Goal: Task Accomplishment & Management: Use online tool/utility

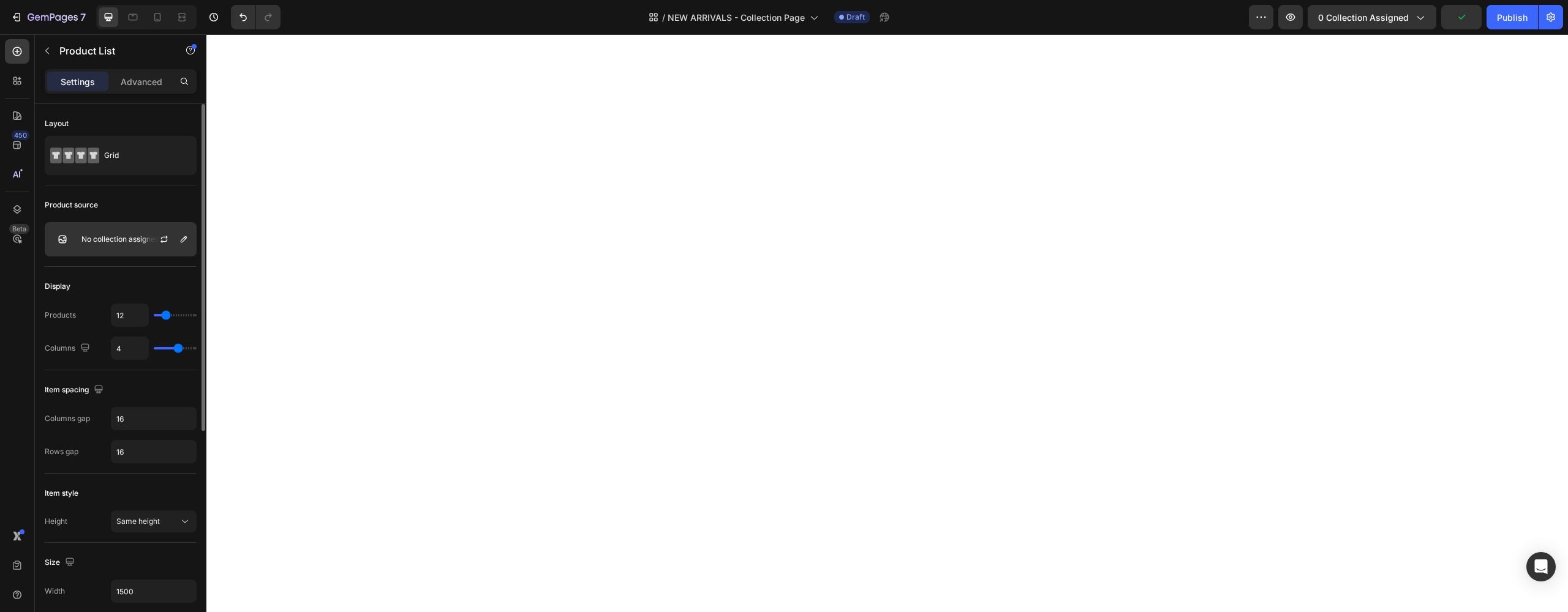
click at [116, 238] on p "No collection assigned" at bounding box center [120, 240] width 78 height 9
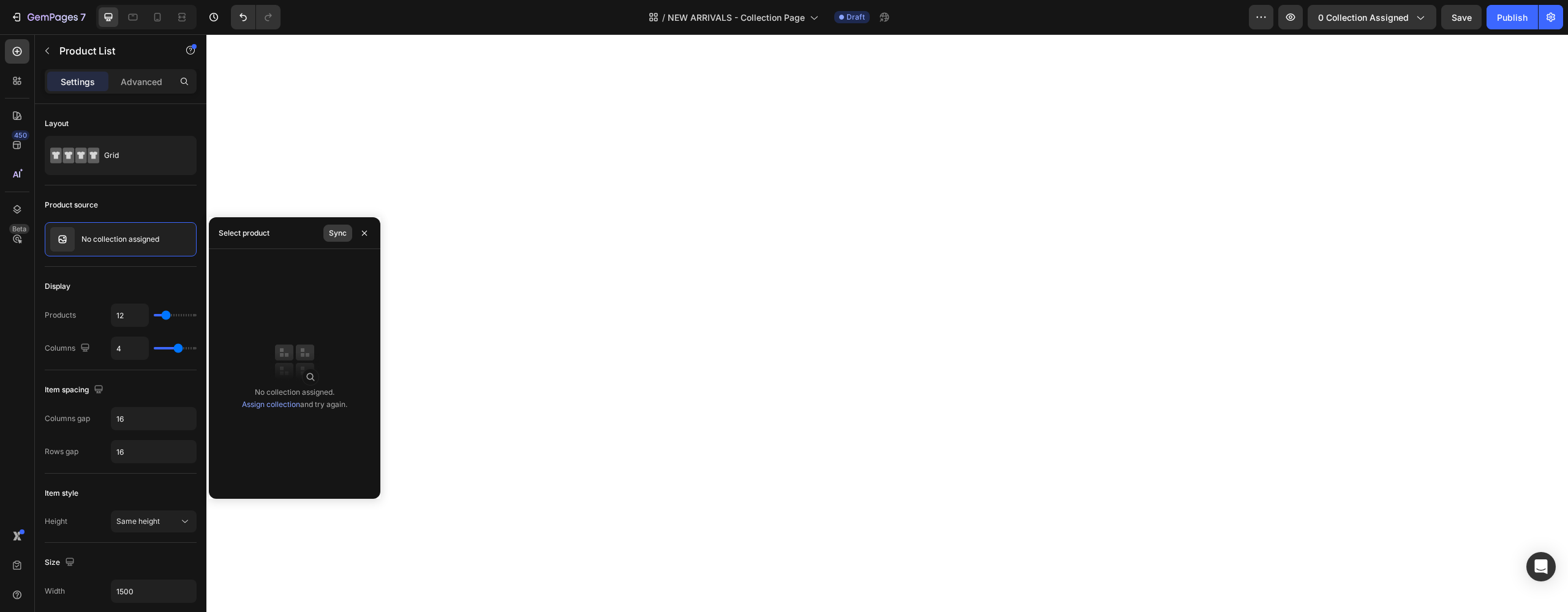
click at [339, 235] on div "Sync" at bounding box center [338, 233] width 18 height 11
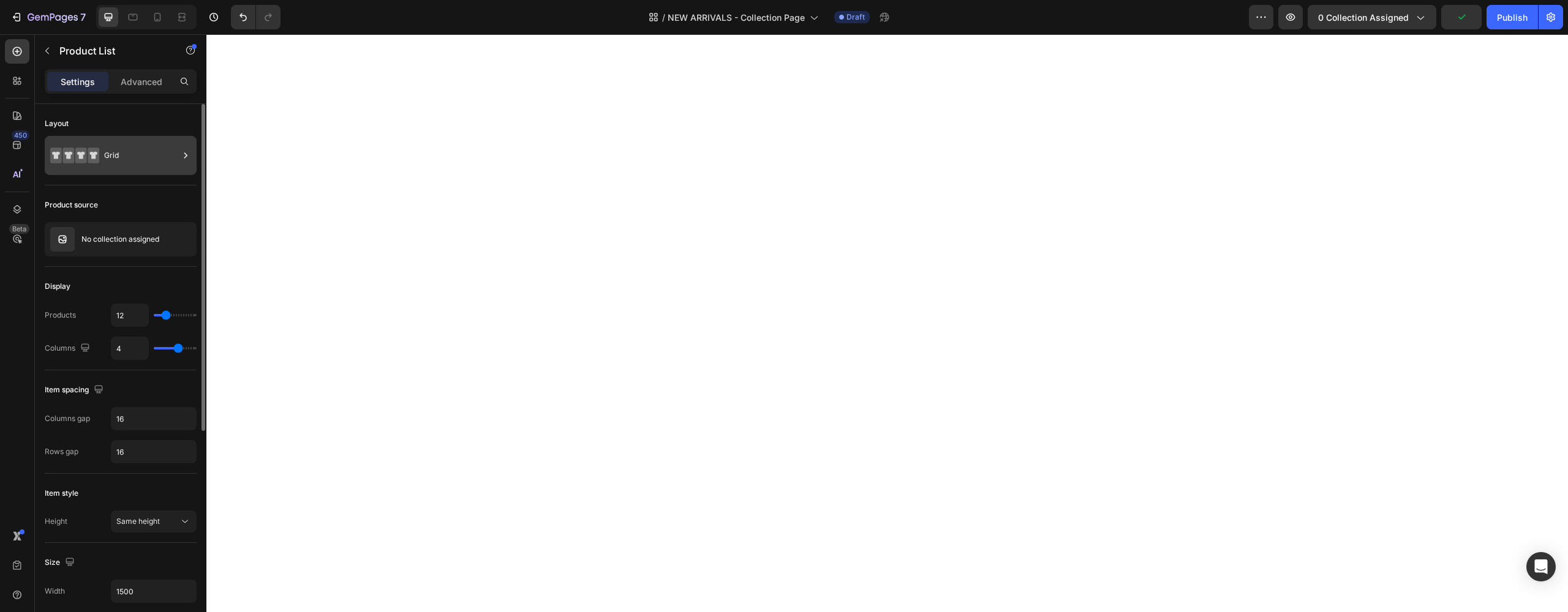
click at [120, 149] on div "Grid" at bounding box center [141, 156] width 75 height 28
click at [188, 149] on icon at bounding box center [186, 155] width 13 height 13
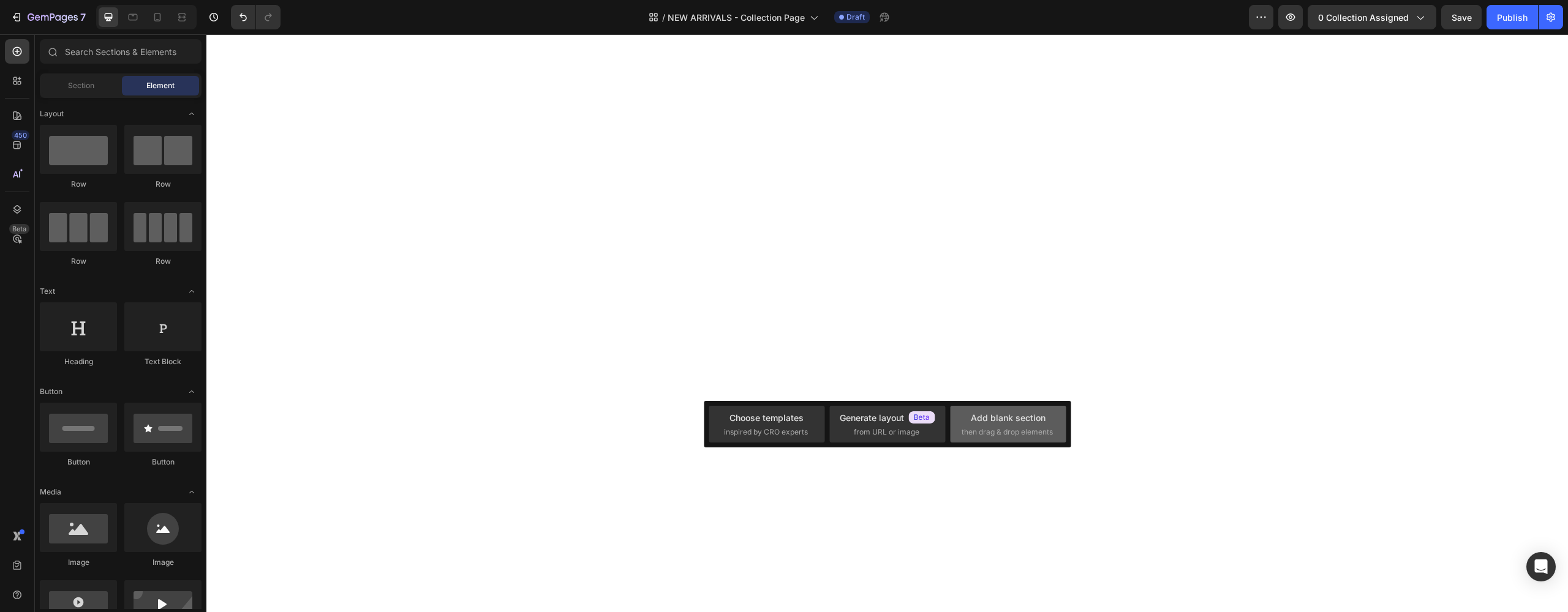
click at [994, 419] on div "Add blank section" at bounding box center [1008, 418] width 75 height 13
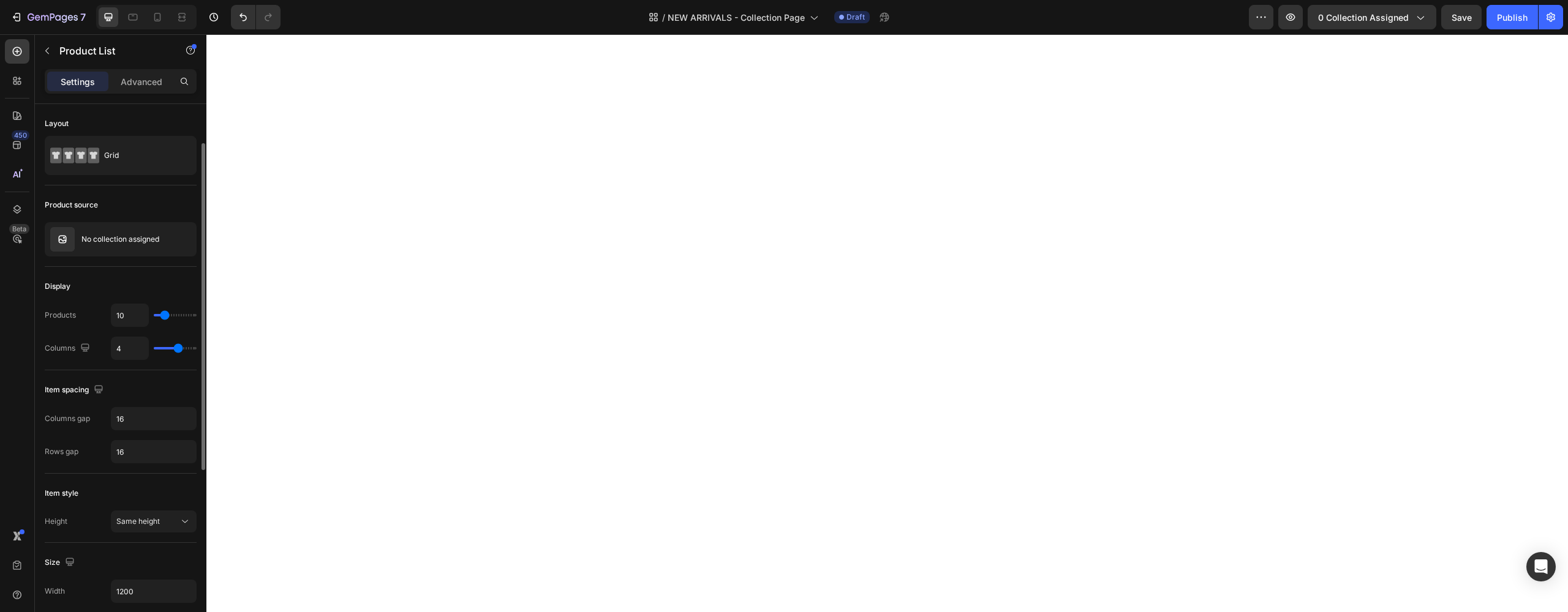
scroll to position [109, 0]
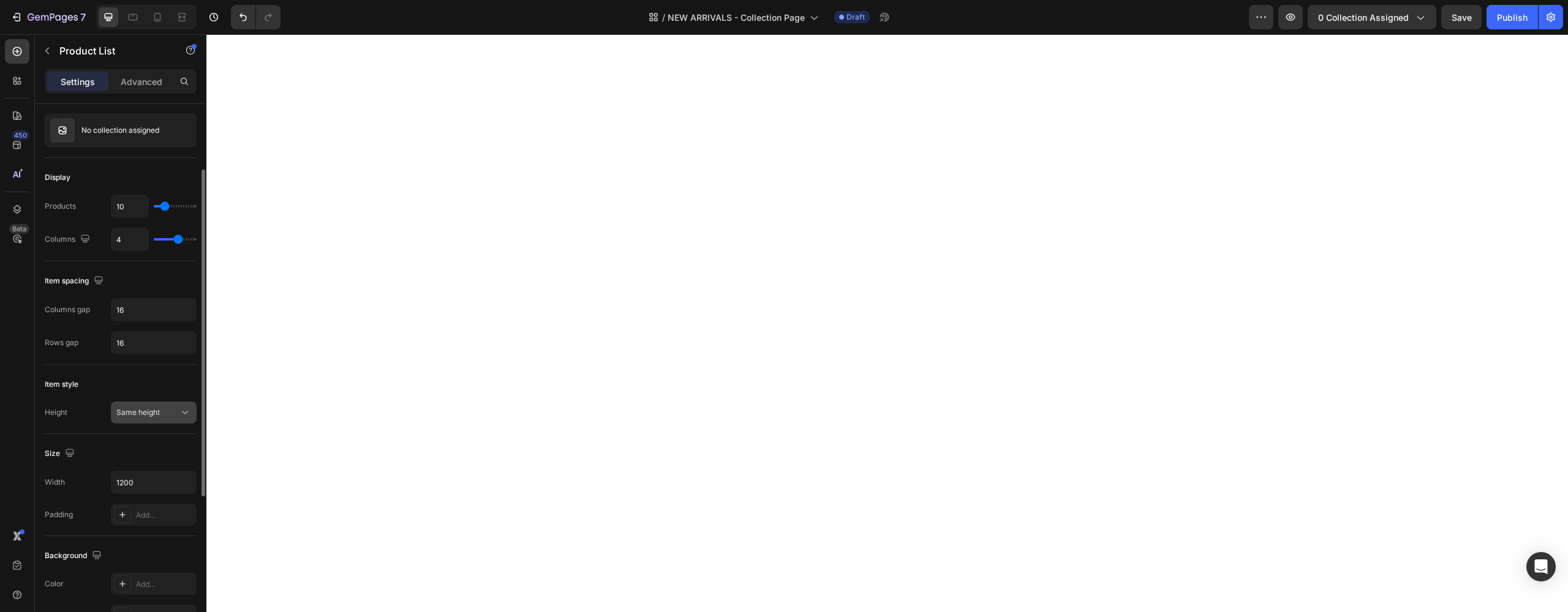
click at [179, 412] on icon at bounding box center [185, 412] width 13 height 13
click at [45, 386] on div "Item style" at bounding box center [61, 384] width 33 height 11
click at [134, 483] on input "1200" at bounding box center [154, 483] width 85 height 22
click at [180, 486] on icon "button" at bounding box center [185, 482] width 13 height 13
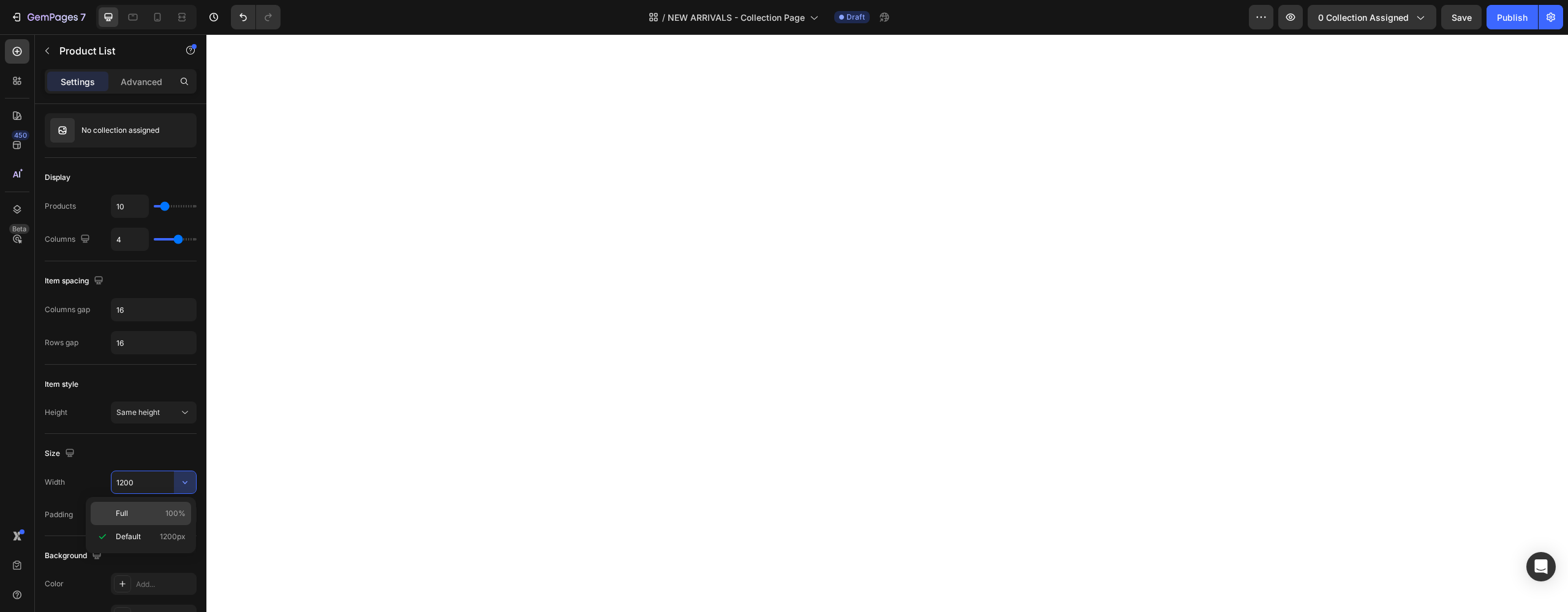
click at [157, 510] on p "Full 100%" at bounding box center [151, 513] width 70 height 11
drag, startPoint x: 129, startPoint y: 487, endPoint x: 109, endPoint y: 486, distance: 20.0
click at [109, 486] on div "Width 100%" at bounding box center [120, 482] width 152 height 23
click at [116, 484] on input "100%" at bounding box center [154, 483] width 85 height 22
drag, startPoint x: 128, startPoint y: 484, endPoint x: 102, endPoint y: 479, distance: 26.5
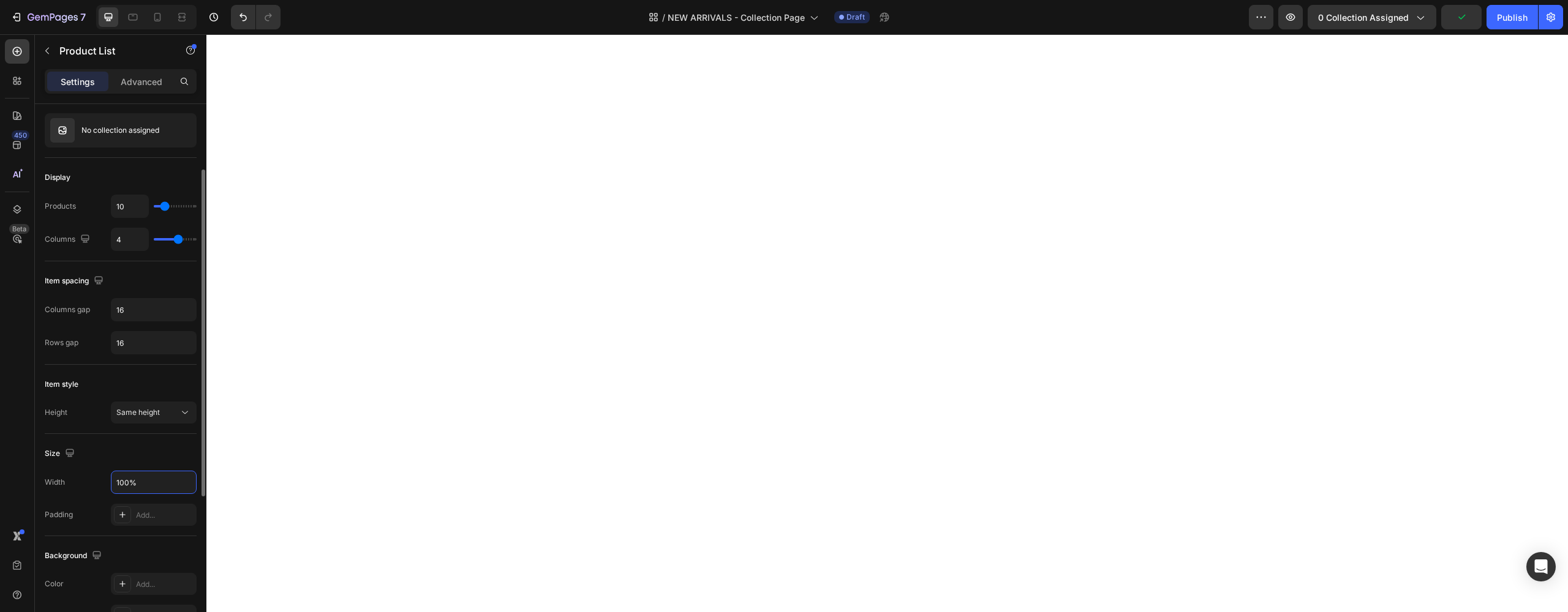
click at [102, 479] on div "Width 100%" at bounding box center [120, 482] width 152 height 23
click at [152, 482] on input "90%" at bounding box center [154, 483] width 85 height 22
click at [56, 487] on div "Width" at bounding box center [54, 482] width 20 height 11
click at [185, 484] on icon "button" at bounding box center [185, 483] width 5 height 3
click at [142, 513] on p "Full 100%" at bounding box center [151, 513] width 70 height 11
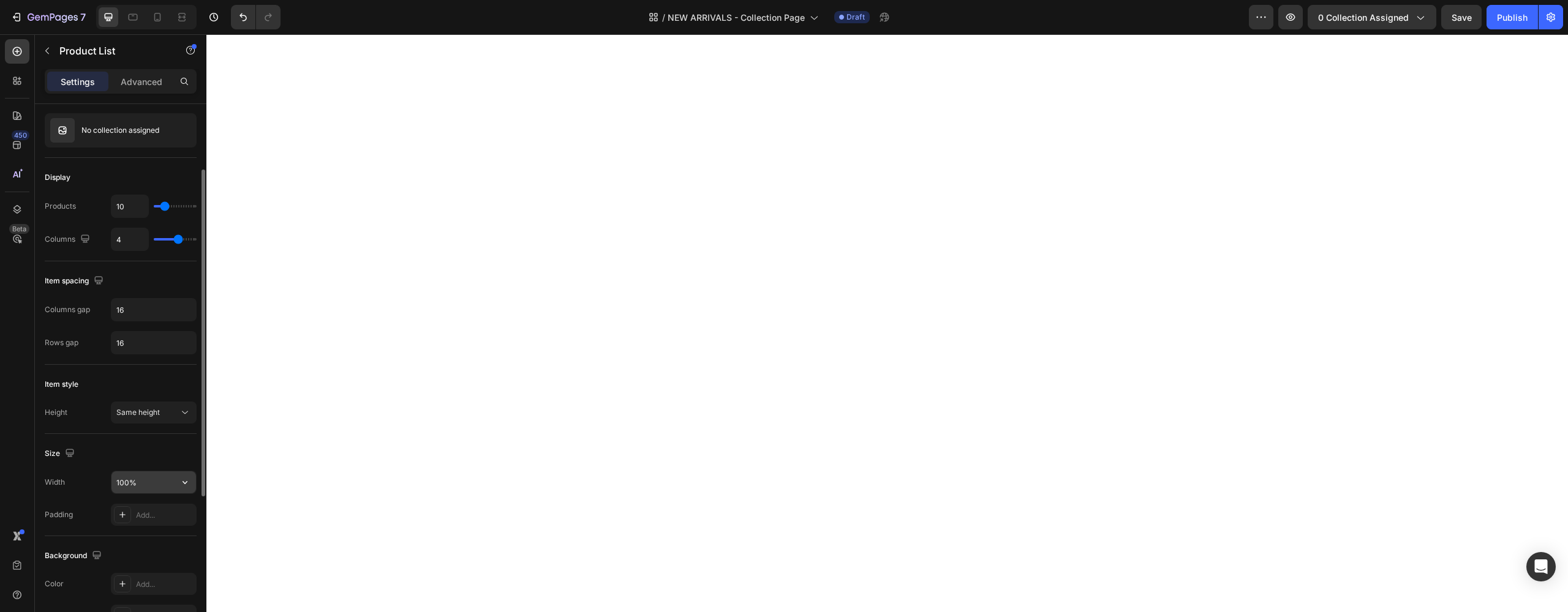
click at [141, 483] on input "100%" at bounding box center [154, 483] width 85 height 22
click at [131, 484] on input "100%" at bounding box center [154, 483] width 85 height 22
drag, startPoint x: 129, startPoint y: 484, endPoint x: 96, endPoint y: 487, distance: 33.1
click at [96, 487] on div "Width 100%" at bounding box center [120, 482] width 152 height 23
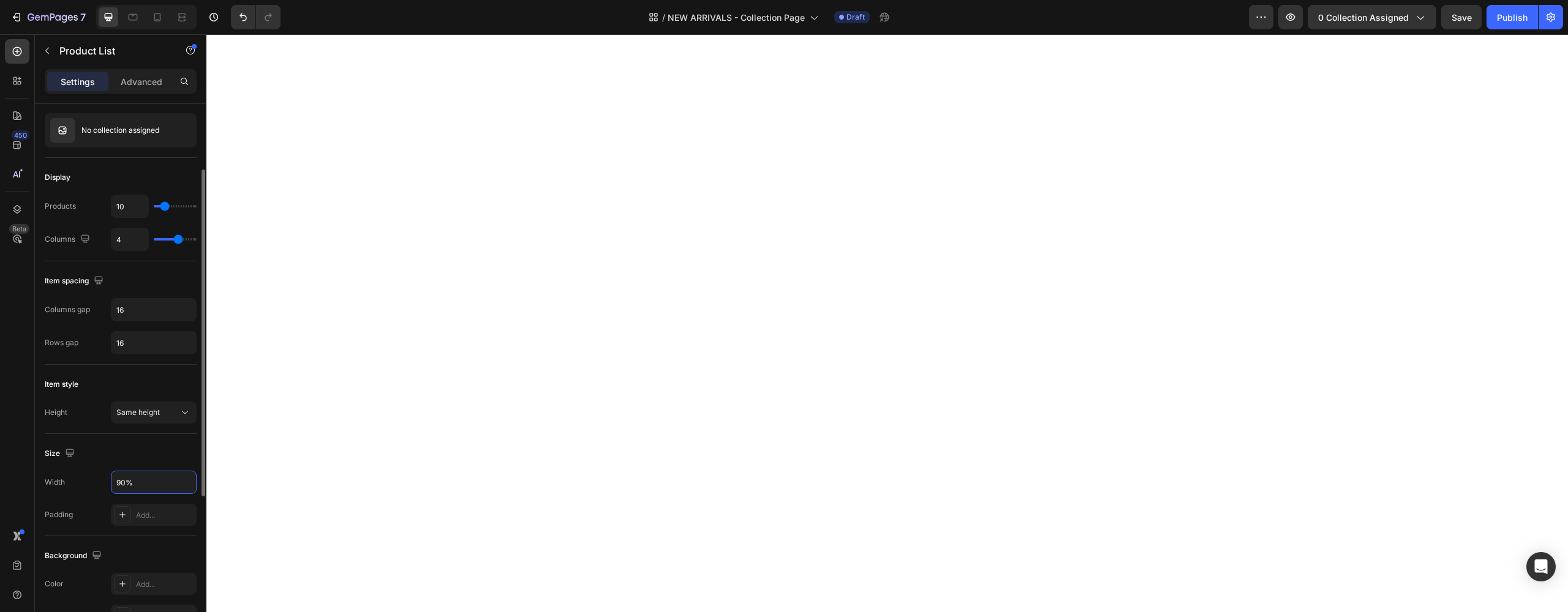
type input "90%"
click at [72, 499] on div "Width 90% Padding Add..." at bounding box center [120, 499] width 152 height 55
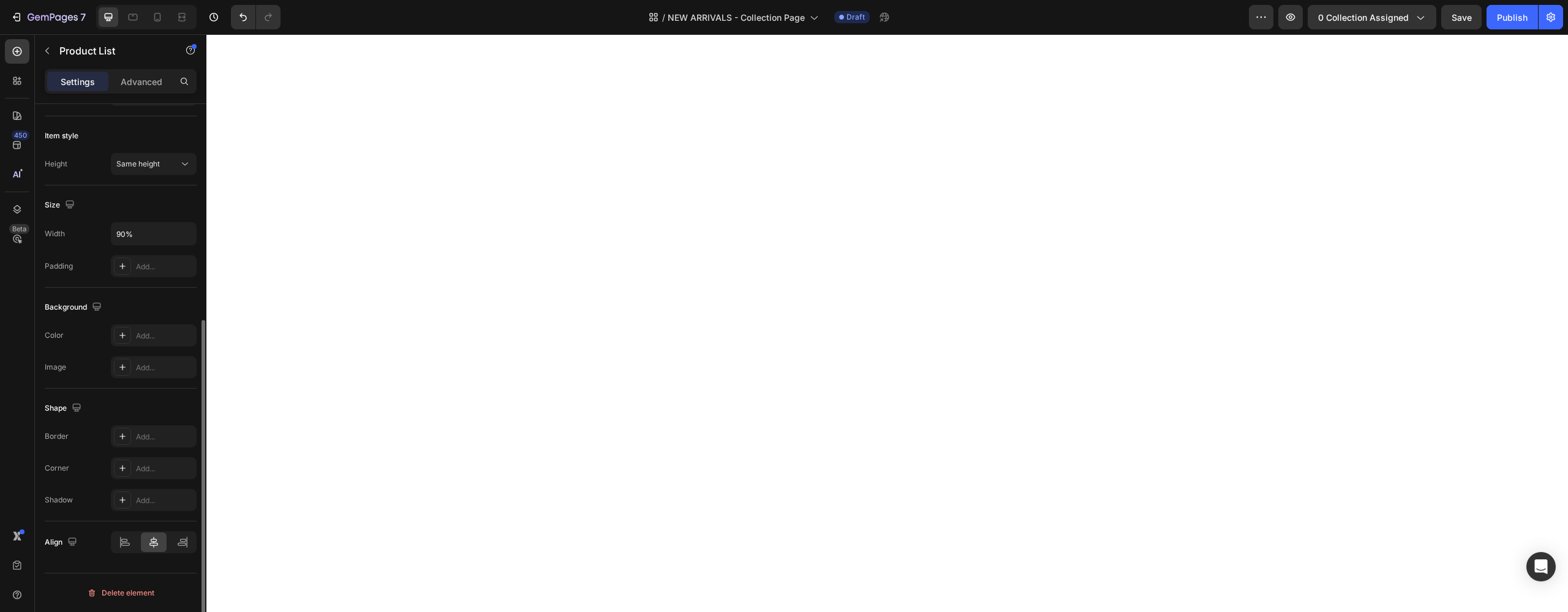
scroll to position [0, 0]
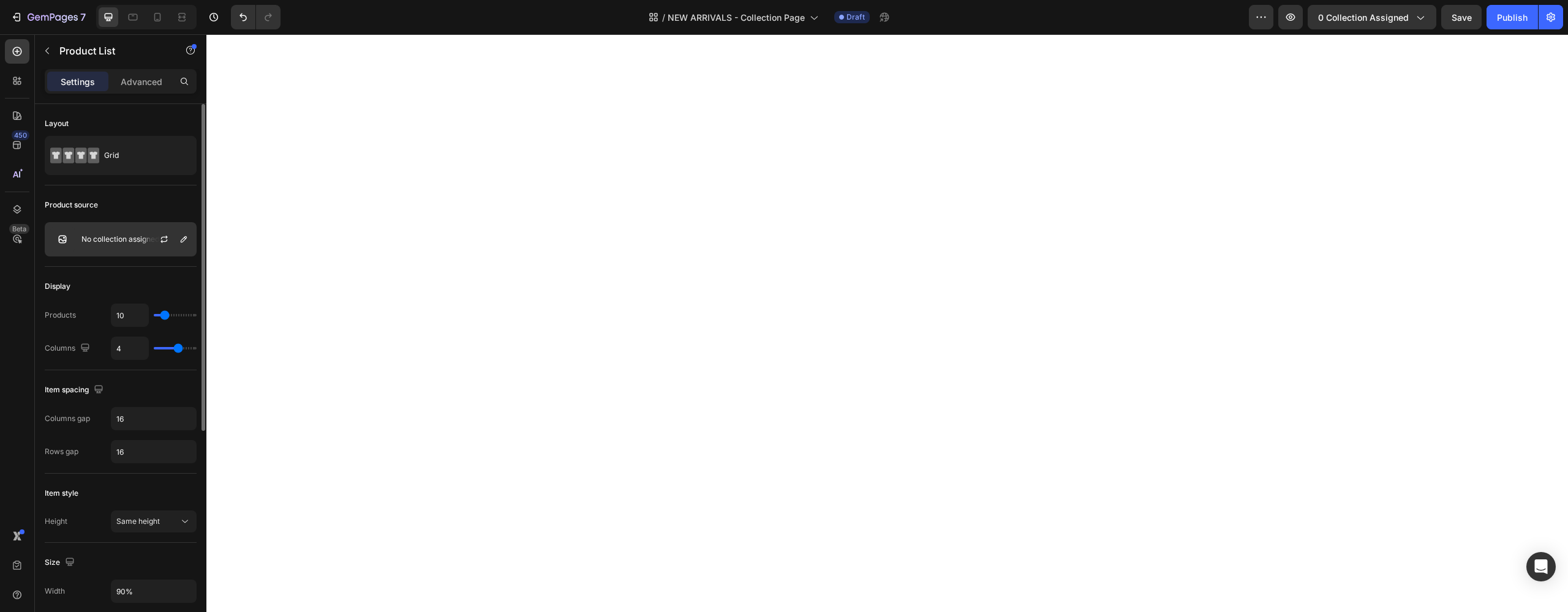
click at [91, 244] on div "No collection assigned" at bounding box center [120, 240] width 152 height 34
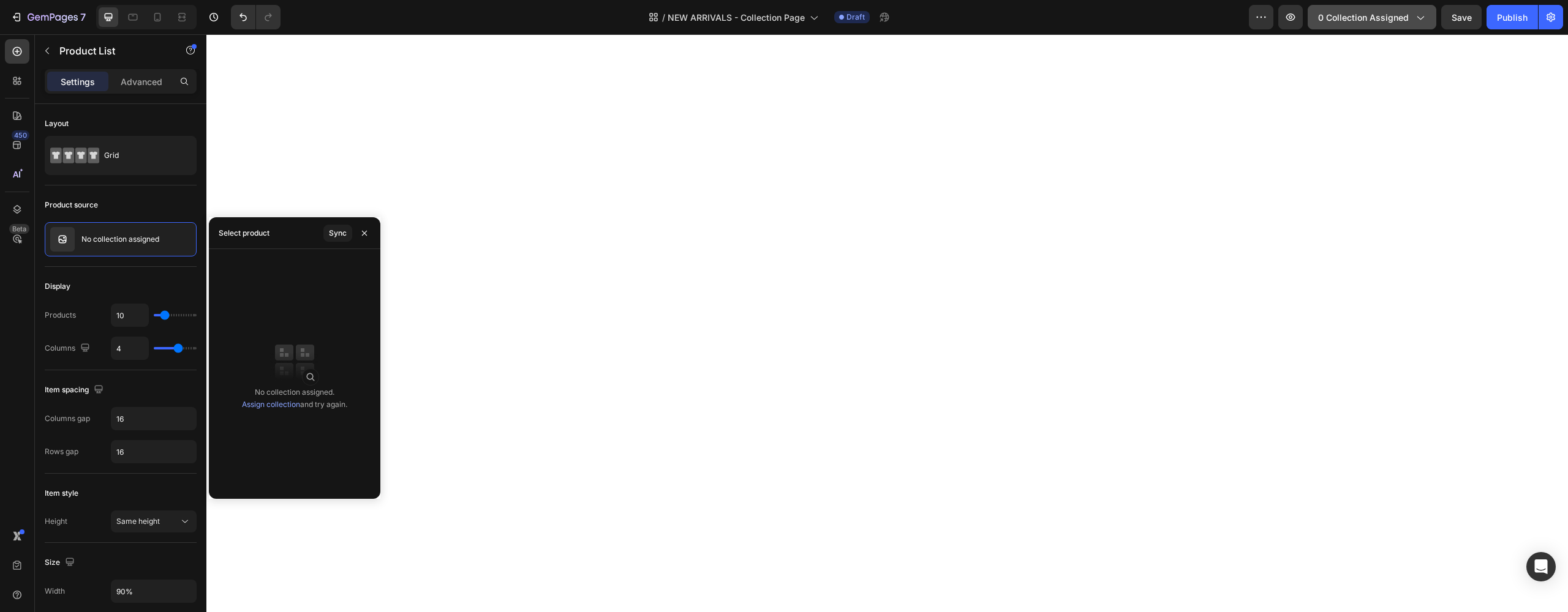
click at [1422, 18] on icon "button" at bounding box center [1420, 17] width 13 height 13
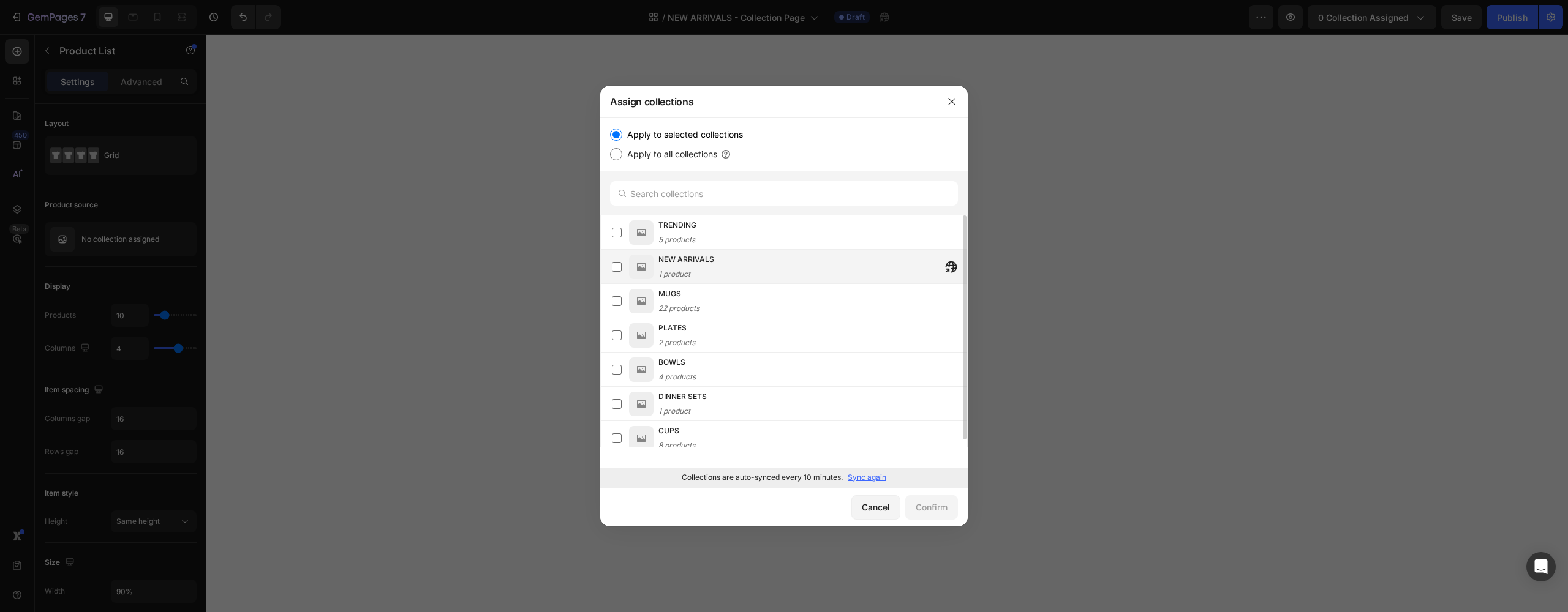
click at [675, 268] on div "NEW ARRIVALS 1 product" at bounding box center [686, 267] width 56 height 27
click at [931, 503] on div "Confirm" at bounding box center [931, 507] width 32 height 13
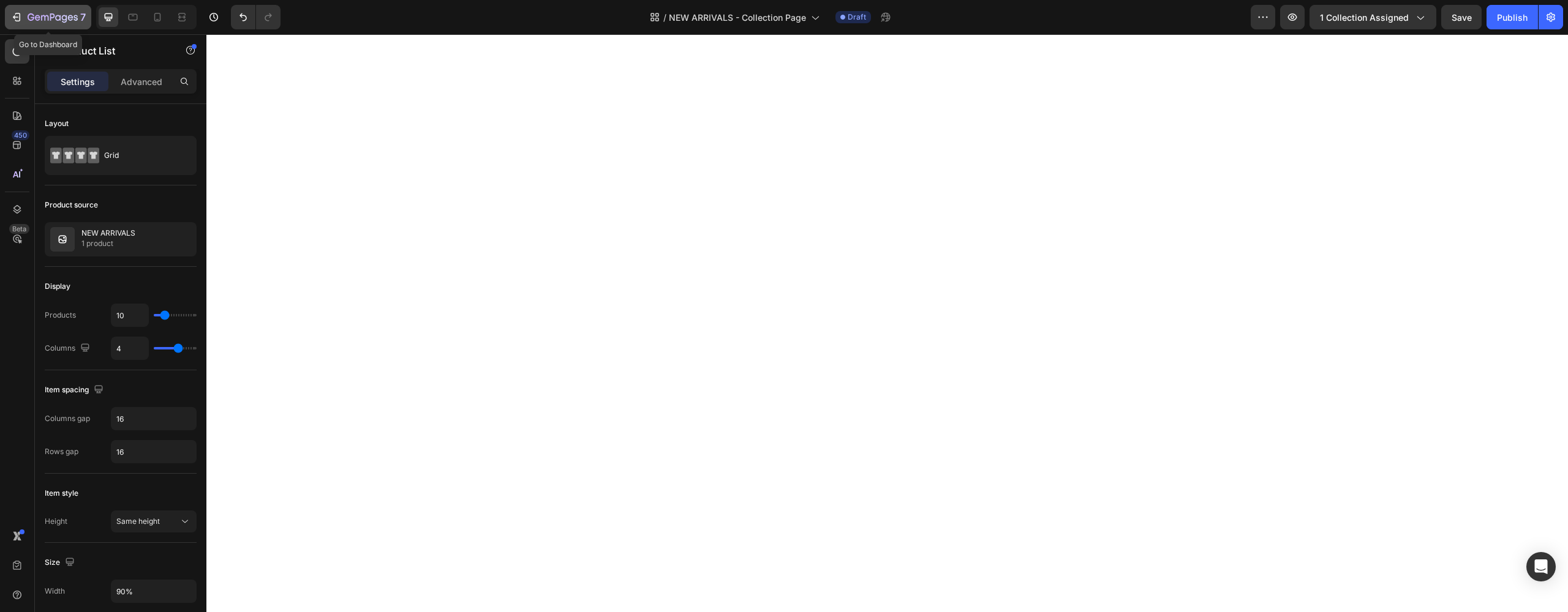
click at [30, 15] on icon "button" at bounding box center [53, 18] width 50 height 10
click at [1261, 24] on button "button" at bounding box center [1261, 17] width 24 height 24
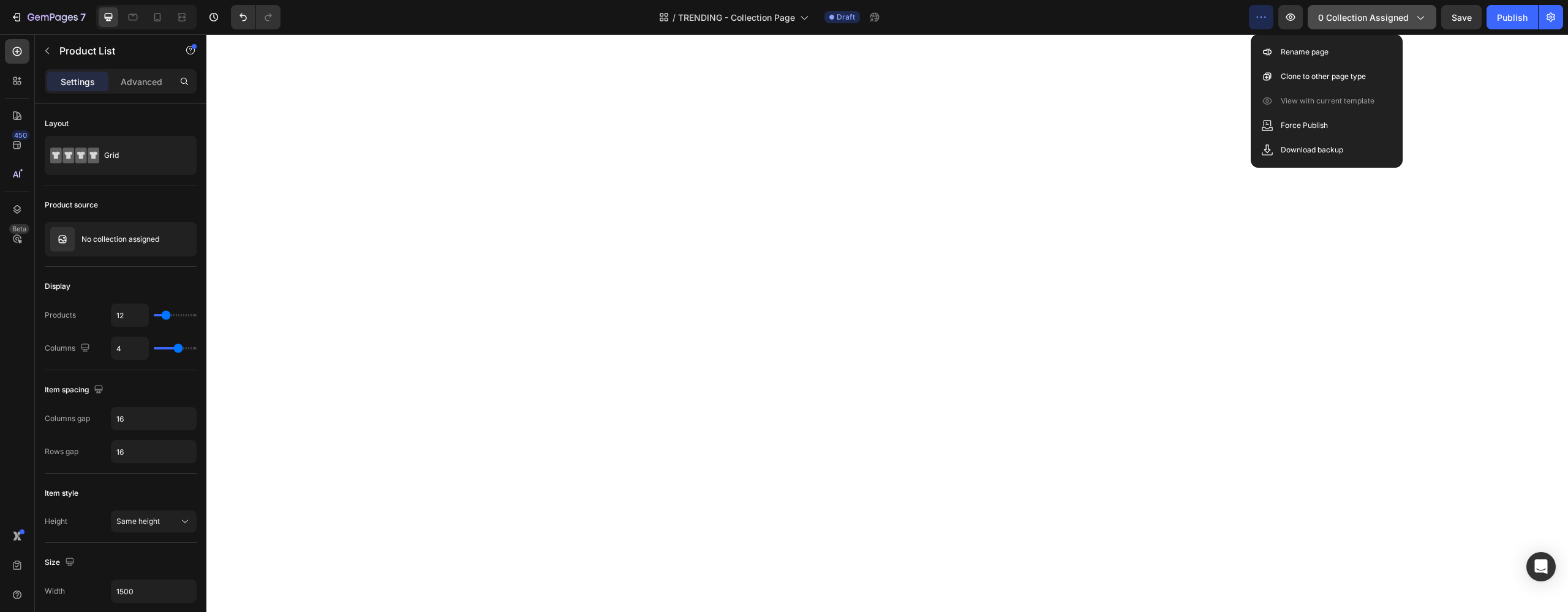
click at [1425, 19] on icon "button" at bounding box center [1420, 17] width 13 height 13
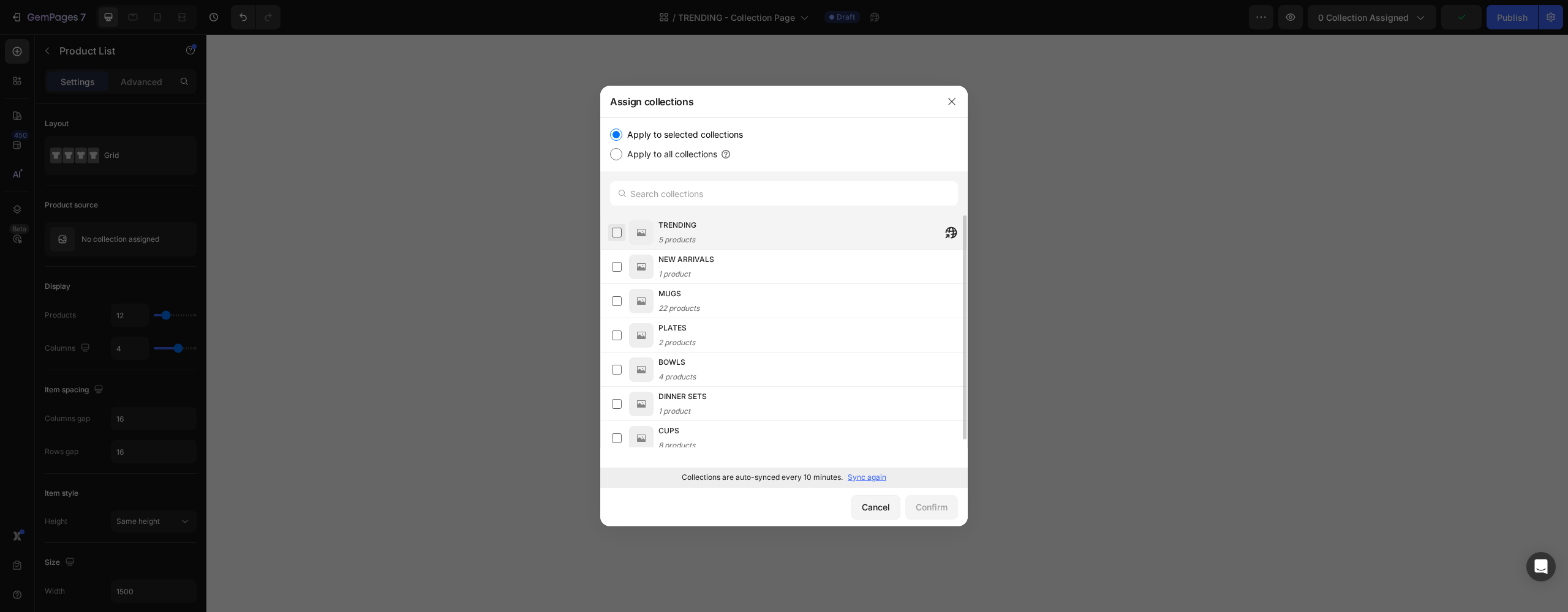
click at [617, 236] on label at bounding box center [617, 232] width 10 height 10
click at [925, 508] on div "Confirm" at bounding box center [931, 507] width 32 height 13
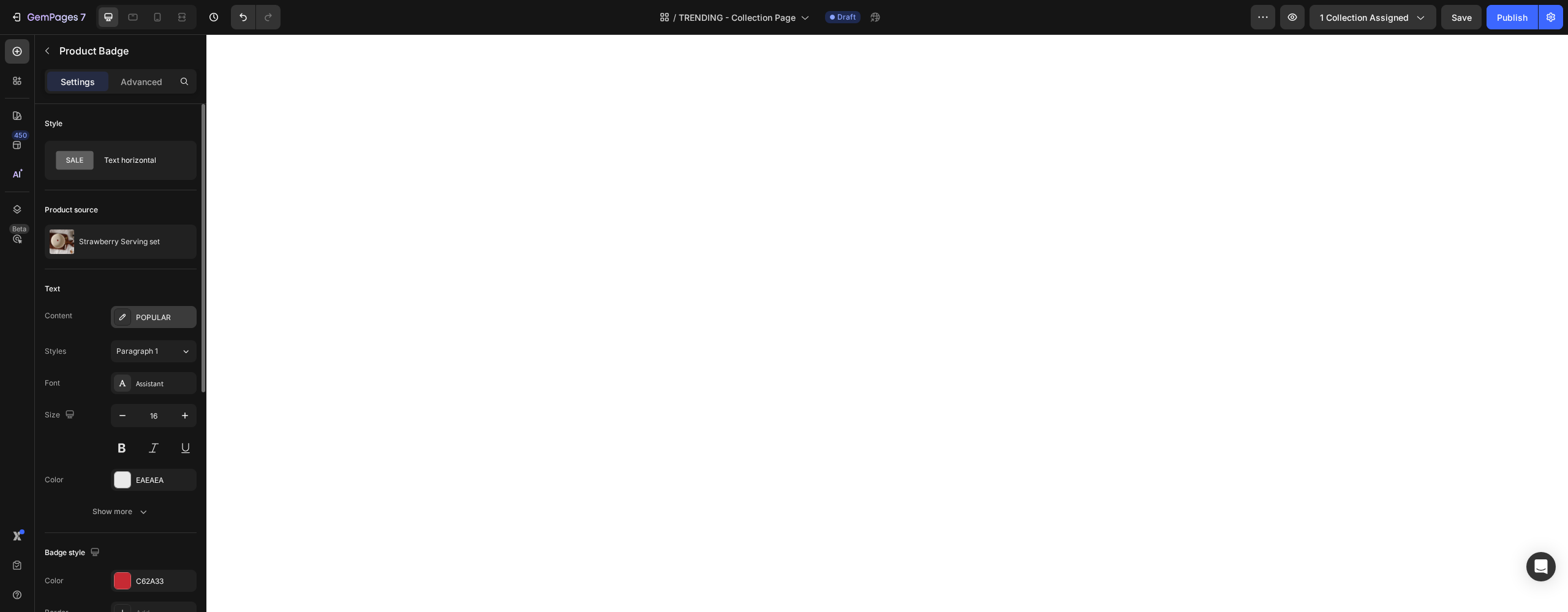
click at [160, 313] on div "POPULAR" at bounding box center [165, 317] width 58 height 11
click at [162, 313] on div "POPULAR" at bounding box center [165, 317] width 58 height 11
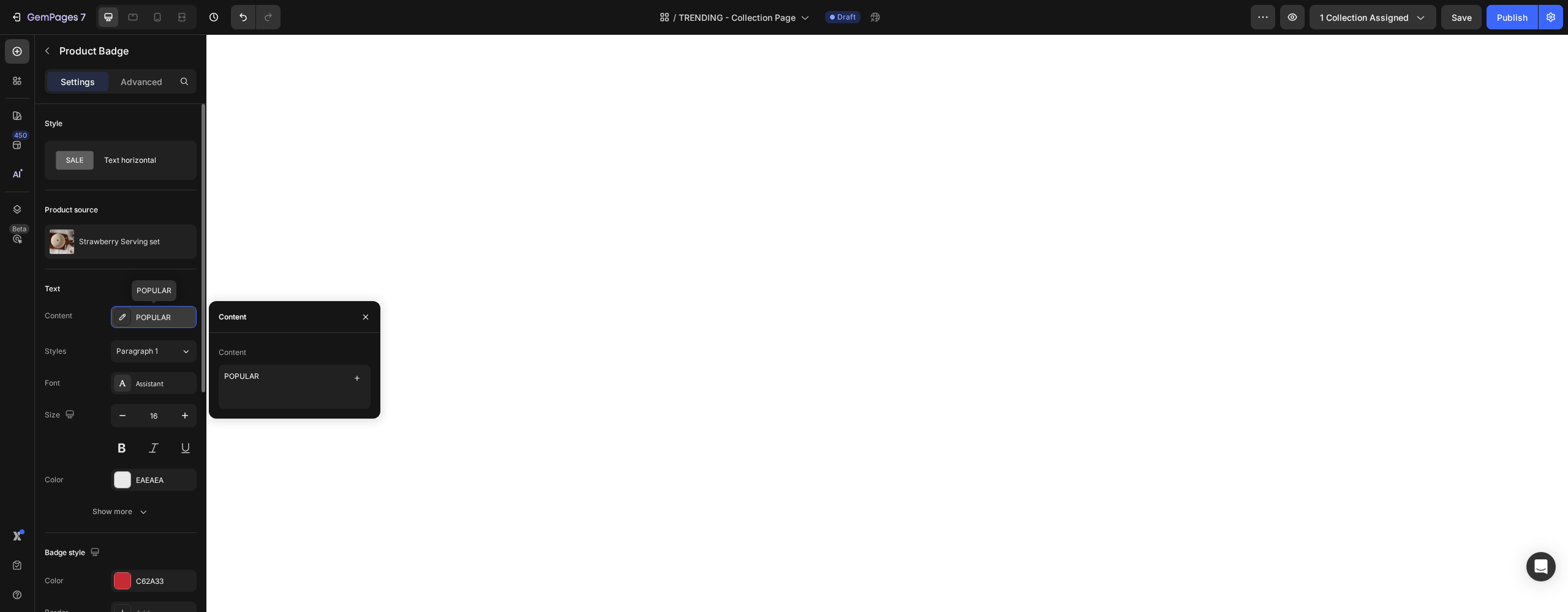
click at [154, 318] on div "POPULAR" at bounding box center [165, 317] width 58 height 11
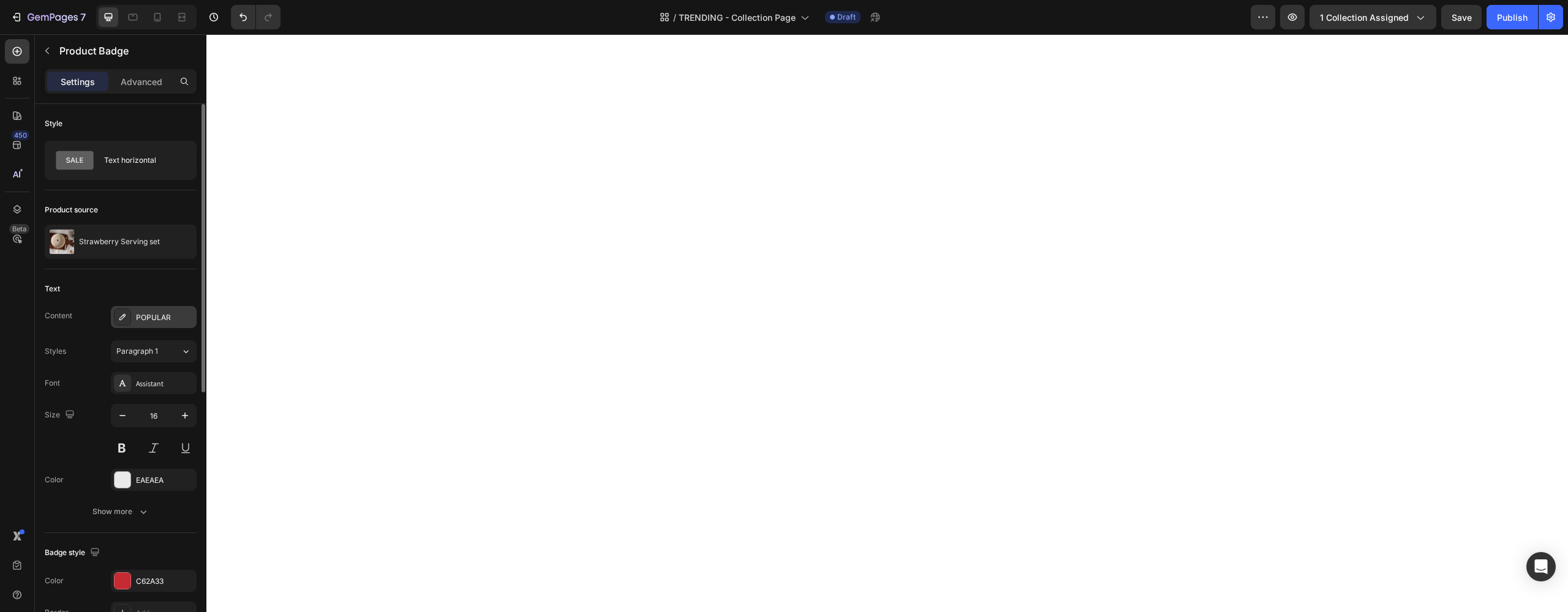
click at [171, 323] on div "POPULAR" at bounding box center [165, 317] width 58 height 11
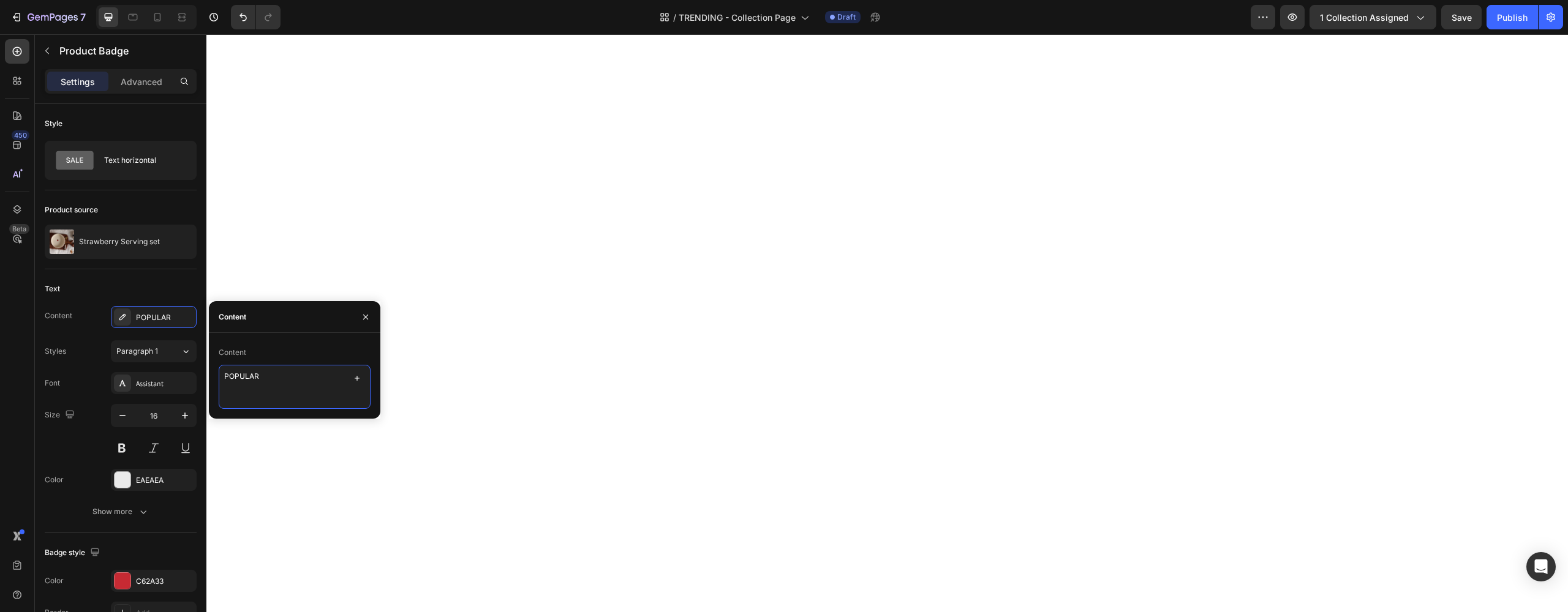
drag, startPoint x: 255, startPoint y: 379, endPoint x: 216, endPoint y: 376, distance: 39.1
click at [216, 376] on div "Content POPULAR" at bounding box center [294, 375] width 171 height 66
type textarea "TRENDING"
click at [375, 316] on button "button" at bounding box center [366, 317] width 19 height 19
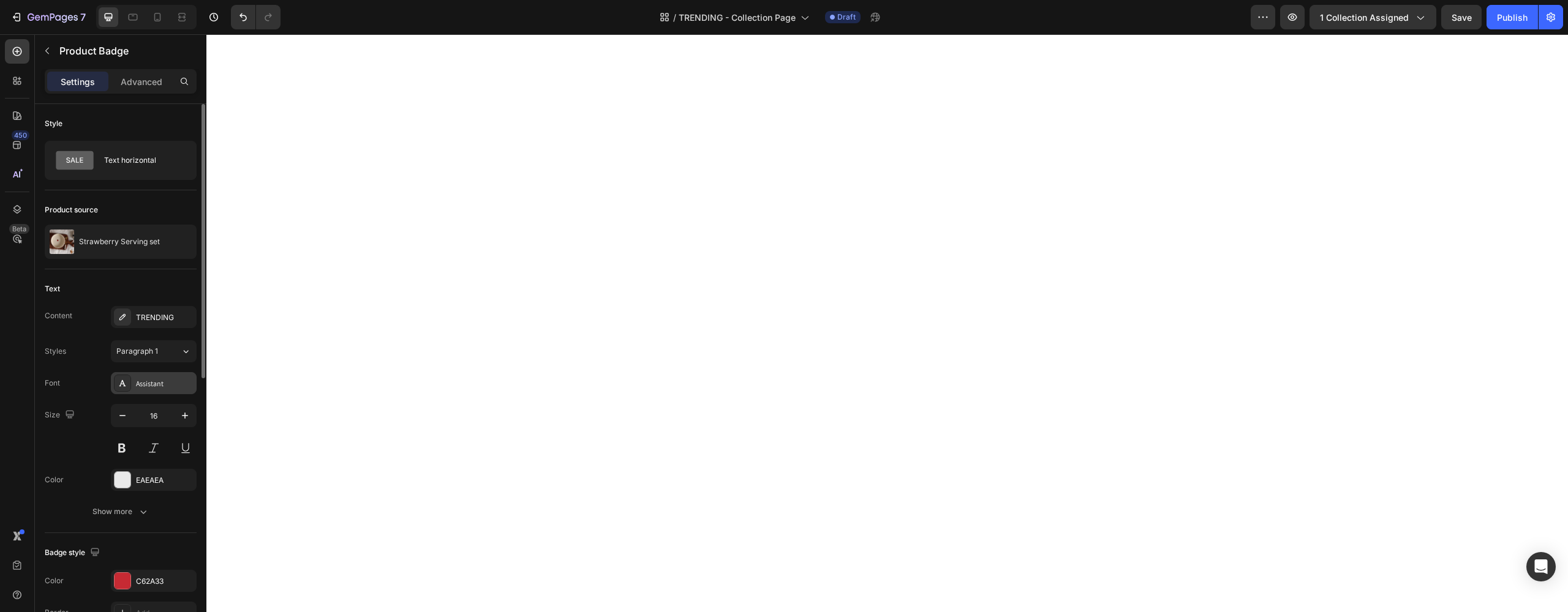
scroll to position [530, 0]
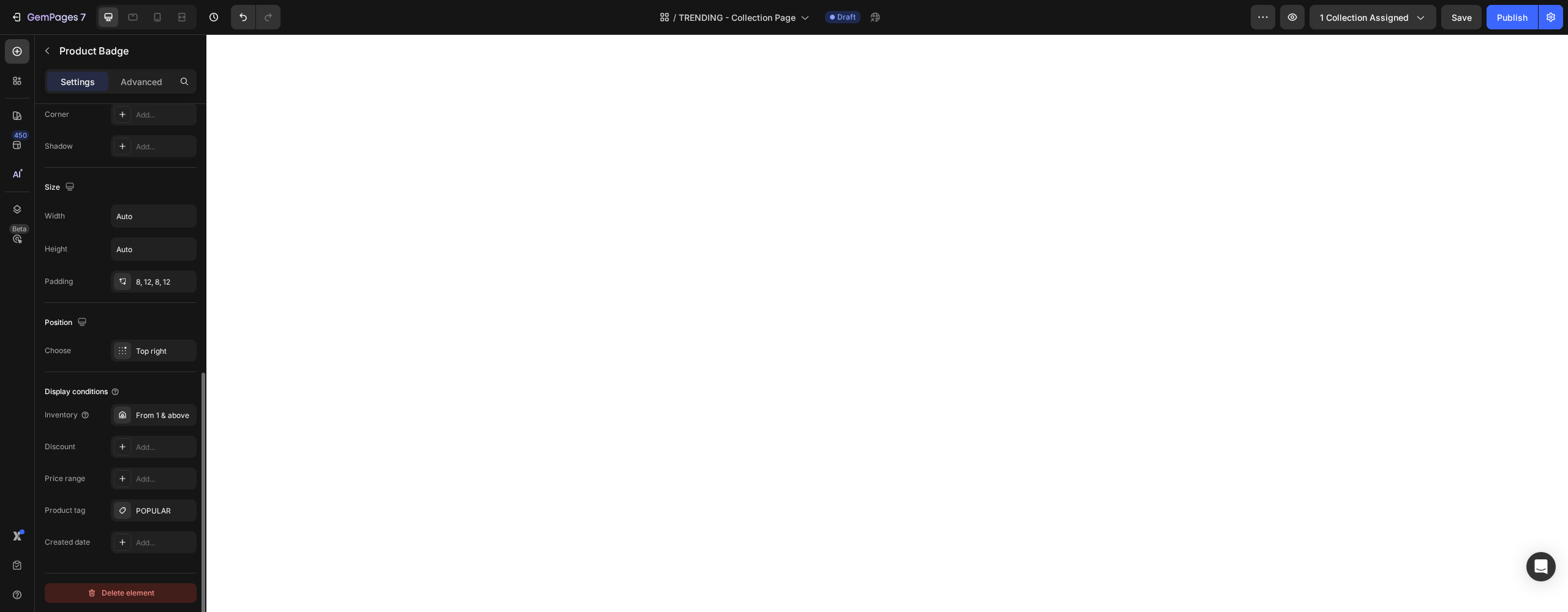
click at [125, 592] on div "Delete element" at bounding box center [120, 593] width 68 height 15
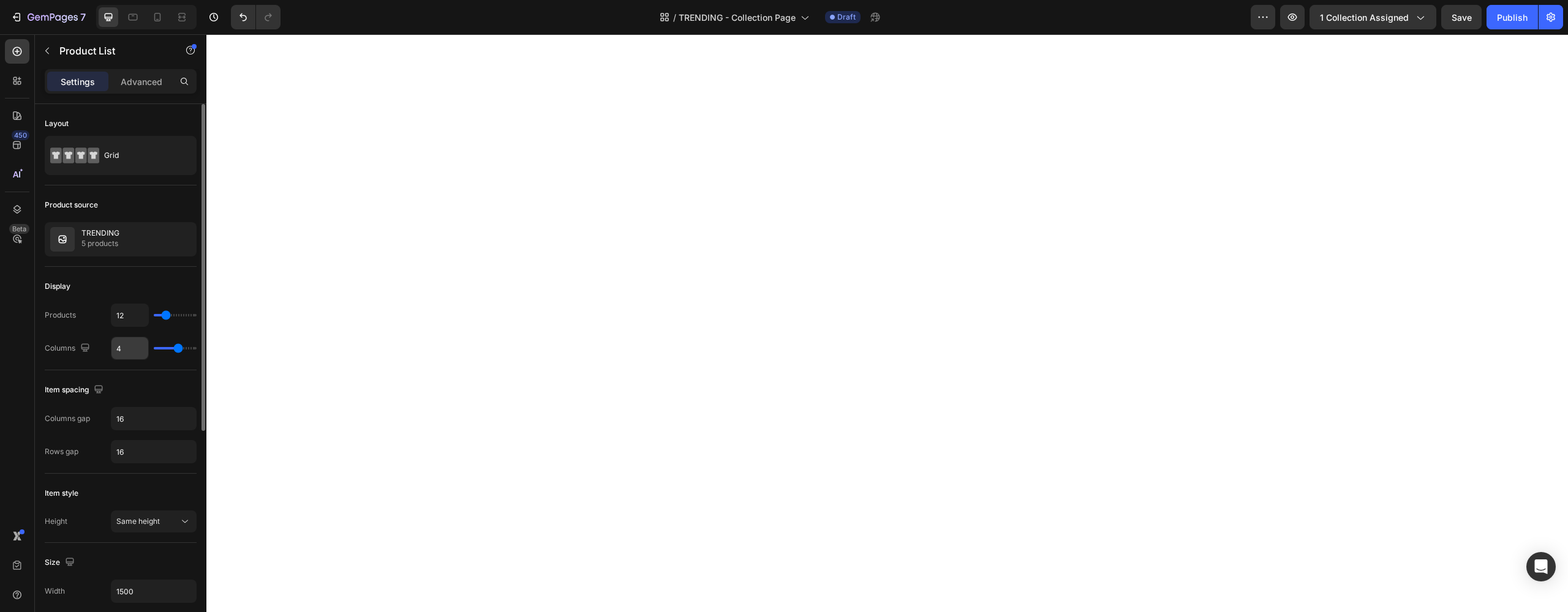
click at [135, 351] on input "4" at bounding box center [130, 349] width 37 height 22
type input "1"
type input "5"
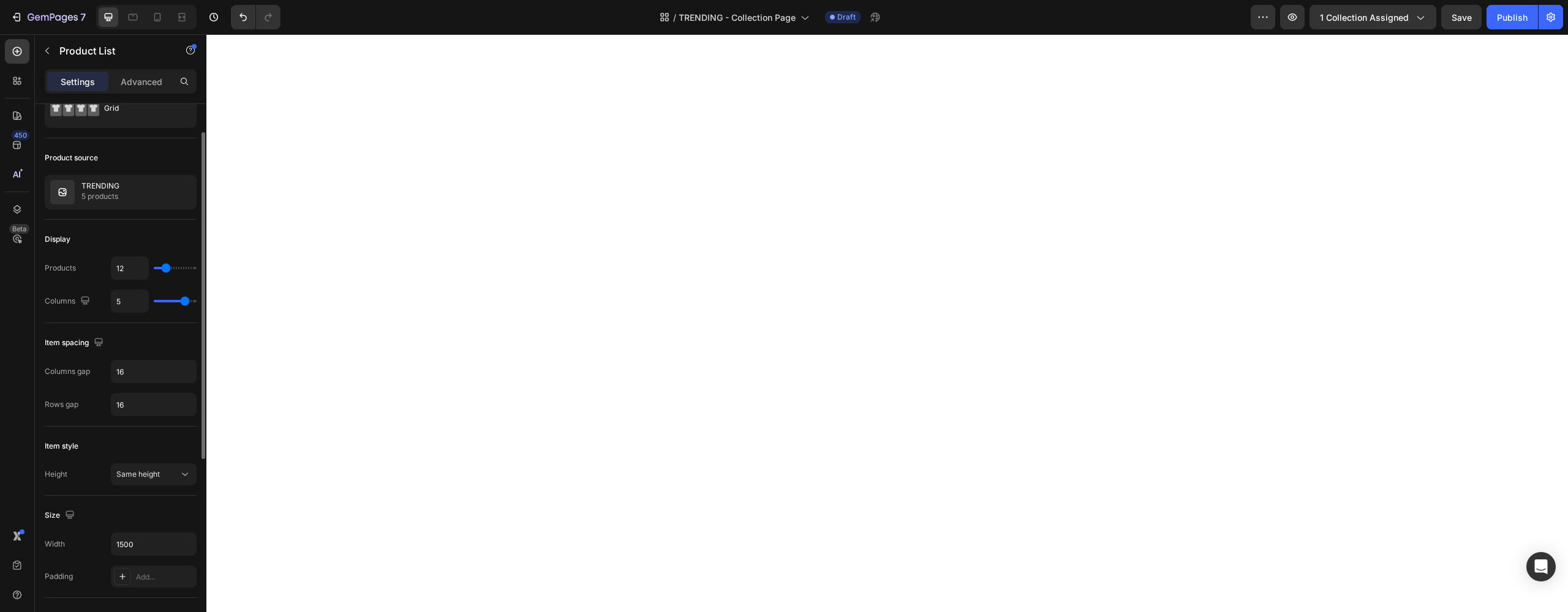
scroll to position [113, 0]
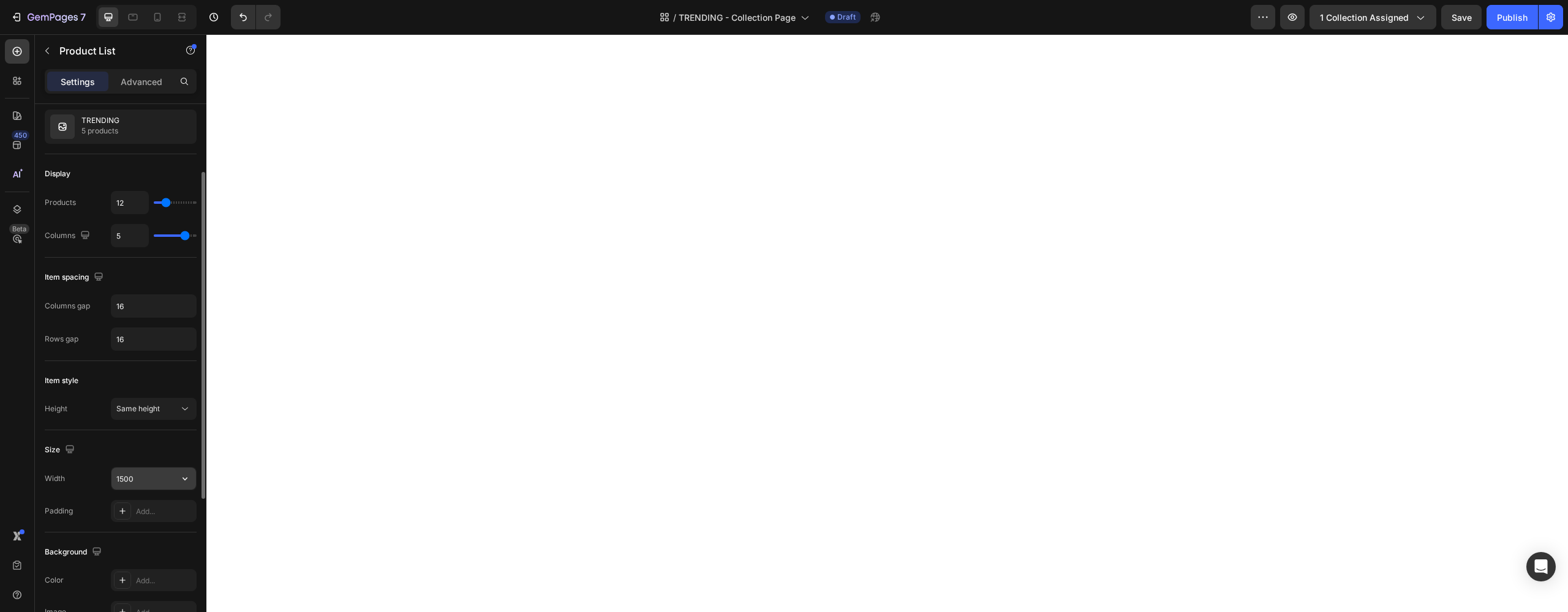
click at [145, 478] on input "1500" at bounding box center [154, 479] width 85 height 22
click at [170, 484] on input "1500" at bounding box center [154, 479] width 85 height 22
click at [180, 482] on icon "button" at bounding box center [185, 478] width 13 height 13
click at [153, 513] on p "Full 100%" at bounding box center [151, 510] width 70 height 11
drag, startPoint x: 131, startPoint y: 484, endPoint x: 99, endPoint y: 486, distance: 32.1
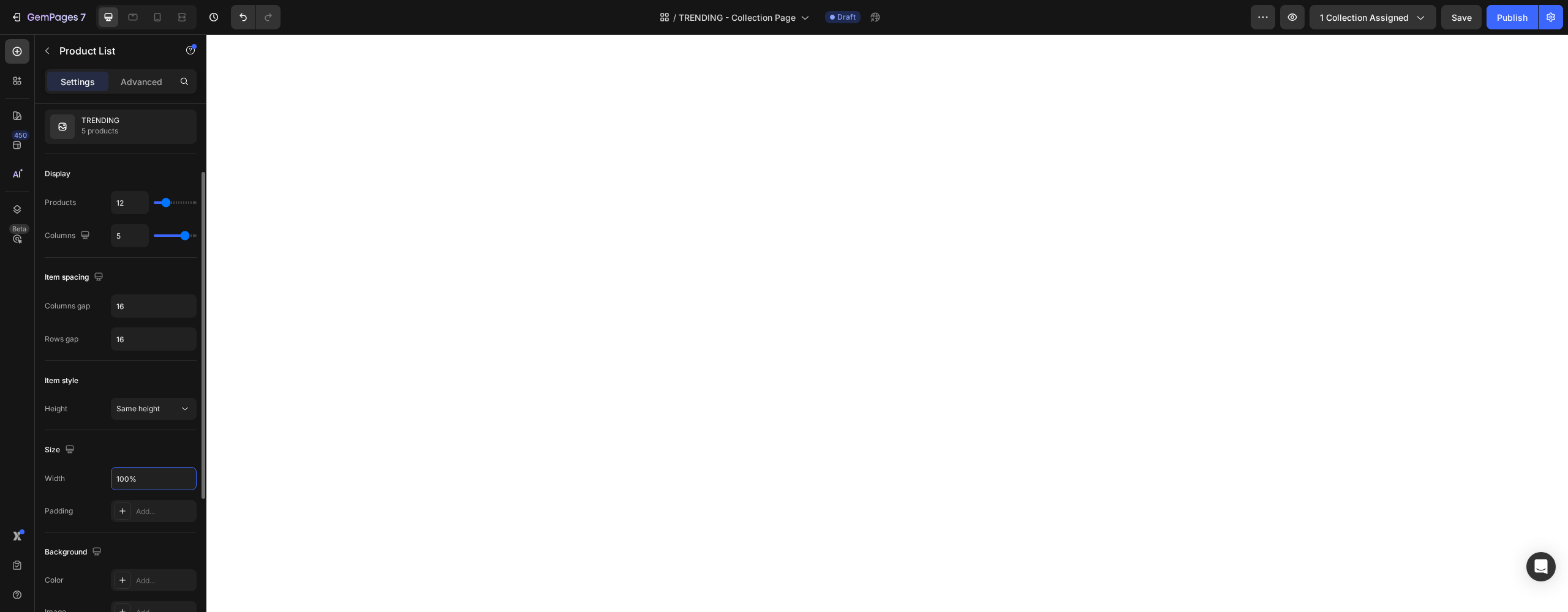
click at [99, 486] on div "Width 100%" at bounding box center [120, 478] width 152 height 23
drag, startPoint x: 126, startPoint y: 481, endPoint x: 96, endPoint y: 481, distance: 30.0
click at [96, 481] on div "Width 100%" at bounding box center [120, 478] width 152 height 23
type input "90%"
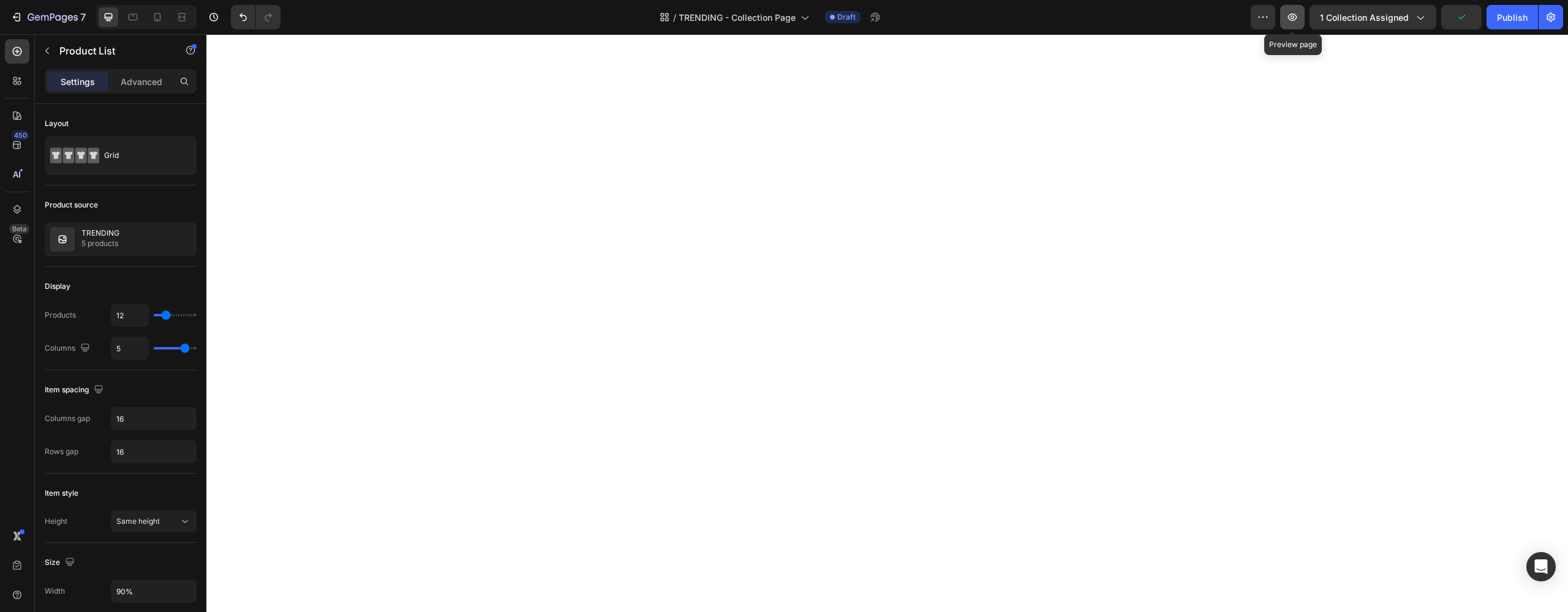
click at [1297, 19] on icon "button" at bounding box center [1293, 17] width 9 height 7
type input "6"
type input "5"
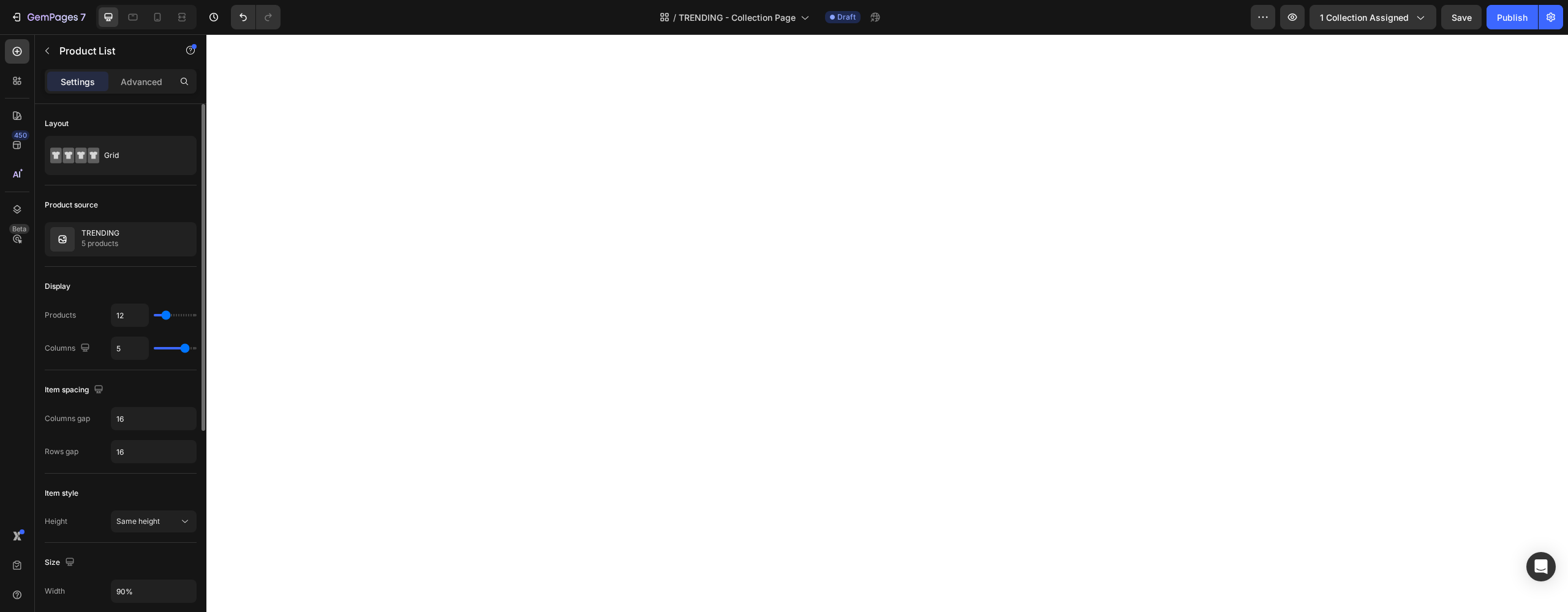
click at [188, 348] on input "range" at bounding box center [175, 348] width 43 height 2
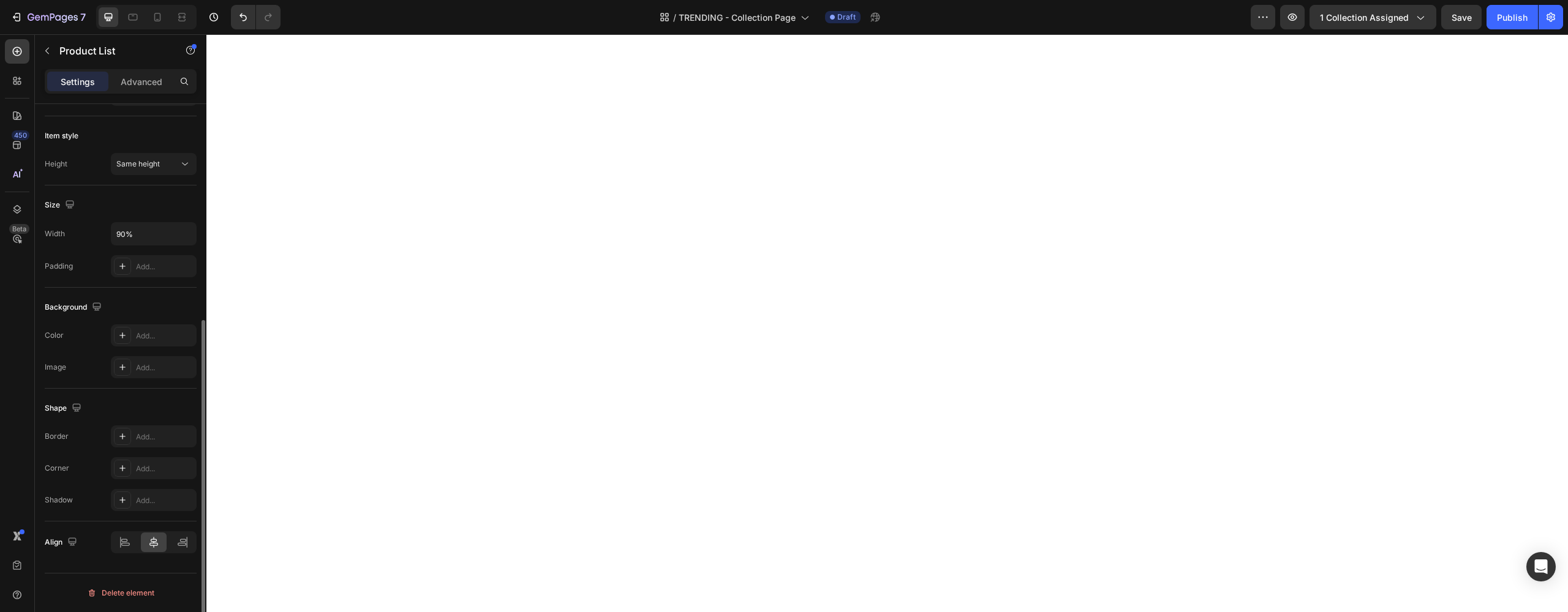
scroll to position [0, 0]
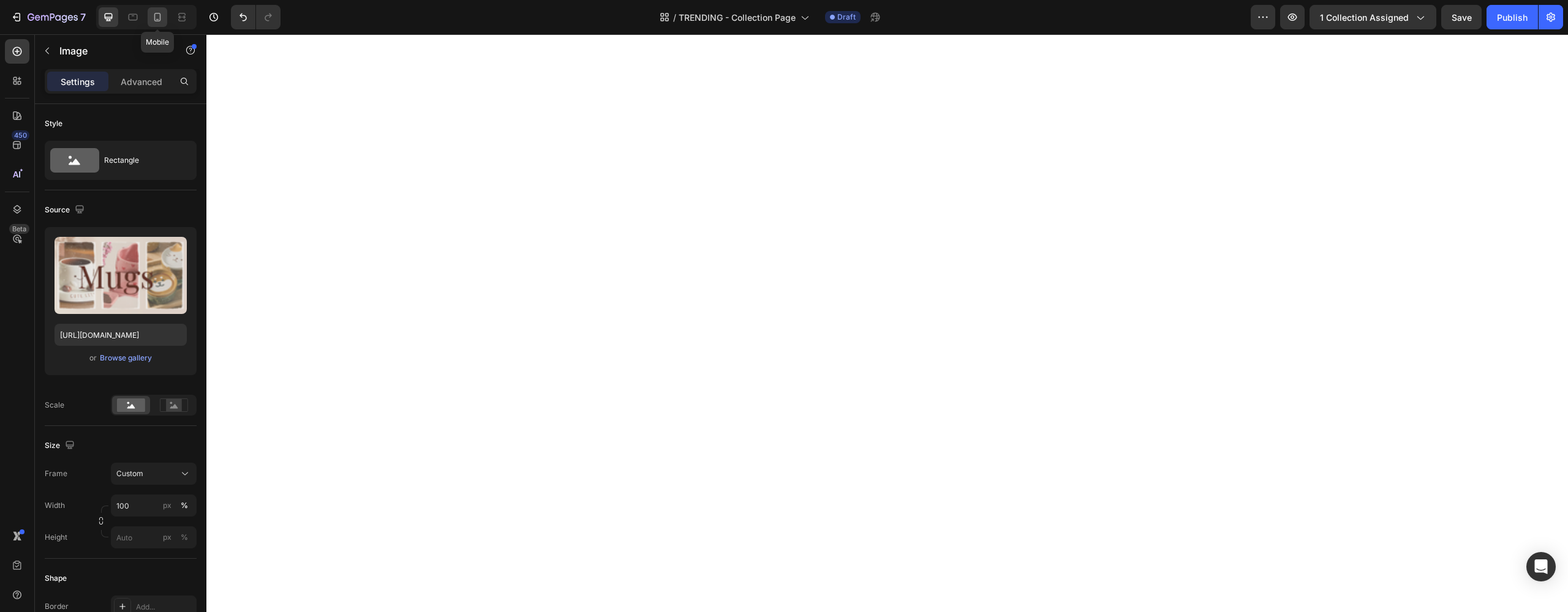
click at [158, 26] on div at bounding box center [157, 17] width 19 height 19
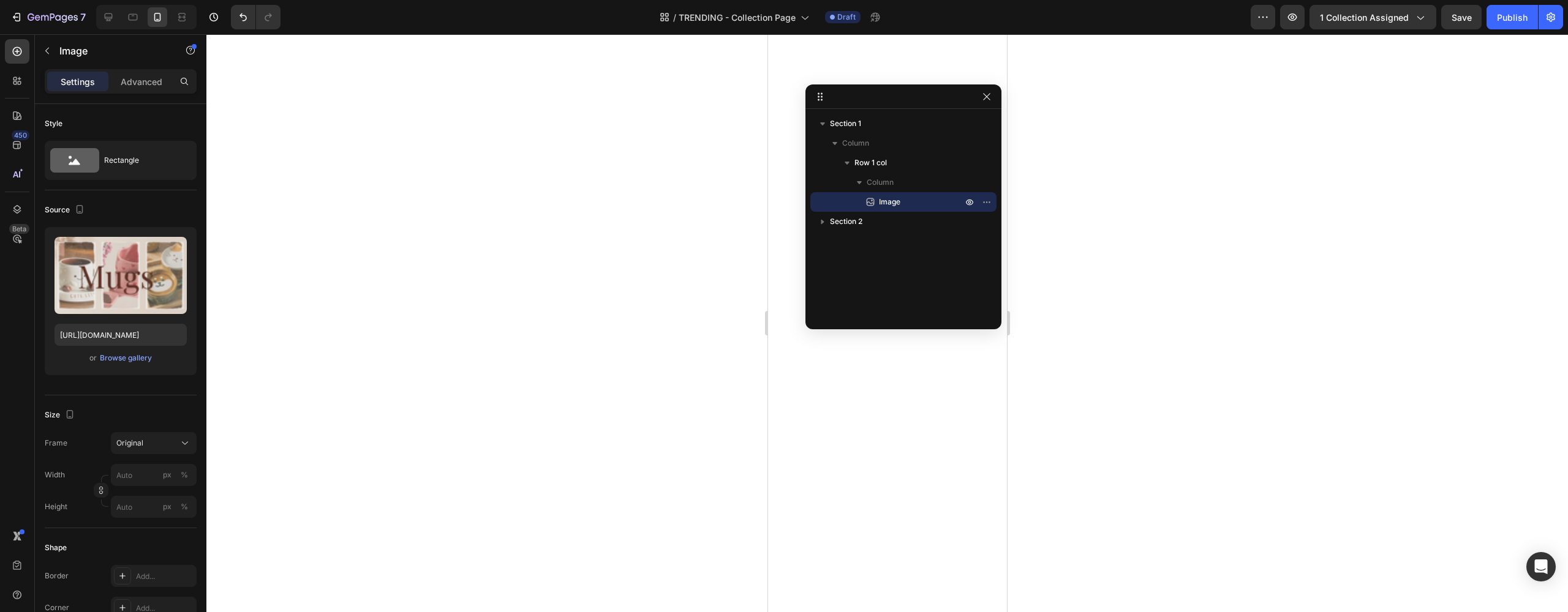
click at [1077, 331] on div at bounding box center [887, 323] width 1362 height 578
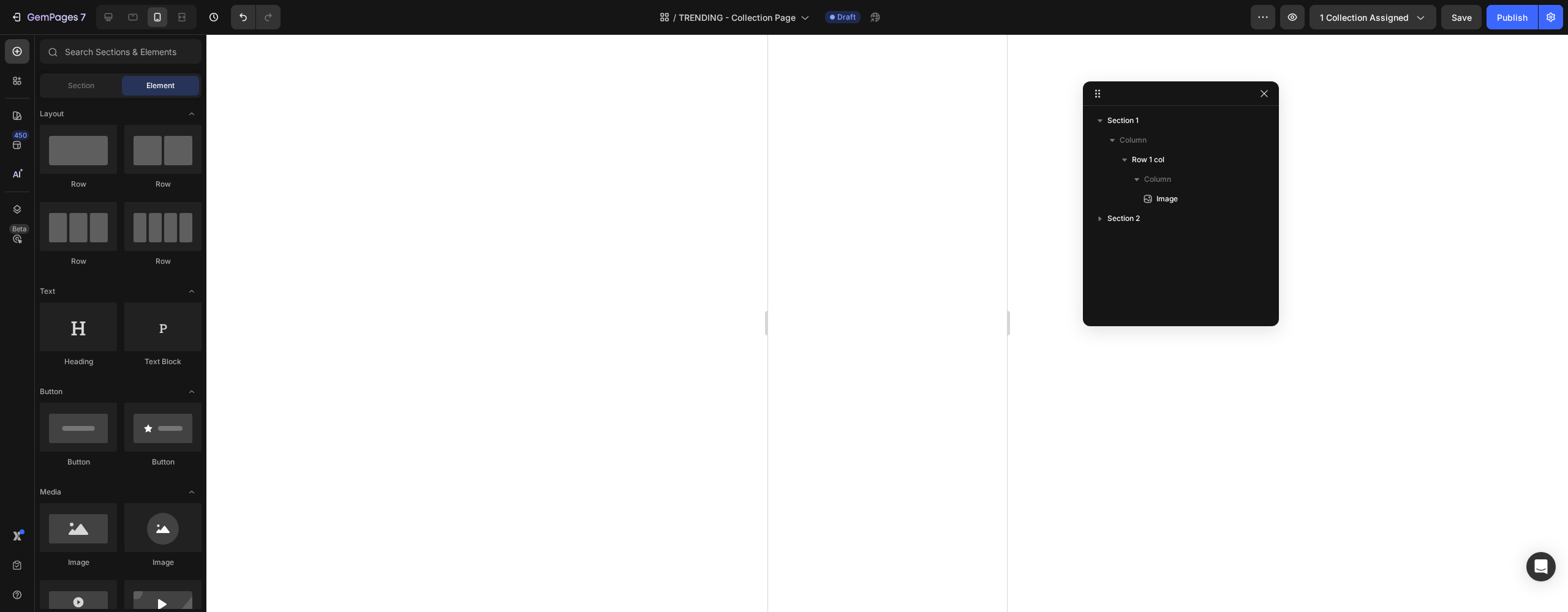
drag, startPoint x: 910, startPoint y: 96, endPoint x: 1194, endPoint y: 93, distance: 284.0
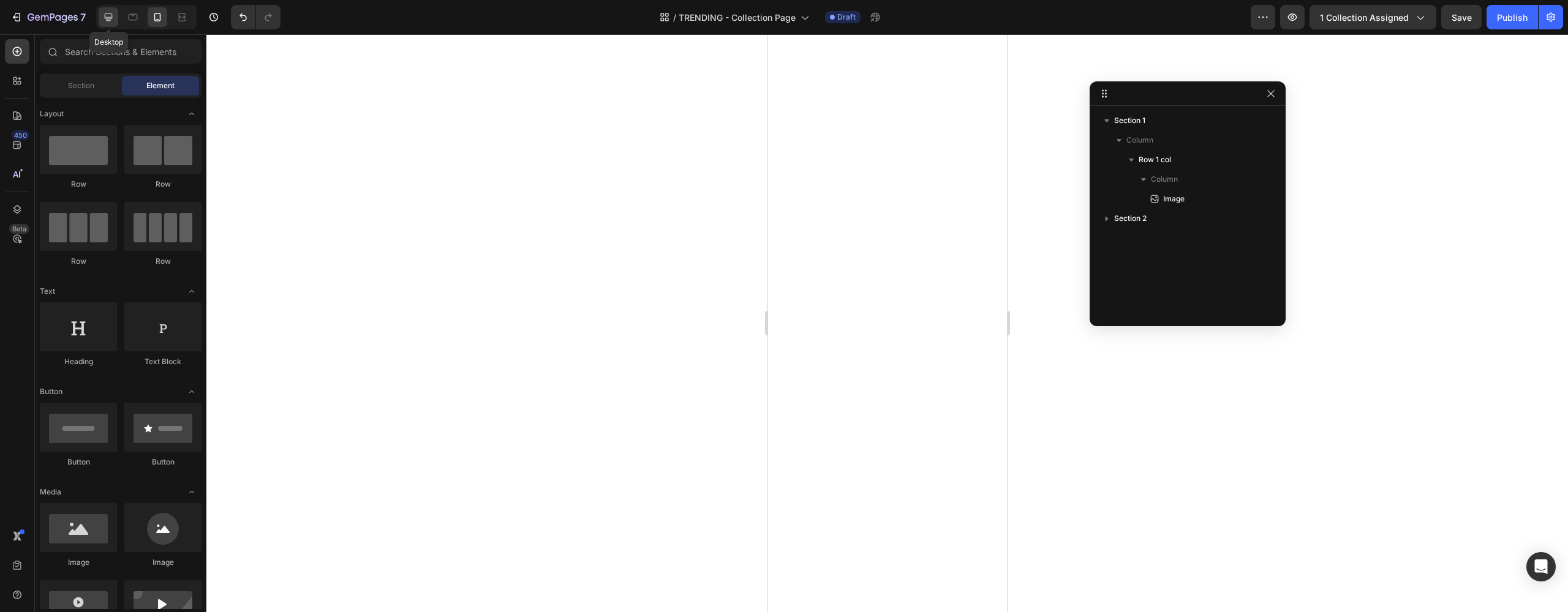
click at [112, 18] on icon at bounding box center [108, 17] width 8 height 8
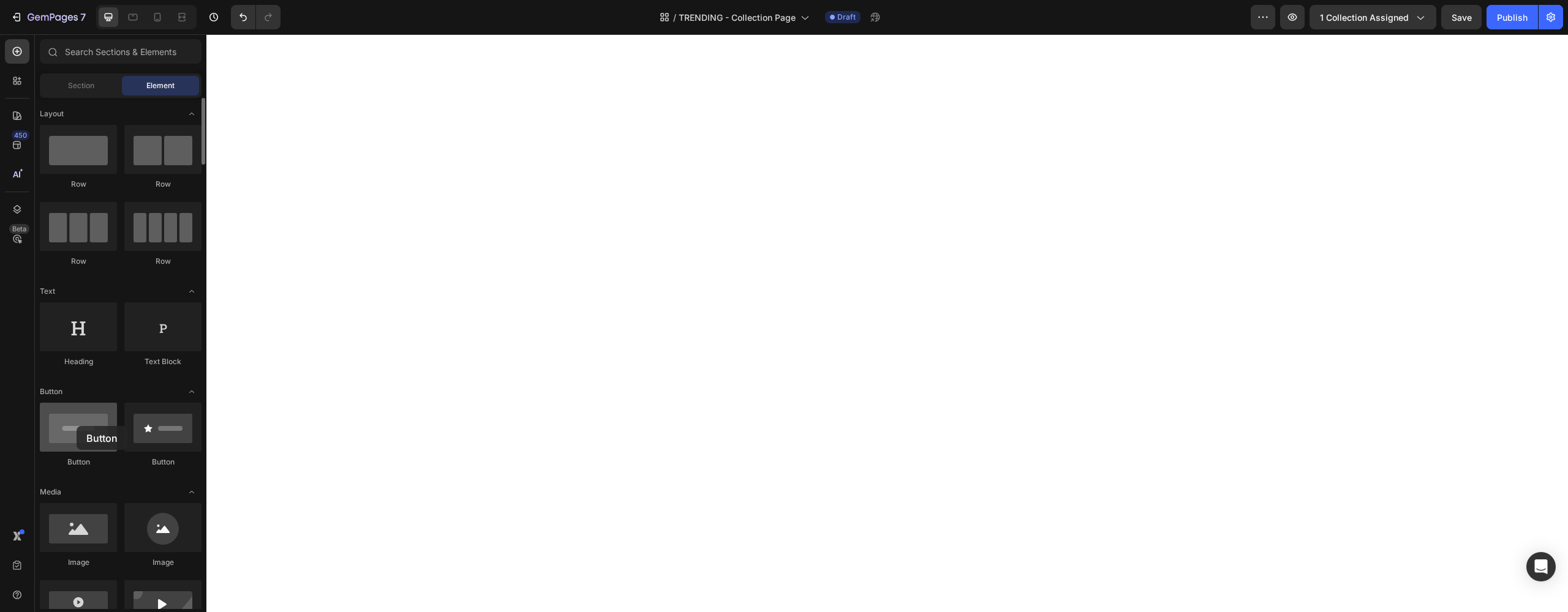
click at [76, 426] on div at bounding box center [79, 427] width 77 height 49
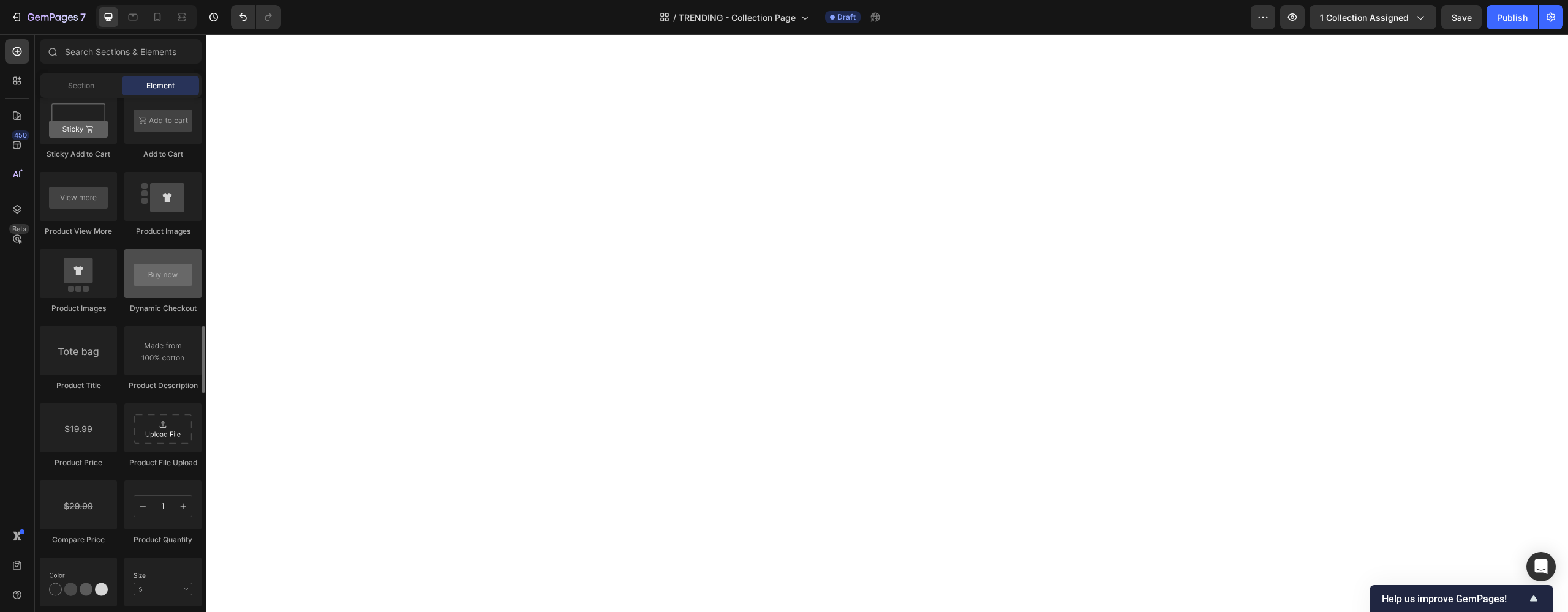
scroll to position [1638, 0]
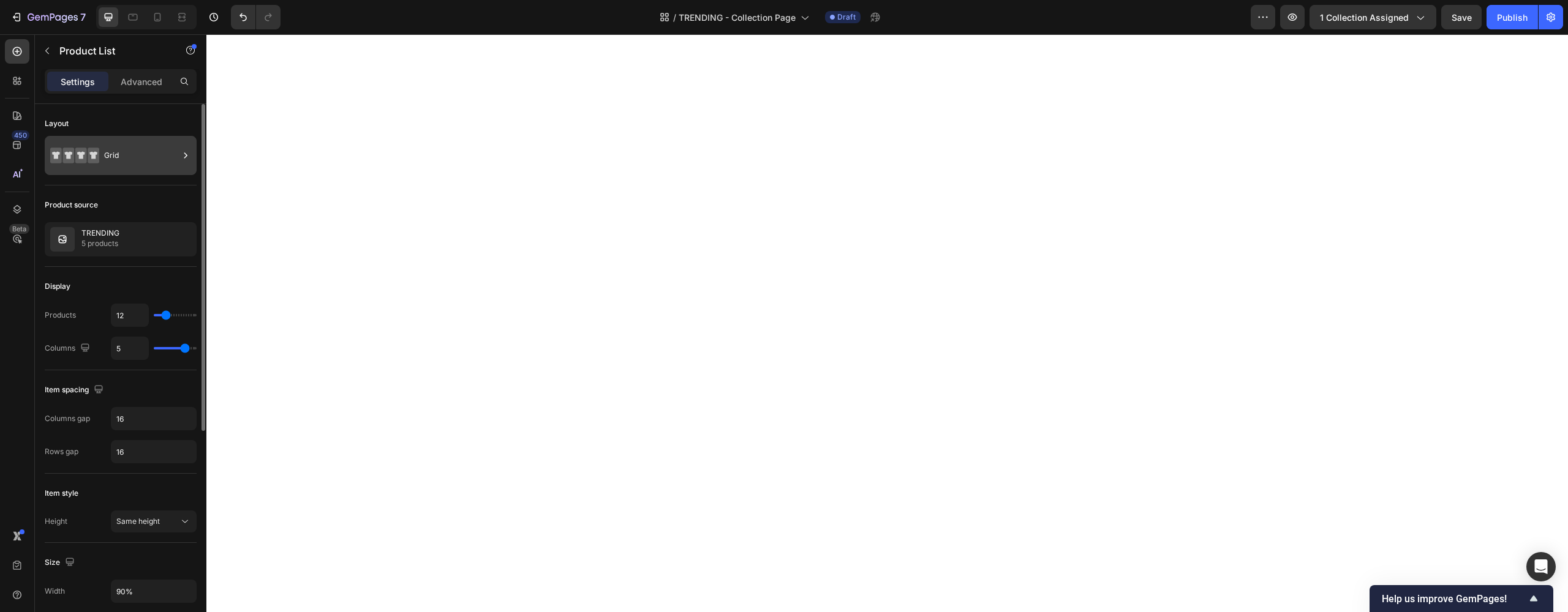
click at [183, 154] on icon at bounding box center [186, 155] width 13 height 13
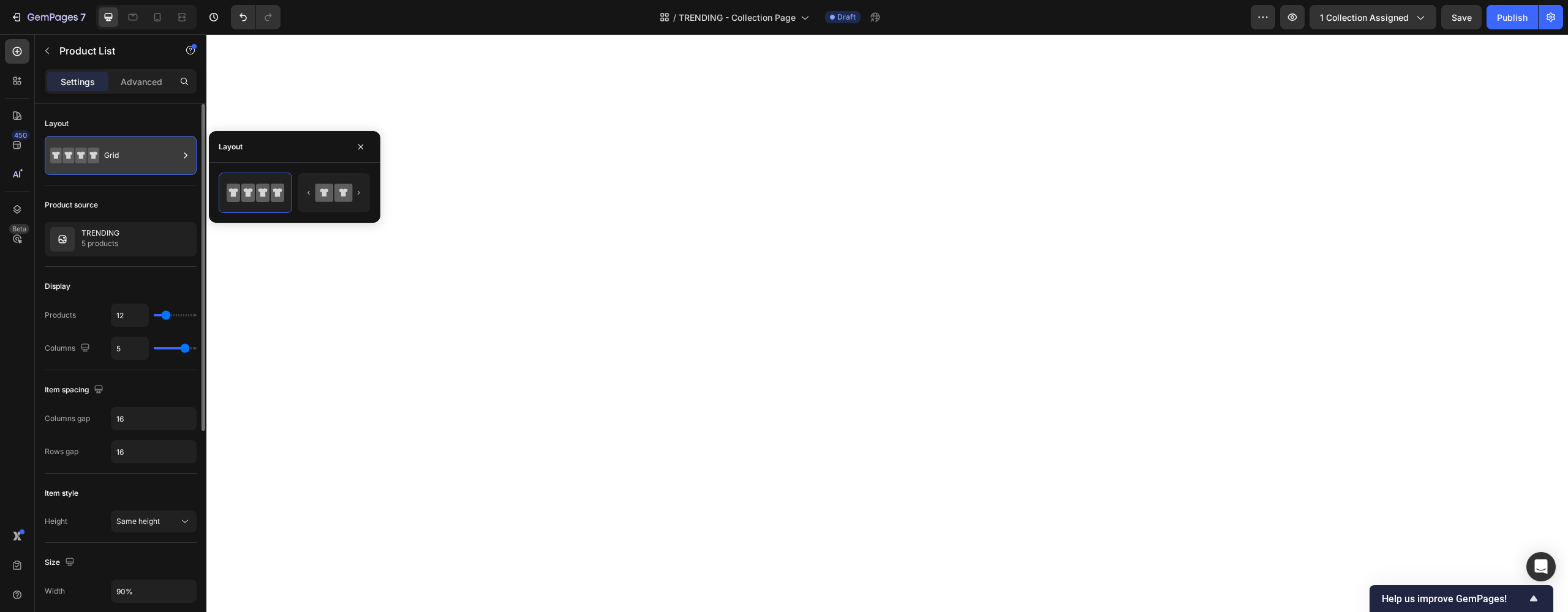
click at [77, 157] on icon at bounding box center [82, 155] width 12 height 16
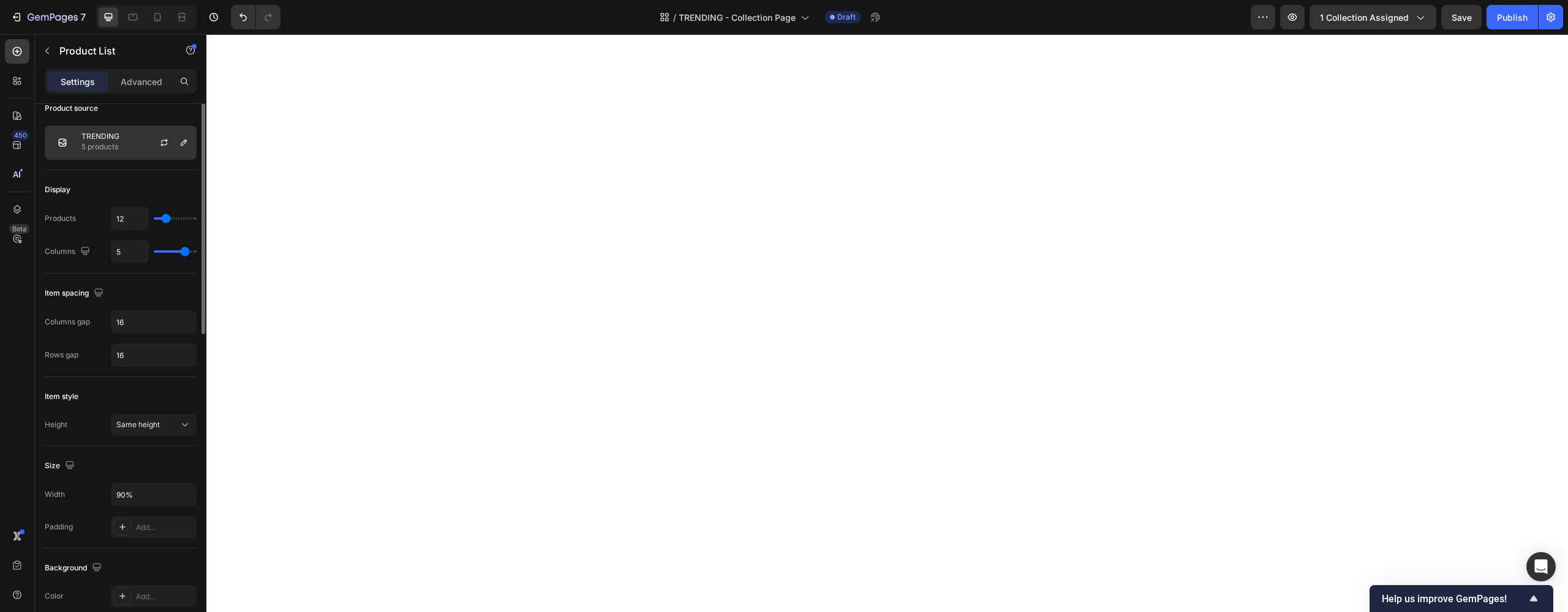
scroll to position [0, 0]
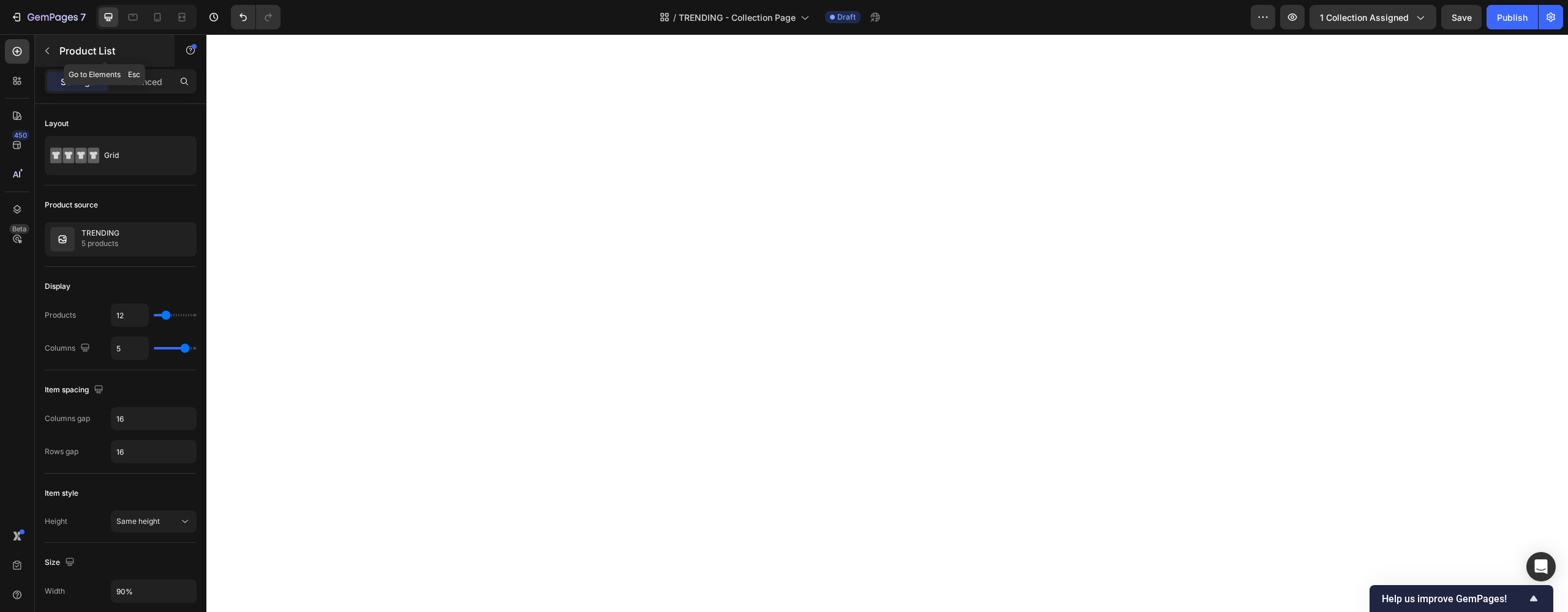
click at [63, 47] on p "Product List" at bounding box center [111, 51] width 104 height 15
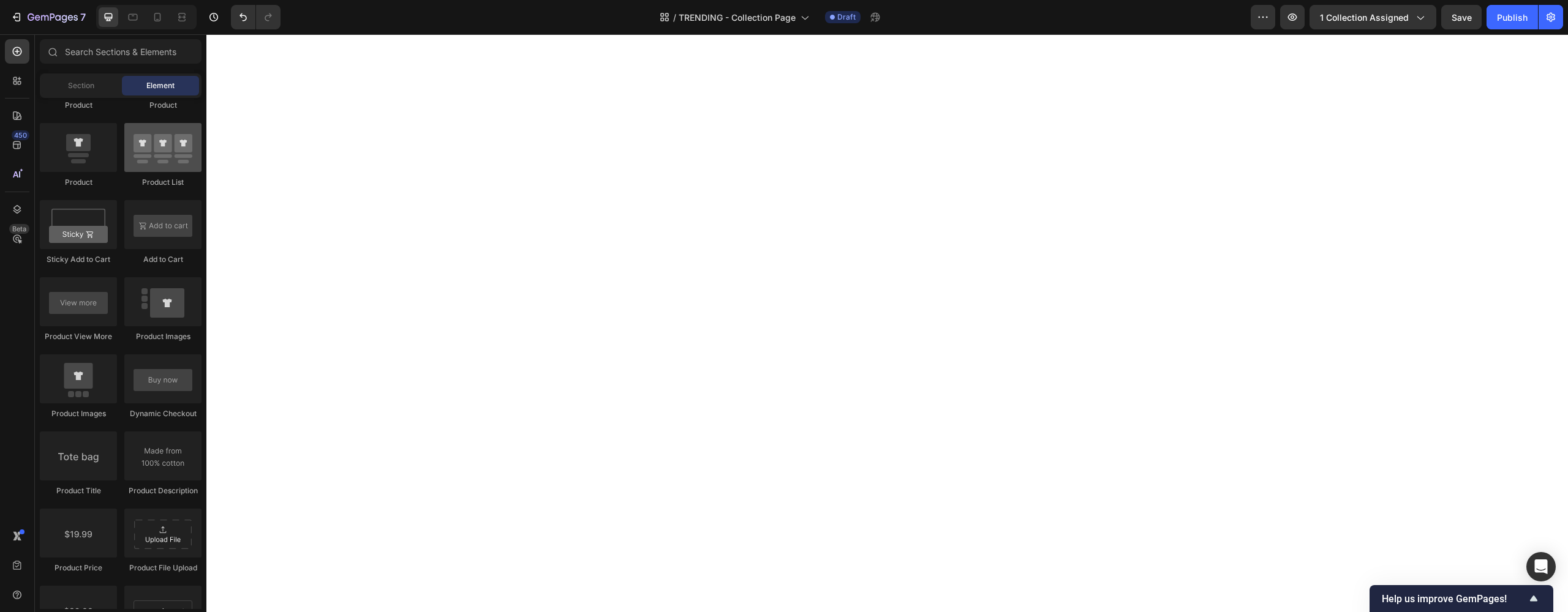
click at [162, 166] on div at bounding box center [163, 148] width 77 height 49
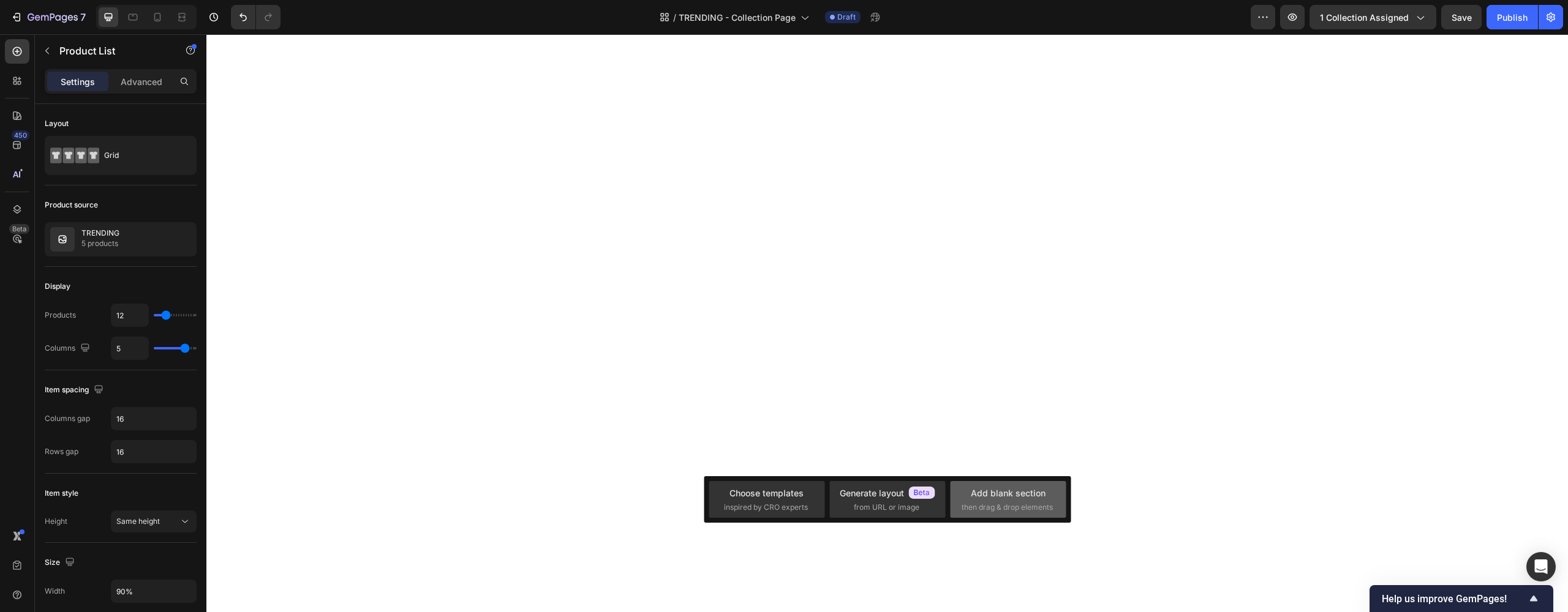
click at [986, 491] on div "Add blank section" at bounding box center [1008, 493] width 75 height 13
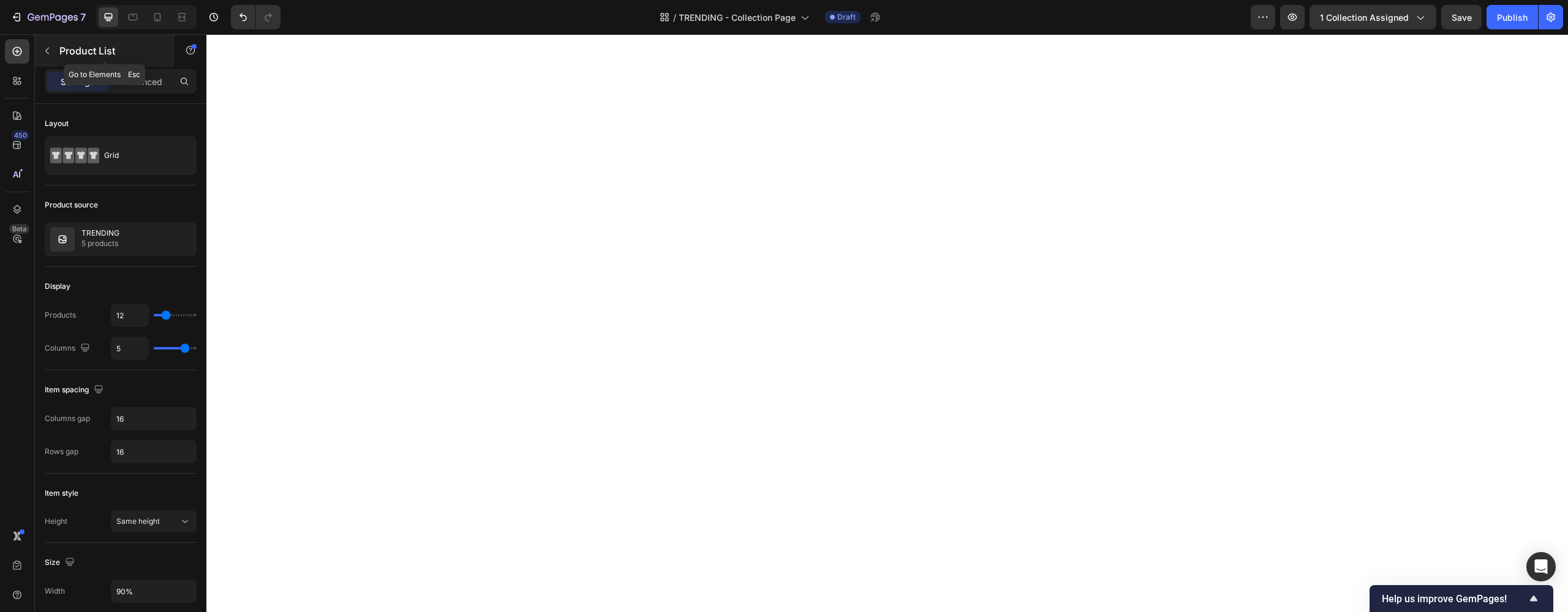
click at [58, 53] on div "Product List" at bounding box center [105, 50] width 140 height 32
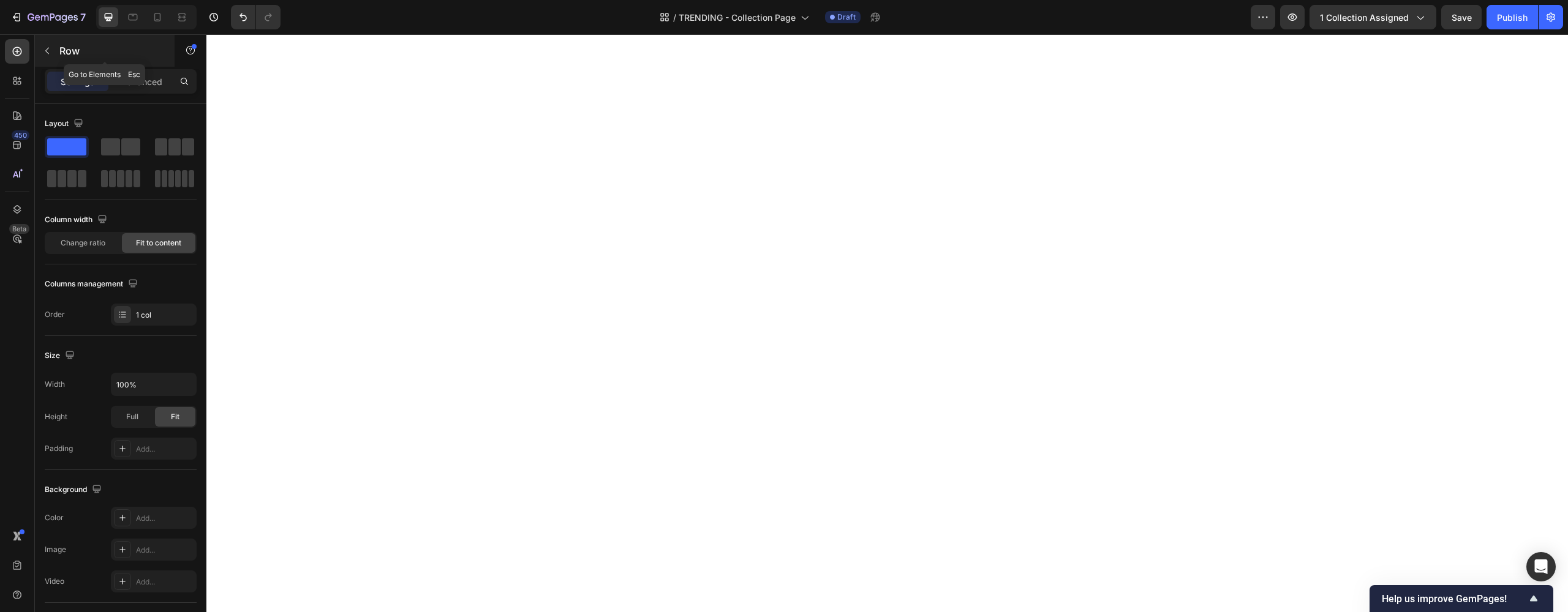
click at [56, 57] on button "button" at bounding box center [47, 50] width 19 height 19
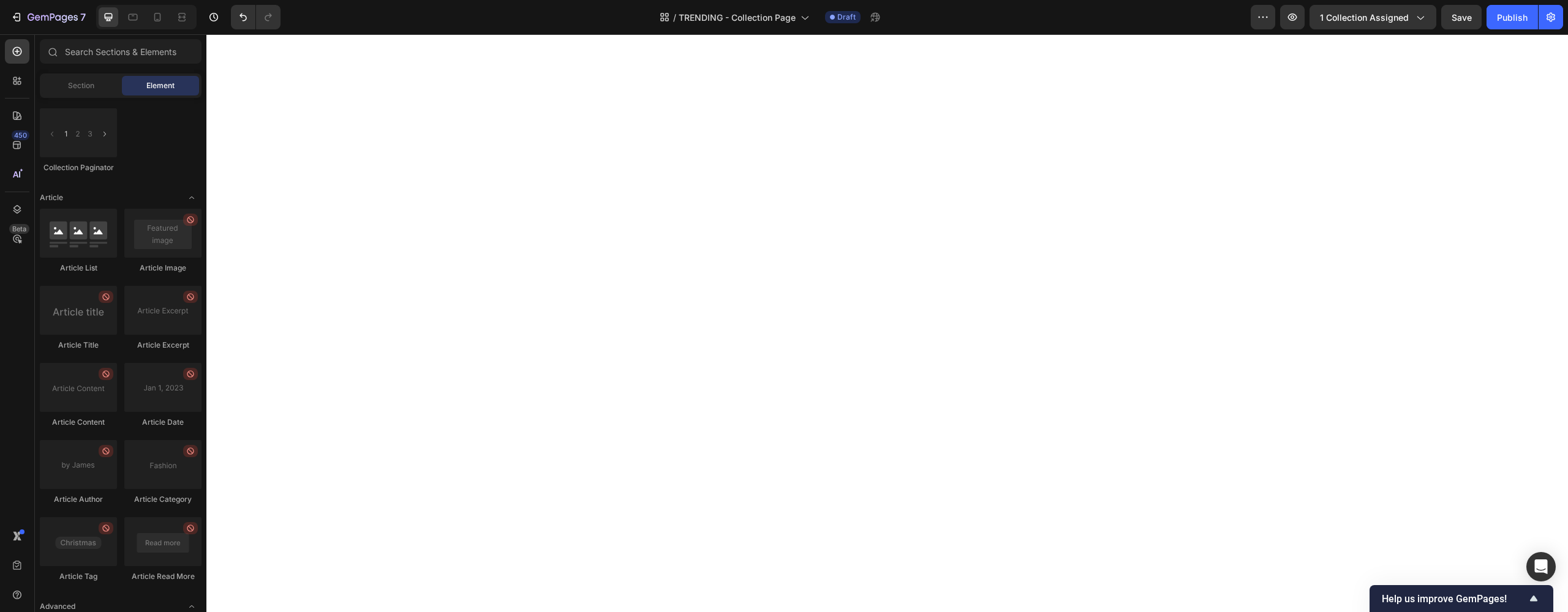
scroll to position [3386, 0]
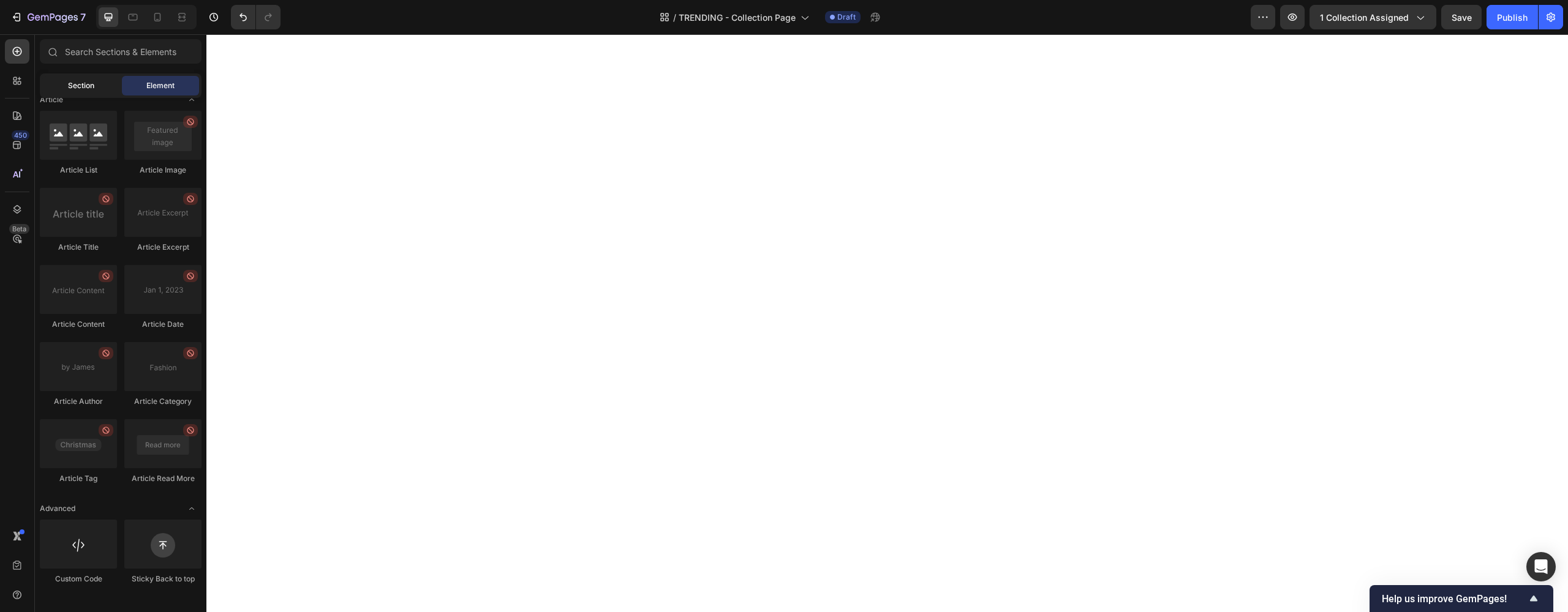
click at [89, 93] on div "Section" at bounding box center [81, 85] width 77 height 19
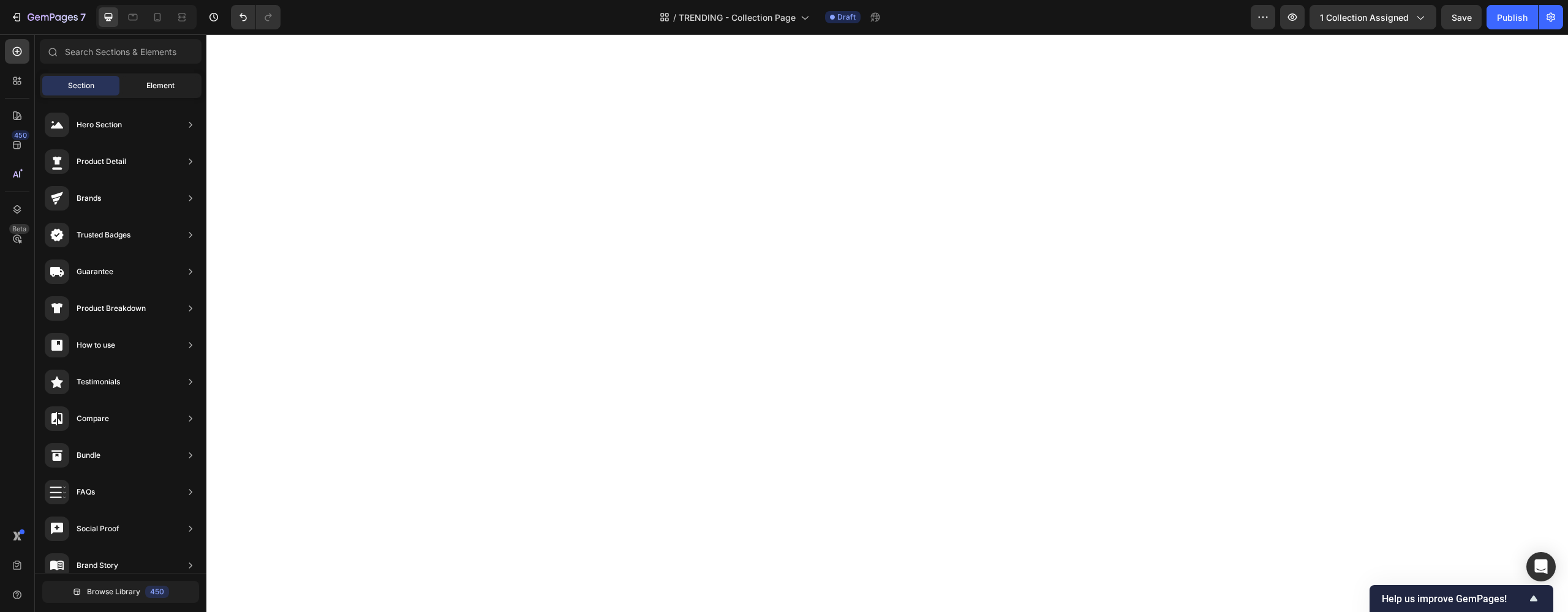
click at [149, 82] on span "Element" at bounding box center [160, 85] width 28 height 11
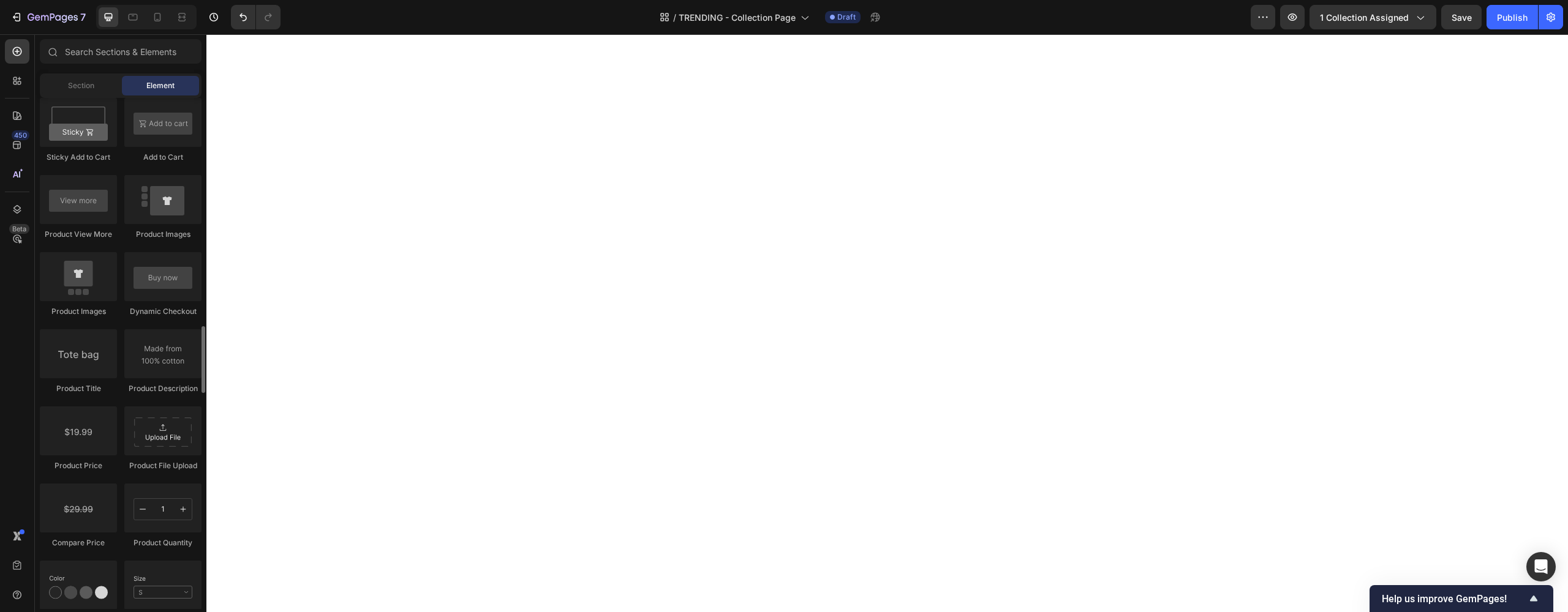
scroll to position [1639, 0]
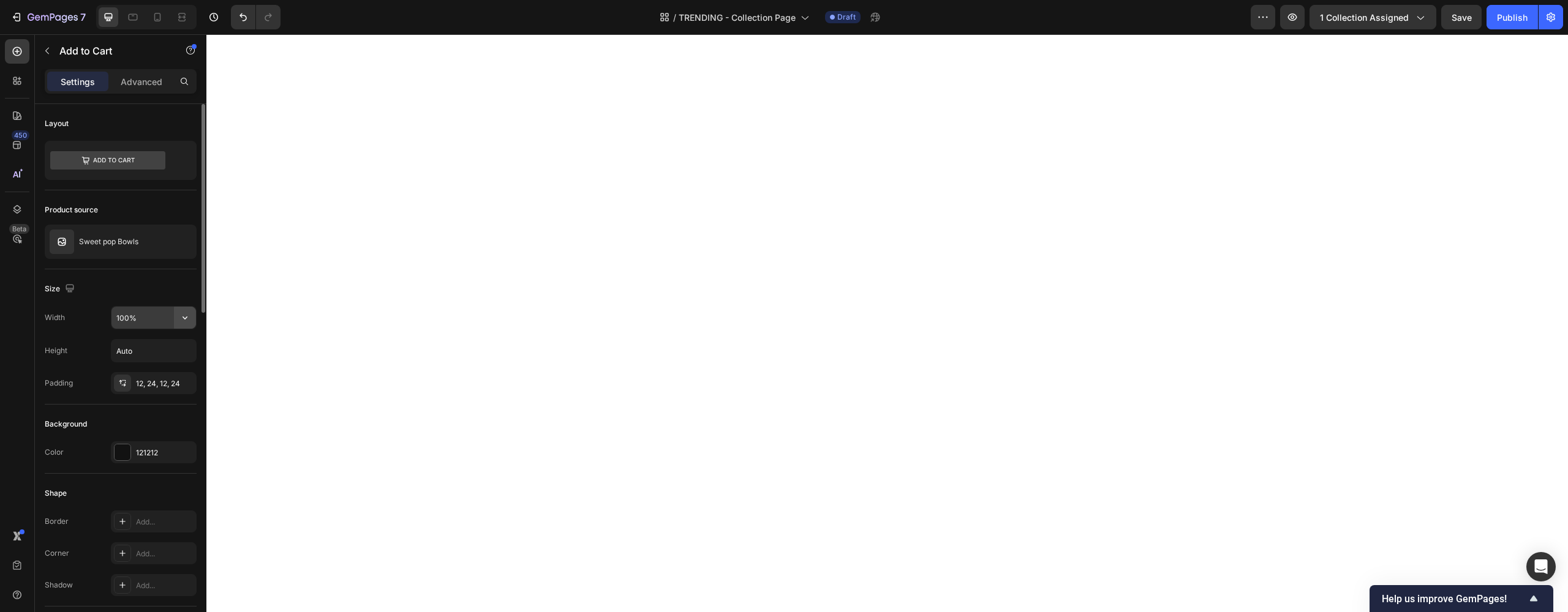
click at [186, 316] on icon "button" at bounding box center [185, 317] width 13 height 13
click at [151, 346] on span "Fit content" at bounding box center [134, 349] width 37 height 11
click at [186, 319] on icon "button" at bounding box center [185, 317] width 13 height 13
click at [137, 370] on p "Full 100%" at bounding box center [151, 372] width 70 height 11
type input "100%"
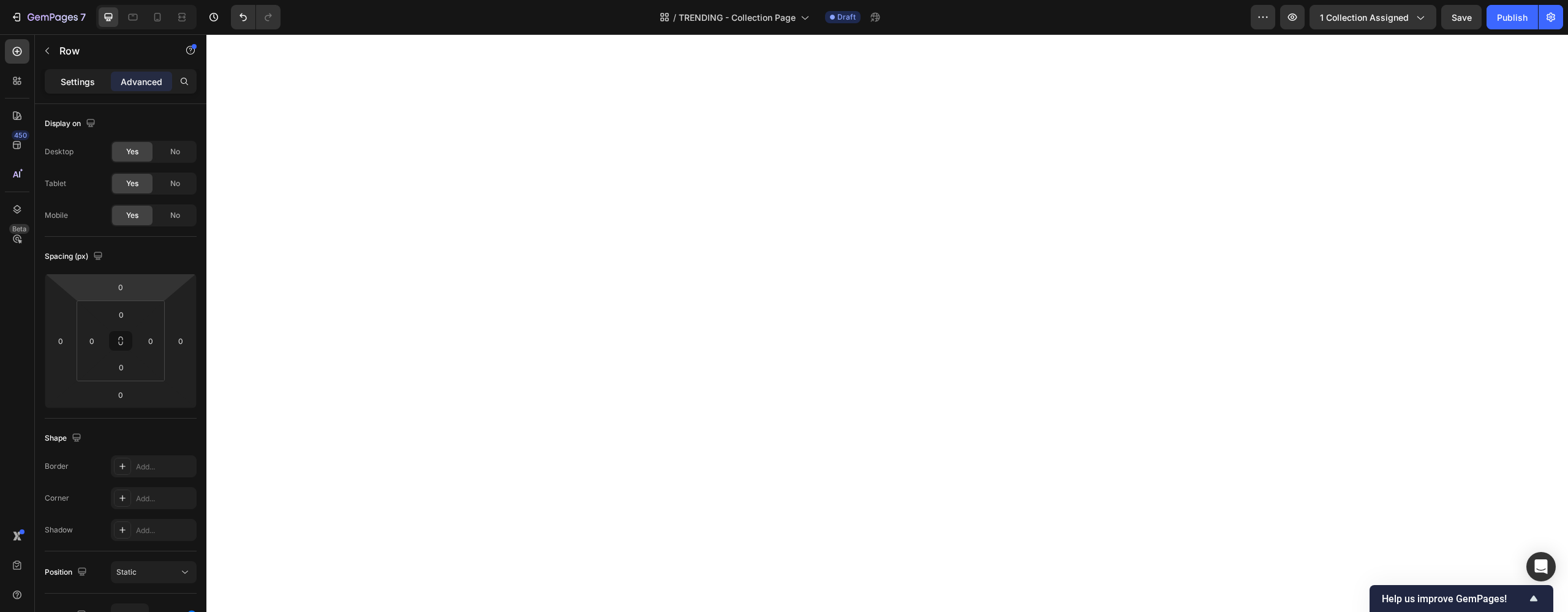
click at [76, 80] on p "Settings" at bounding box center [78, 82] width 34 height 13
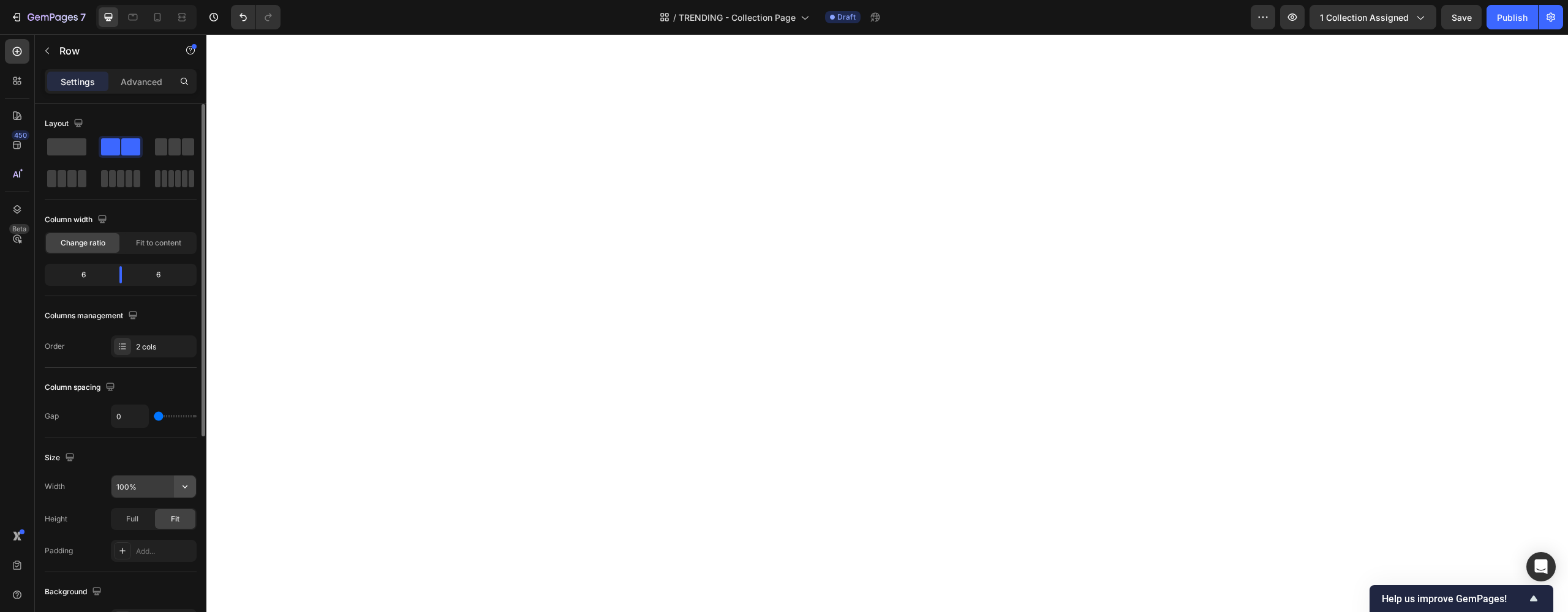
click at [190, 491] on icon "button" at bounding box center [185, 487] width 13 height 13
click at [164, 514] on span "1200px" at bounding box center [172, 518] width 26 height 11
type input "1200"
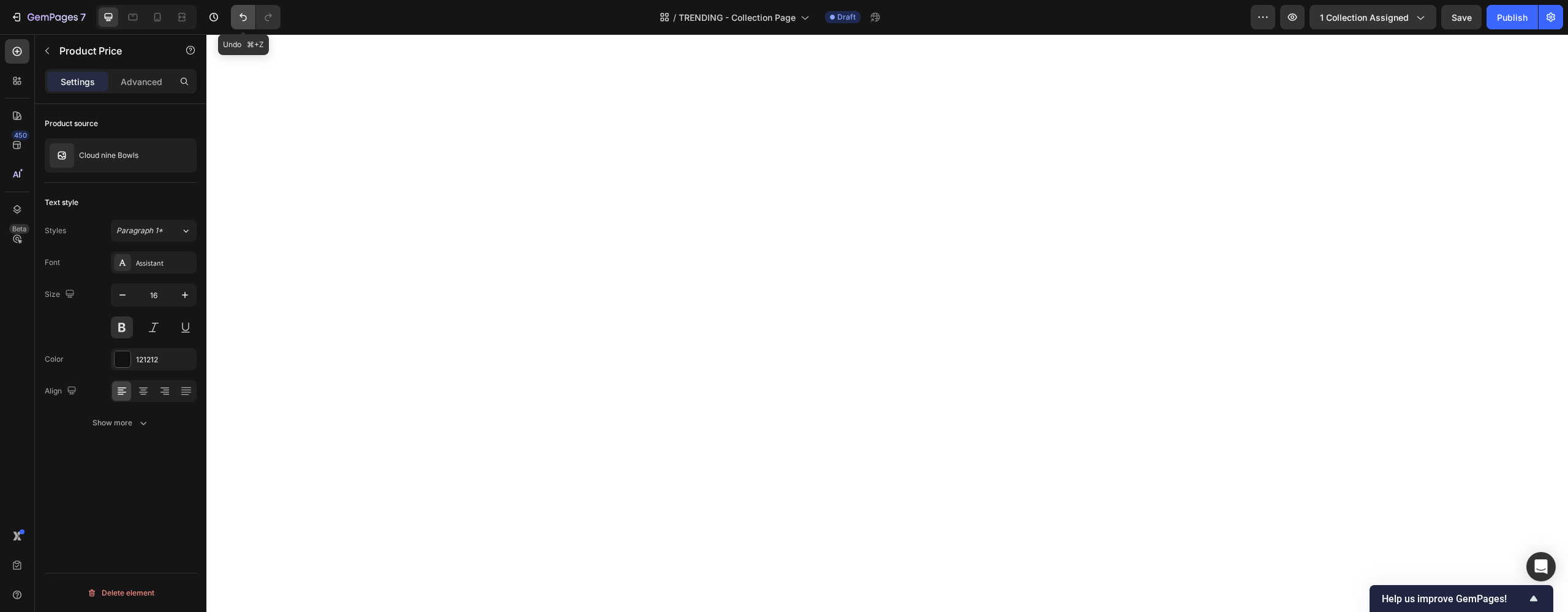
click at [237, 23] on button "Undo/Redo" at bounding box center [243, 17] width 24 height 24
click at [242, 14] on icon "Undo/Redo" at bounding box center [243, 17] width 7 height 8
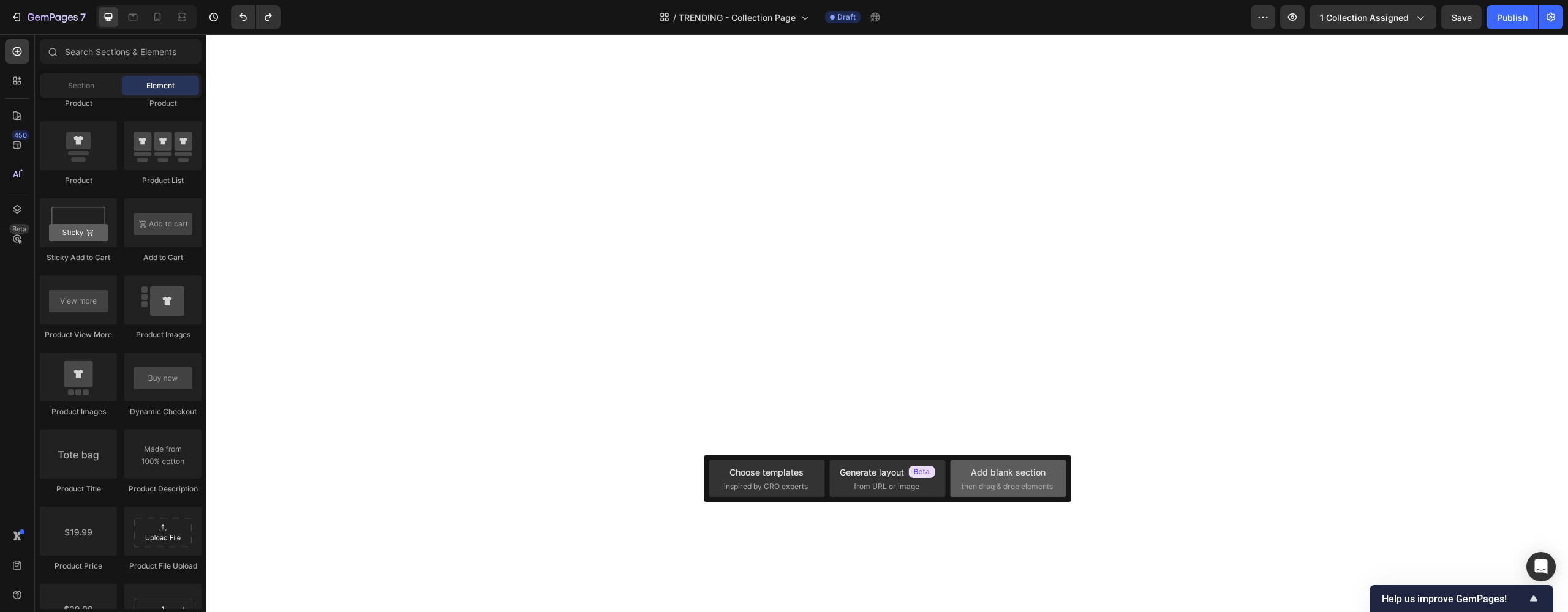
click at [1000, 475] on div "Add blank section" at bounding box center [1008, 472] width 75 height 13
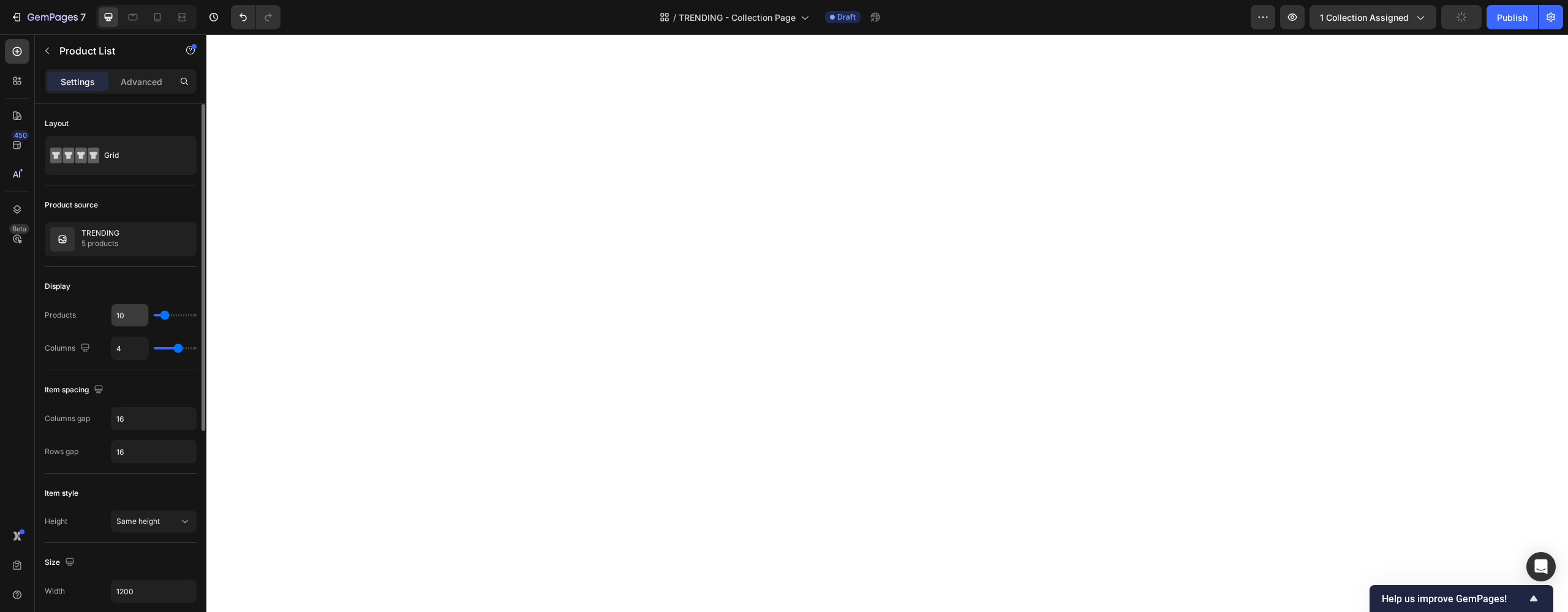
click at [125, 310] on input "10" at bounding box center [130, 315] width 37 height 22
type input "12"
type input "5"
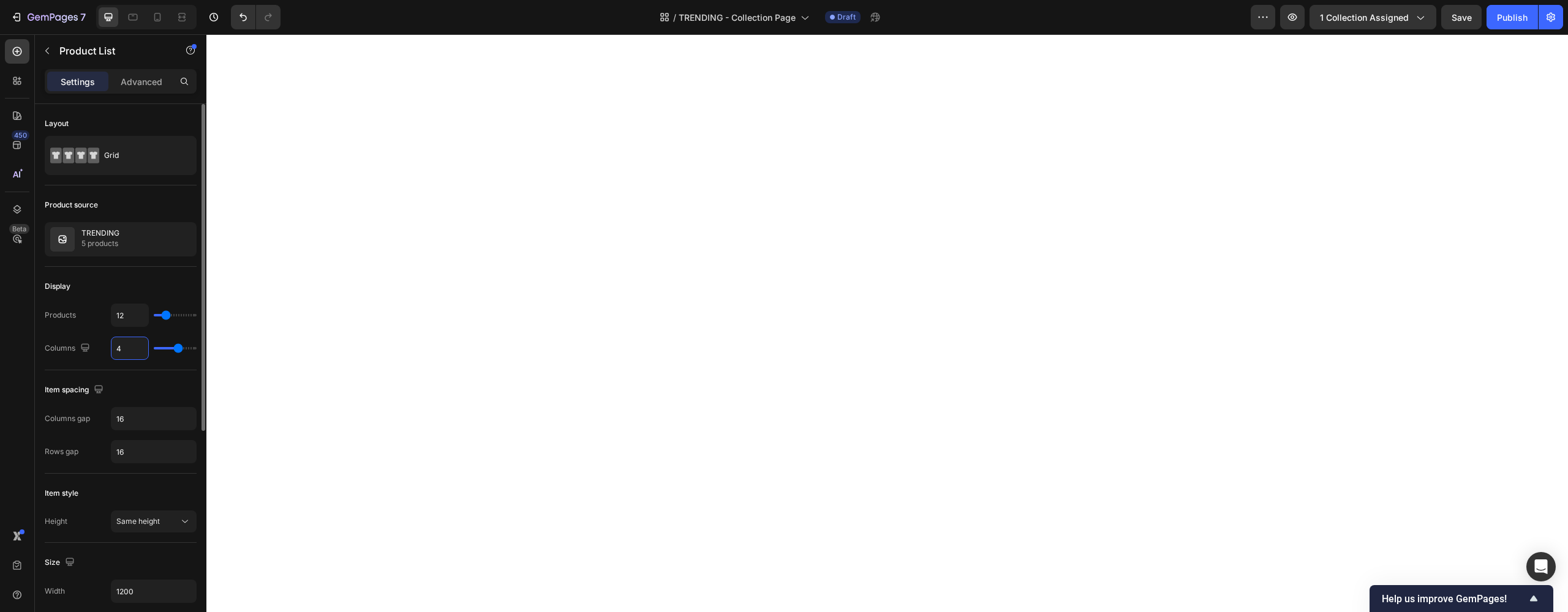
type input "5"
click at [75, 415] on div "Columns gap" at bounding box center [67, 418] width 45 height 11
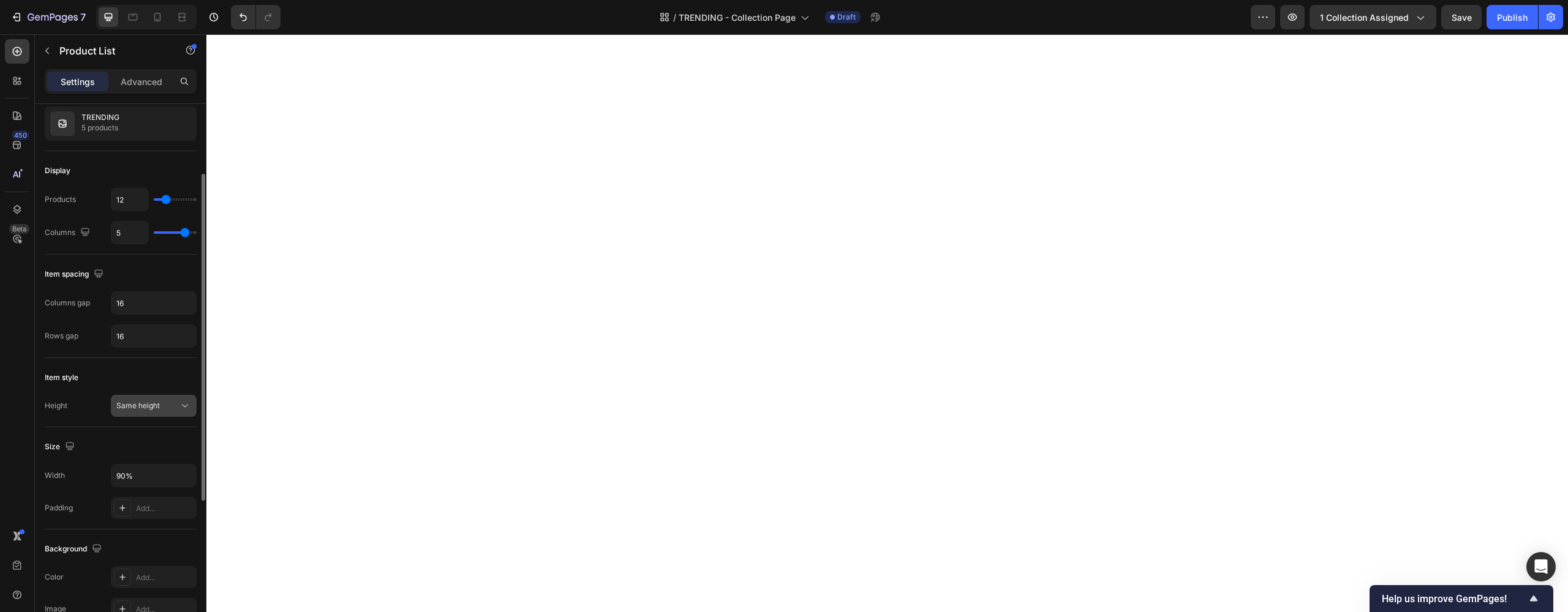
scroll to position [179, 0]
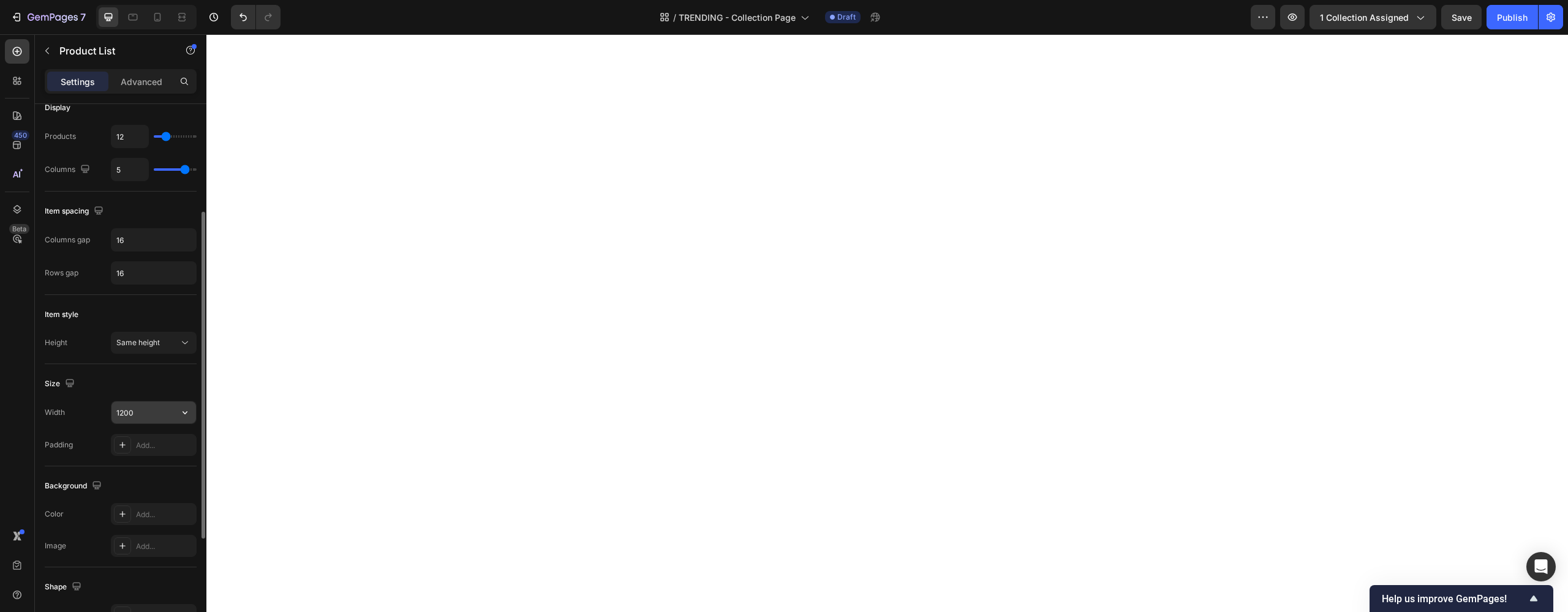
click at [184, 411] on icon "button" at bounding box center [185, 412] width 13 height 13
click at [144, 435] on div "Full 100%" at bounding box center [140, 444] width 100 height 23
drag, startPoint x: 130, startPoint y: 413, endPoint x: 79, endPoint y: 409, distance: 51.2
click at [79, 409] on div "Width 100%" at bounding box center [120, 412] width 152 height 23
type input "90%"
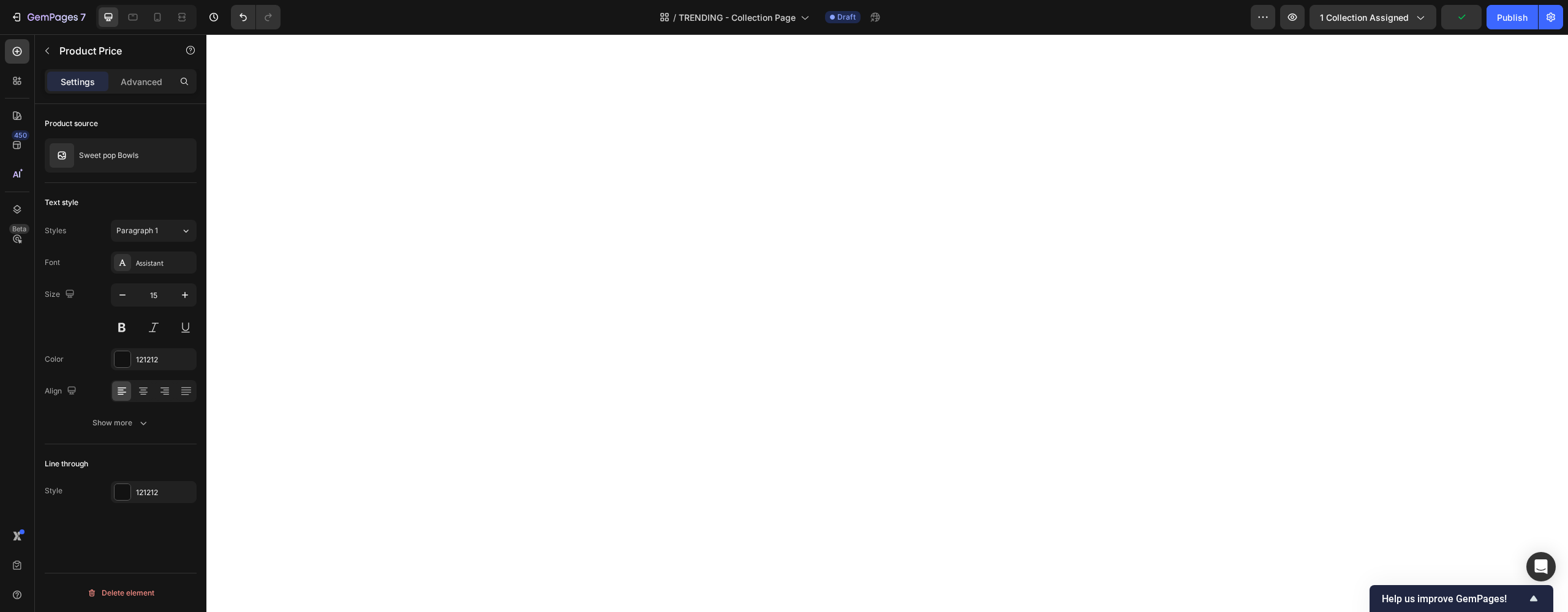
scroll to position [0, 0]
click at [191, 297] on button "button" at bounding box center [185, 295] width 22 height 22
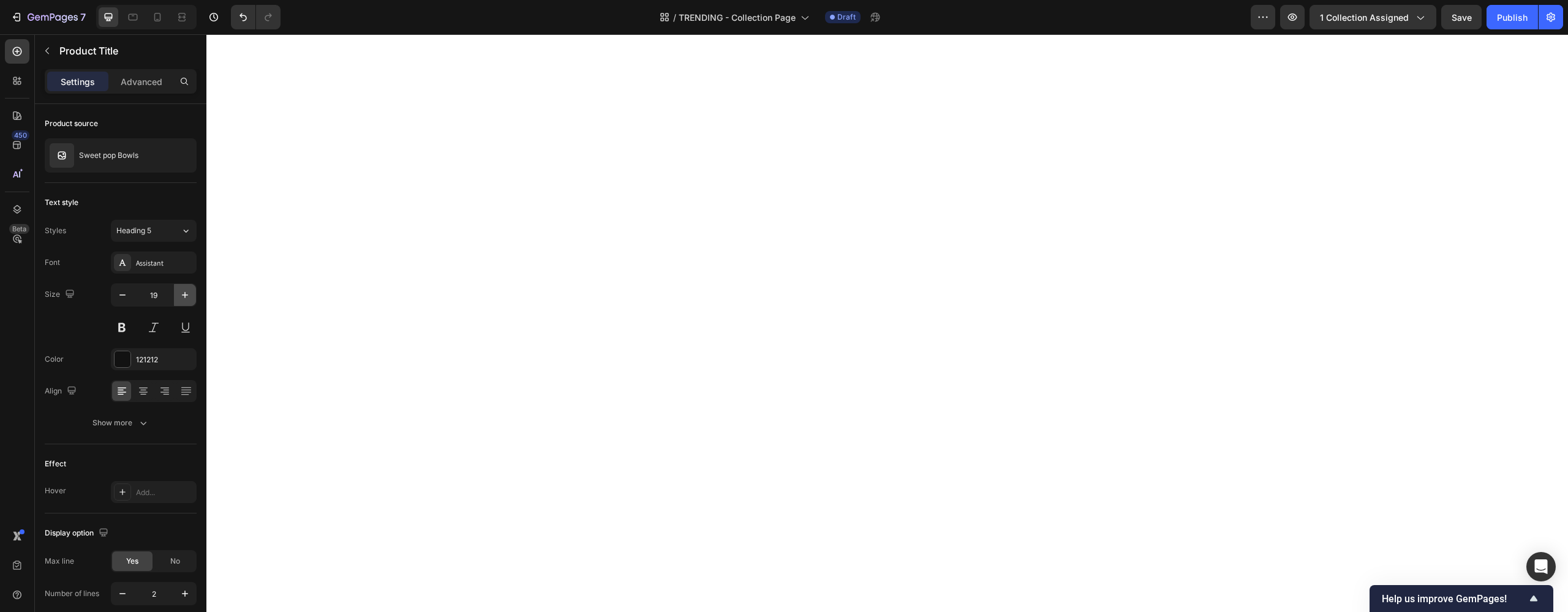
type input "20"
click at [128, 331] on button at bounding box center [122, 328] width 22 height 22
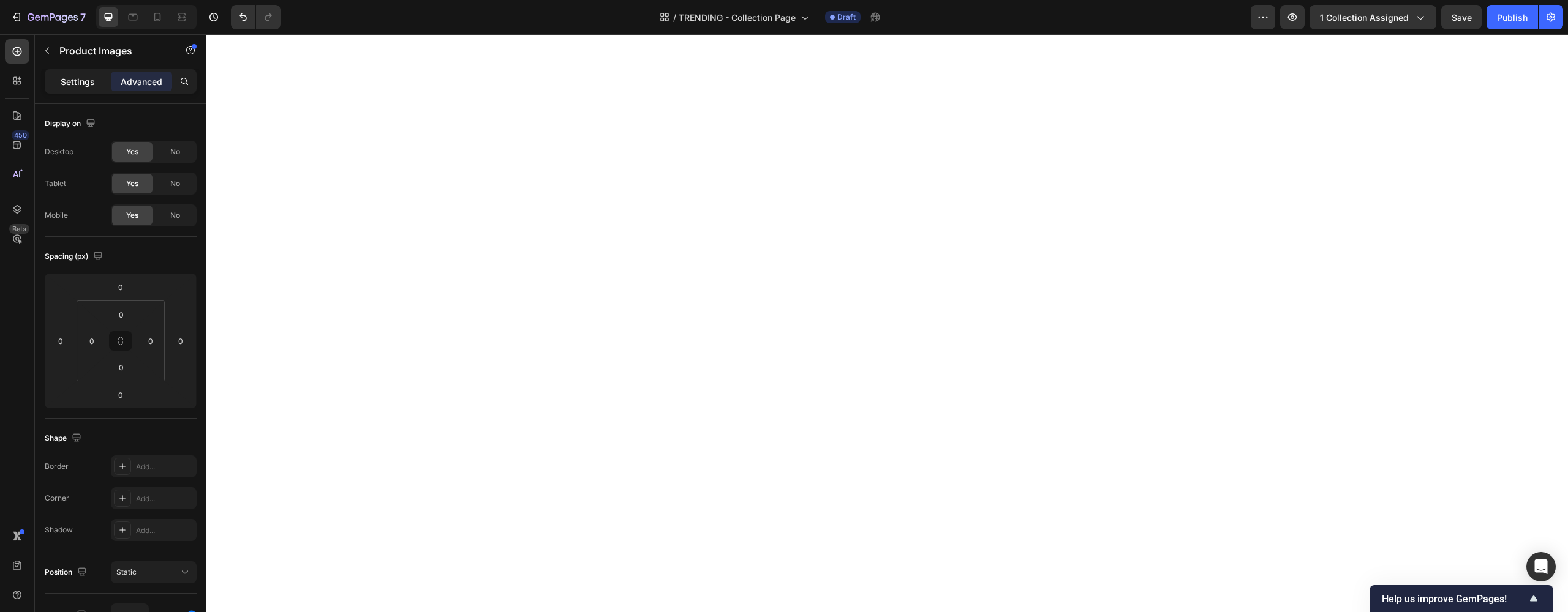
click at [79, 84] on p "Settings" at bounding box center [78, 82] width 34 height 13
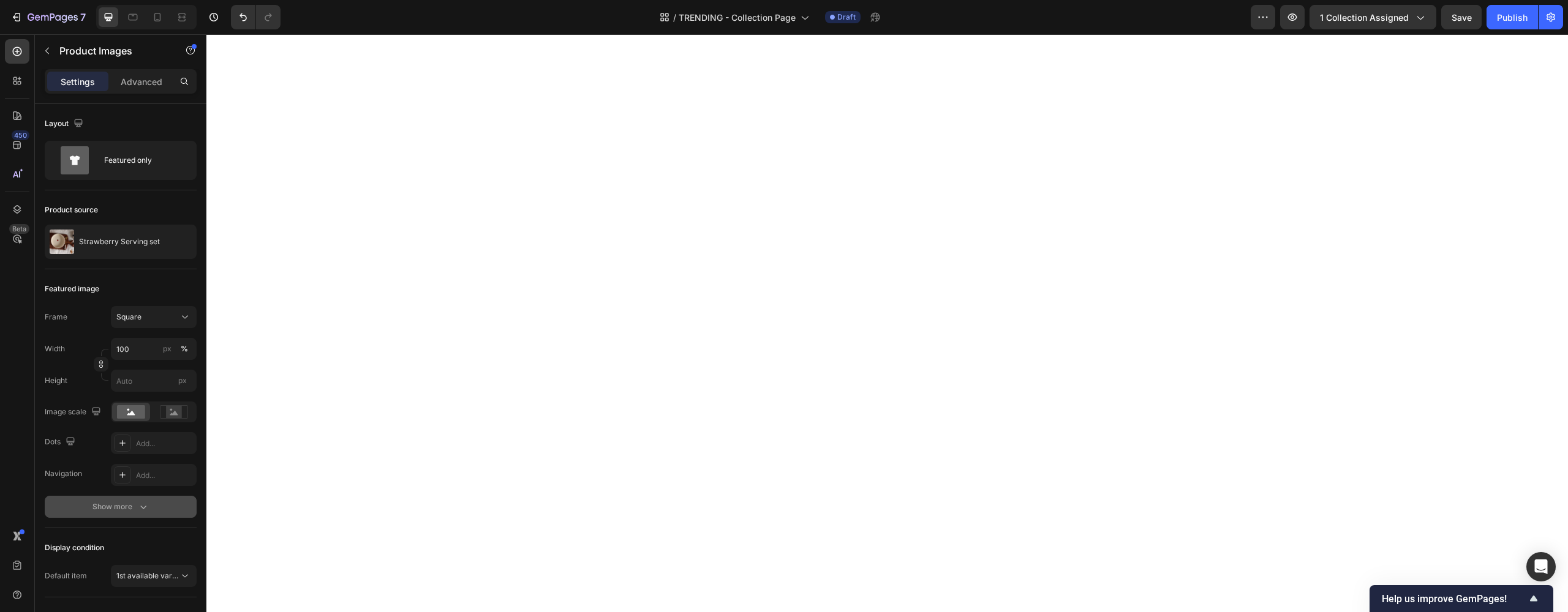
click at [129, 516] on button "Show more" at bounding box center [120, 507] width 152 height 22
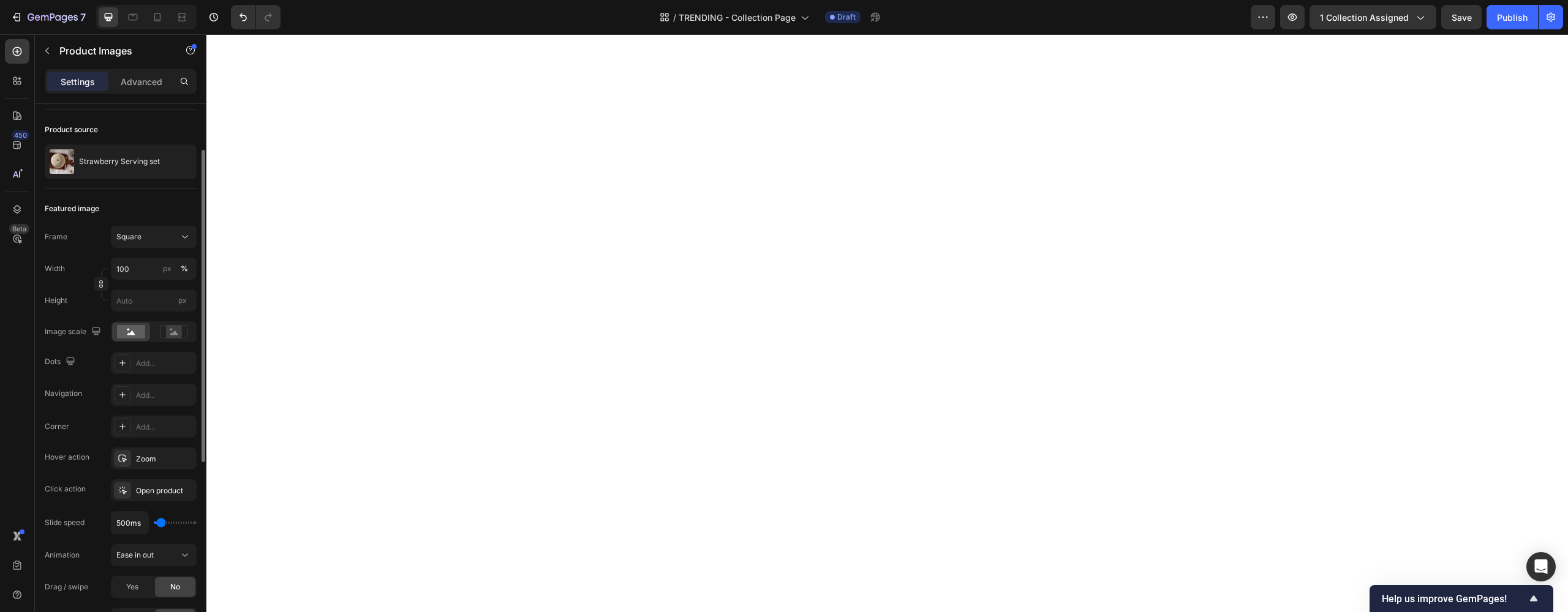
scroll to position [142, 0]
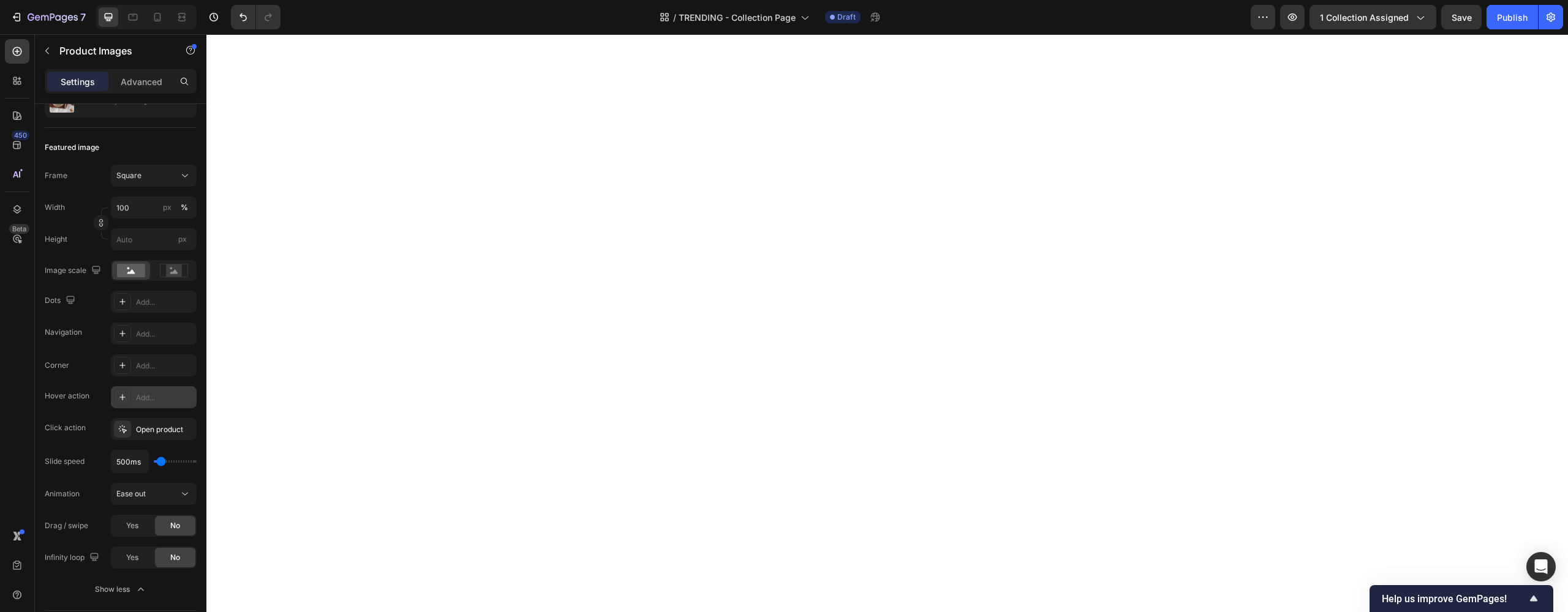
click at [130, 394] on div at bounding box center [122, 397] width 17 height 17
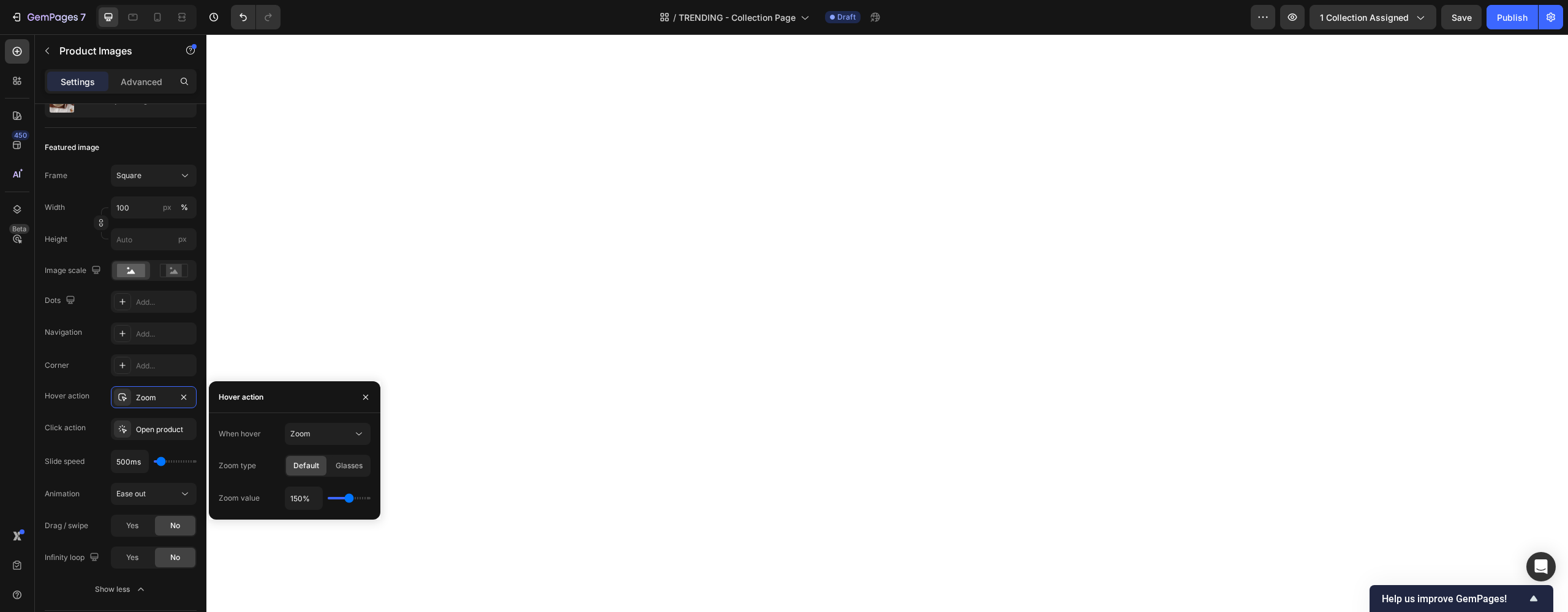
click at [47, 447] on div "Corner Add... Hover action Zoom Click action Open product Slide speed 500ms Ani…" at bounding box center [120, 461] width 152 height 214
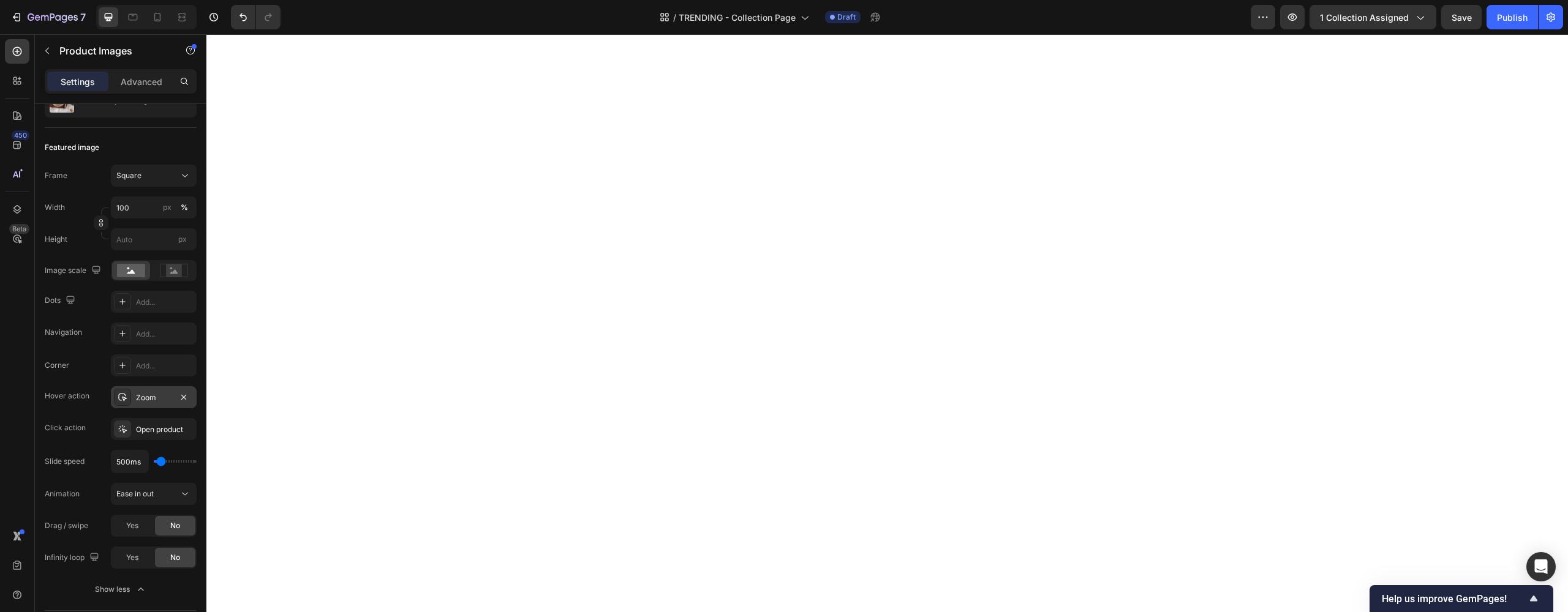
click at [128, 401] on div at bounding box center [122, 397] width 17 height 17
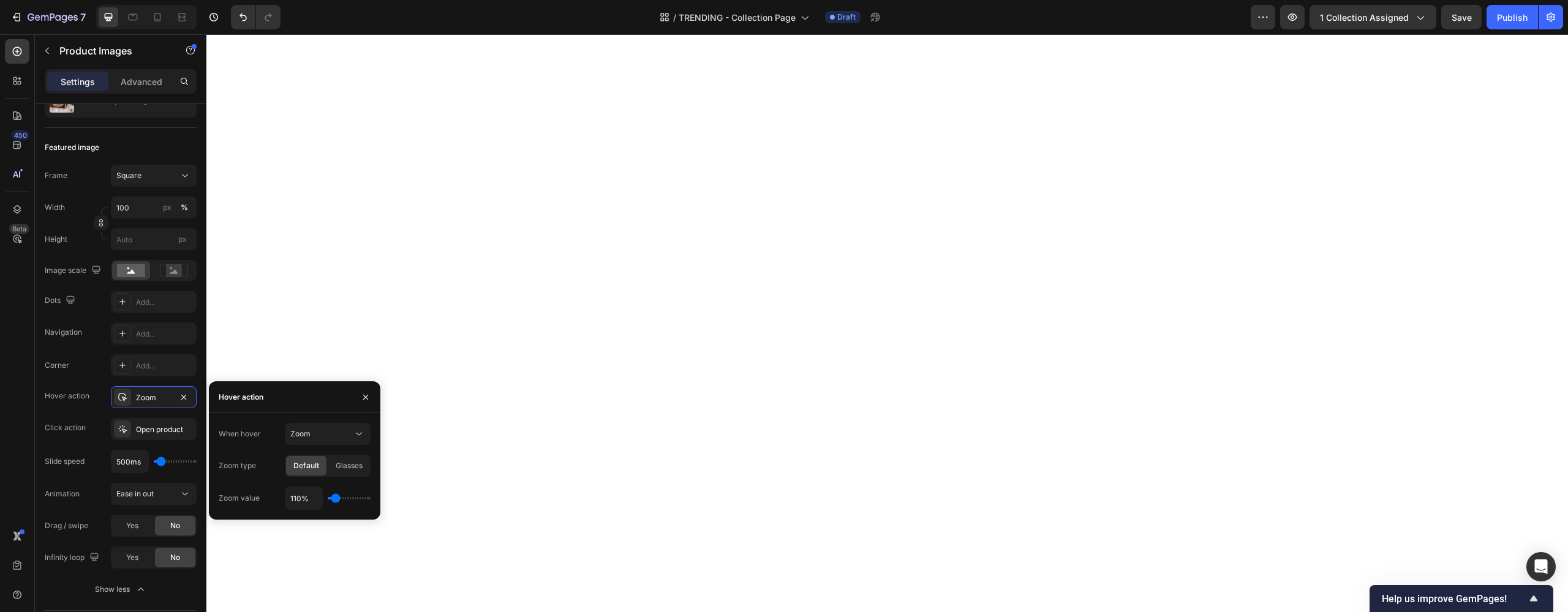
click at [96, 441] on div "Corner Add... Hover action Zoom Click action Open product Slide speed 500ms Ani…" at bounding box center [120, 461] width 152 height 214
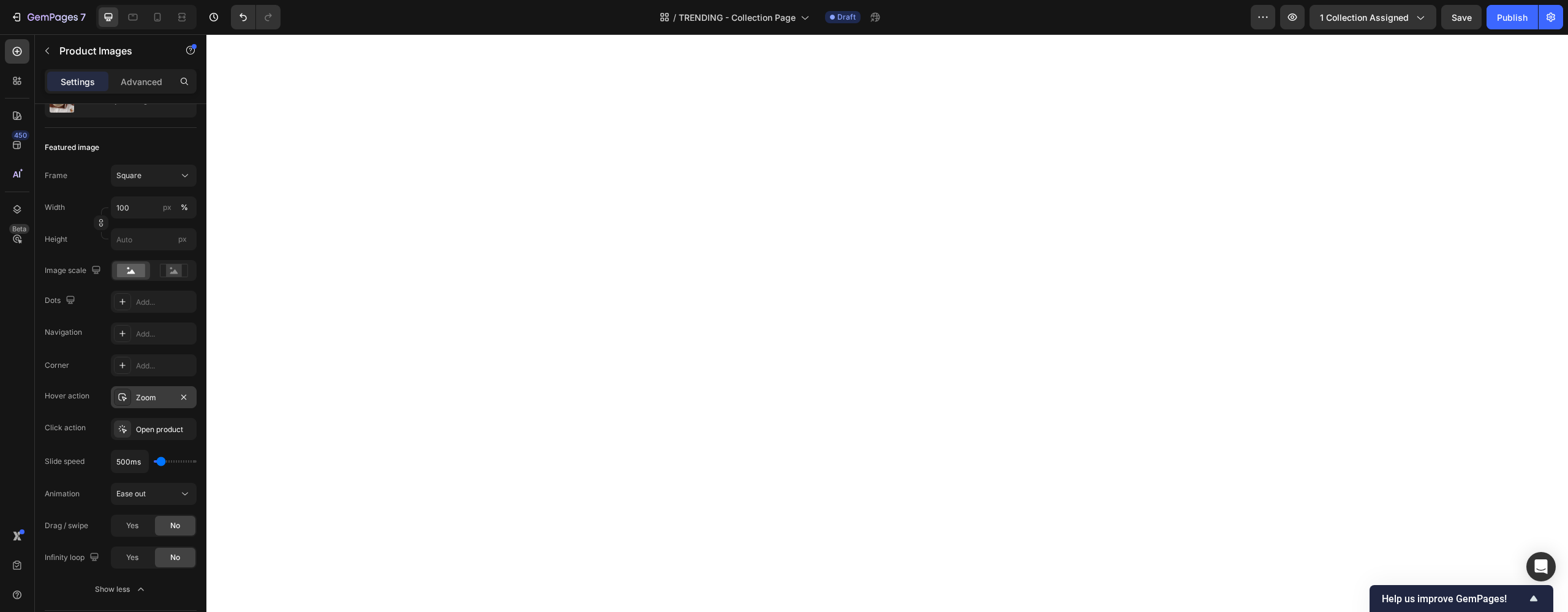
click at [133, 392] on div "Zoom" at bounding box center [154, 398] width 86 height 22
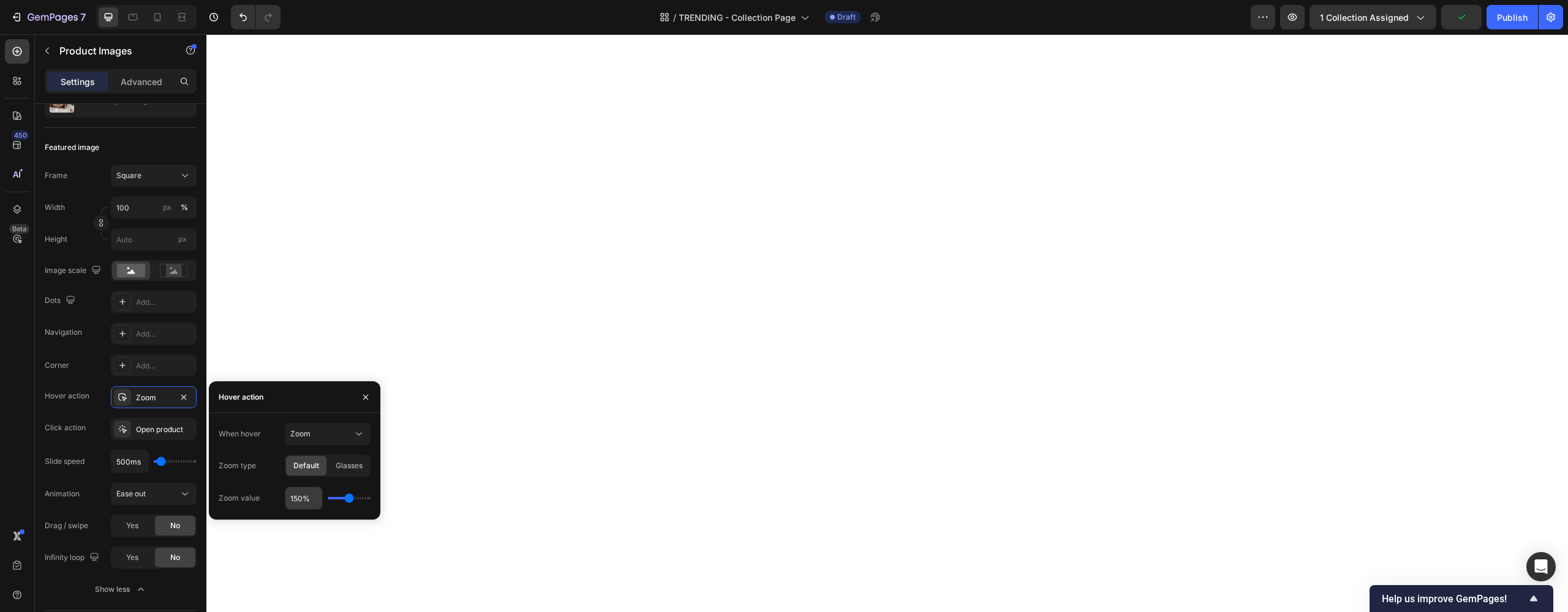
click at [300, 500] on input "150%" at bounding box center [304, 499] width 37 height 22
type input "10%"
type input "100"
type input "110%"
type input "110"
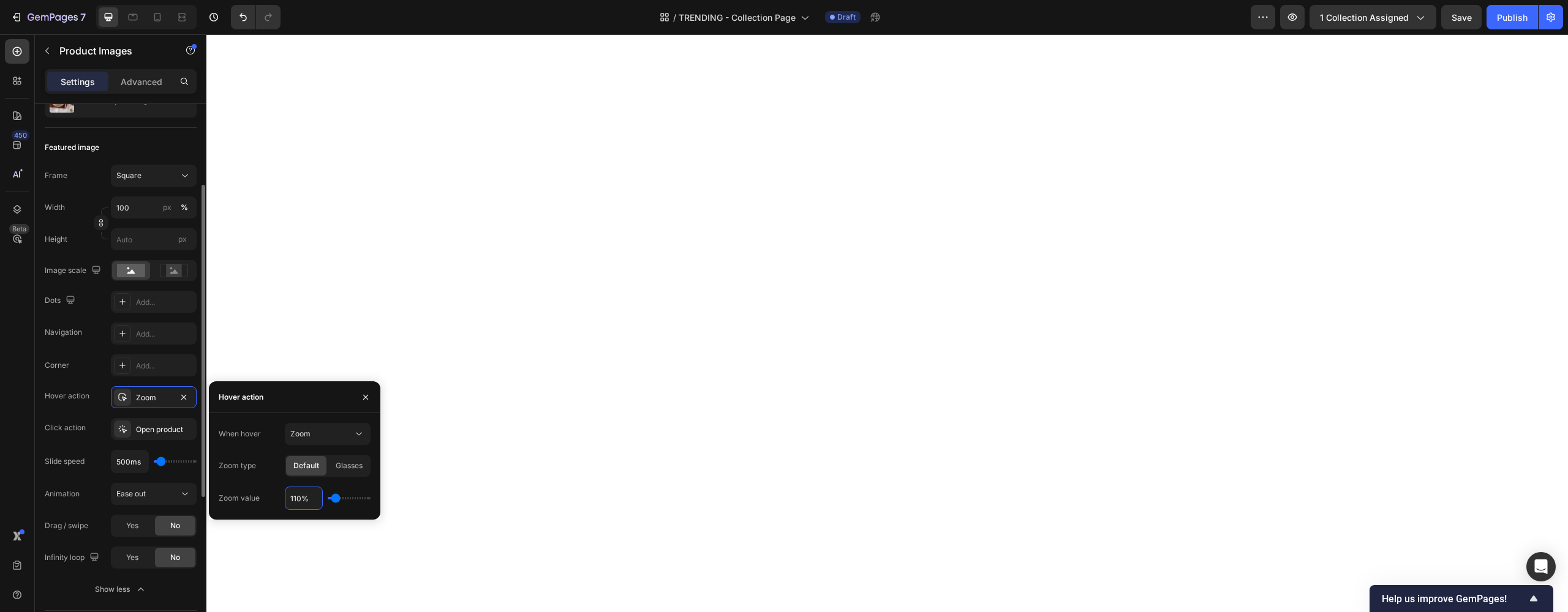
click at [64, 426] on div "Click action" at bounding box center [65, 428] width 41 height 11
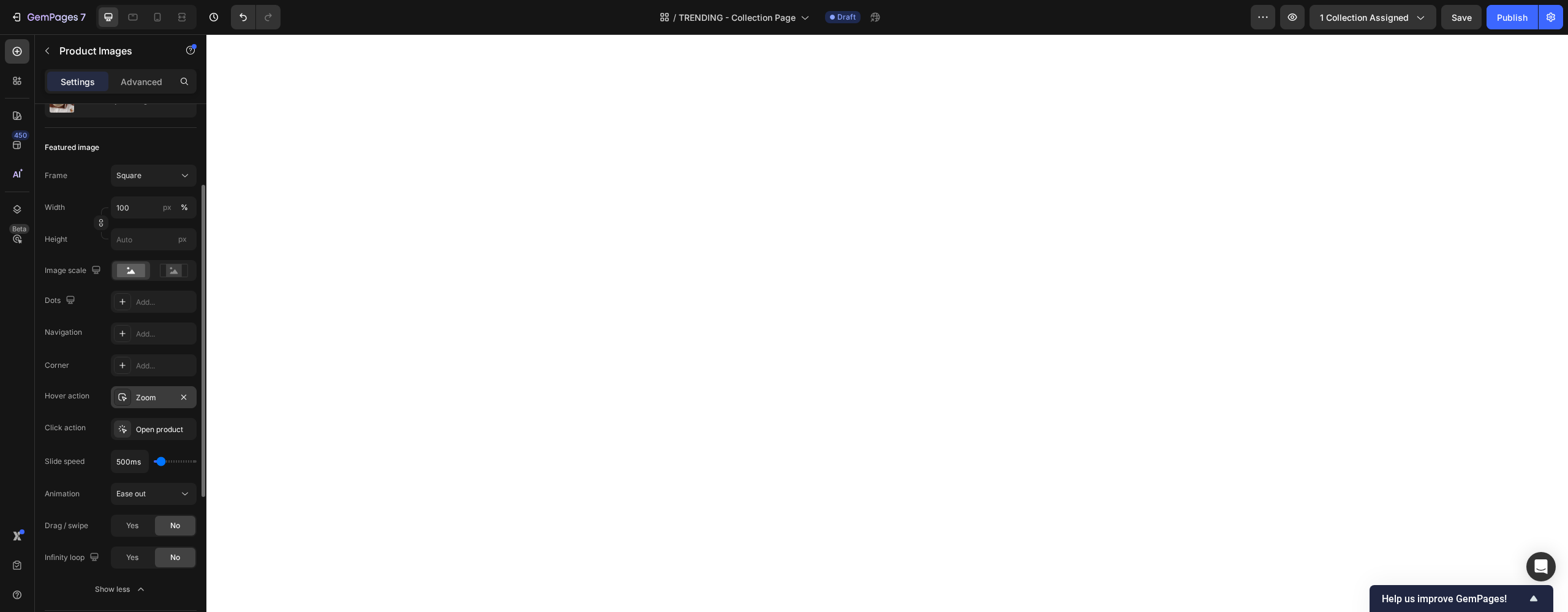
click at [149, 400] on div "Zoom" at bounding box center [154, 398] width 36 height 11
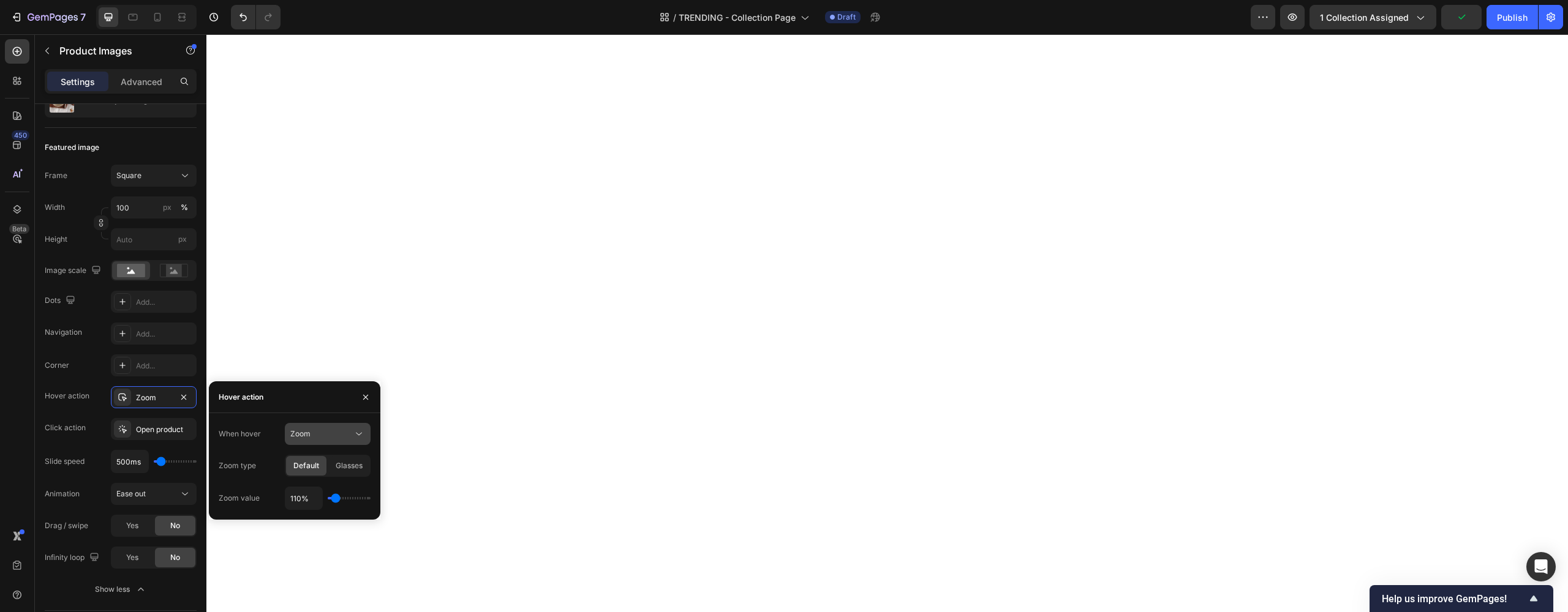
click at [359, 436] on icon at bounding box center [358, 434] width 13 height 13
click at [321, 484] on span "Show other image" at bounding box center [321, 487] width 63 height 11
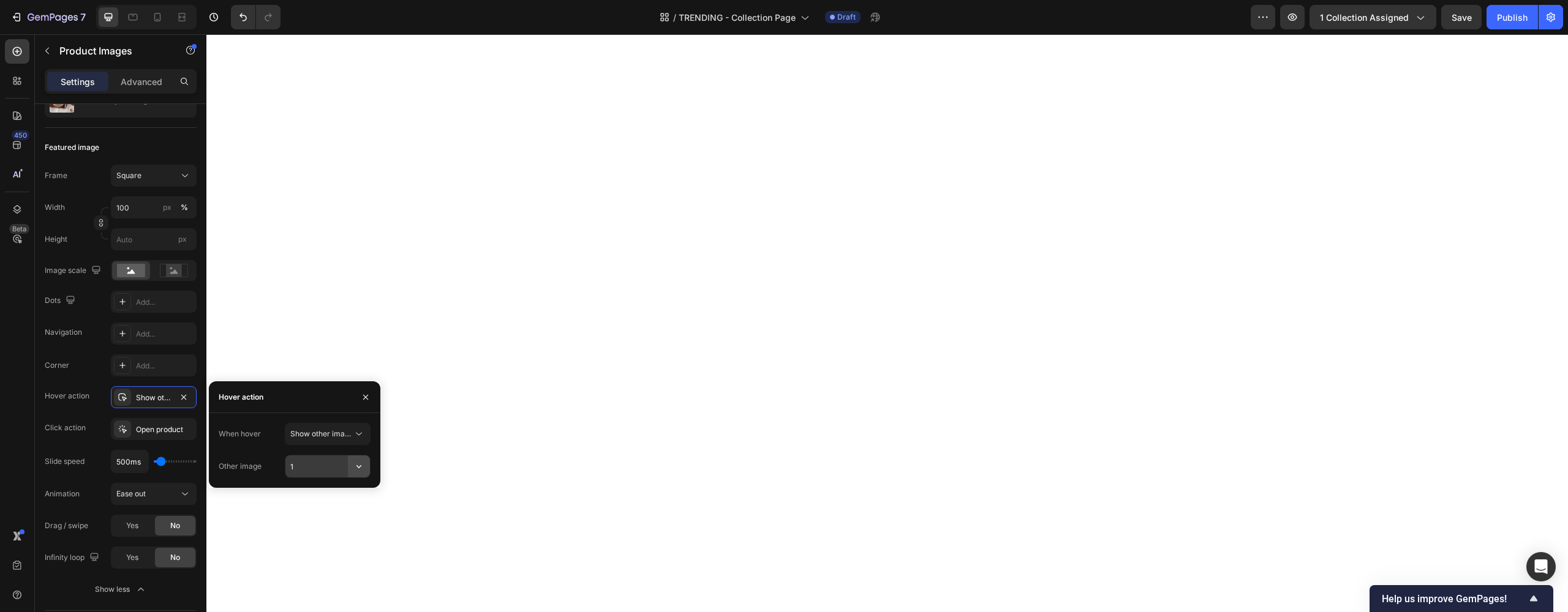
click at [356, 467] on icon "button" at bounding box center [358, 467] width 13 height 13
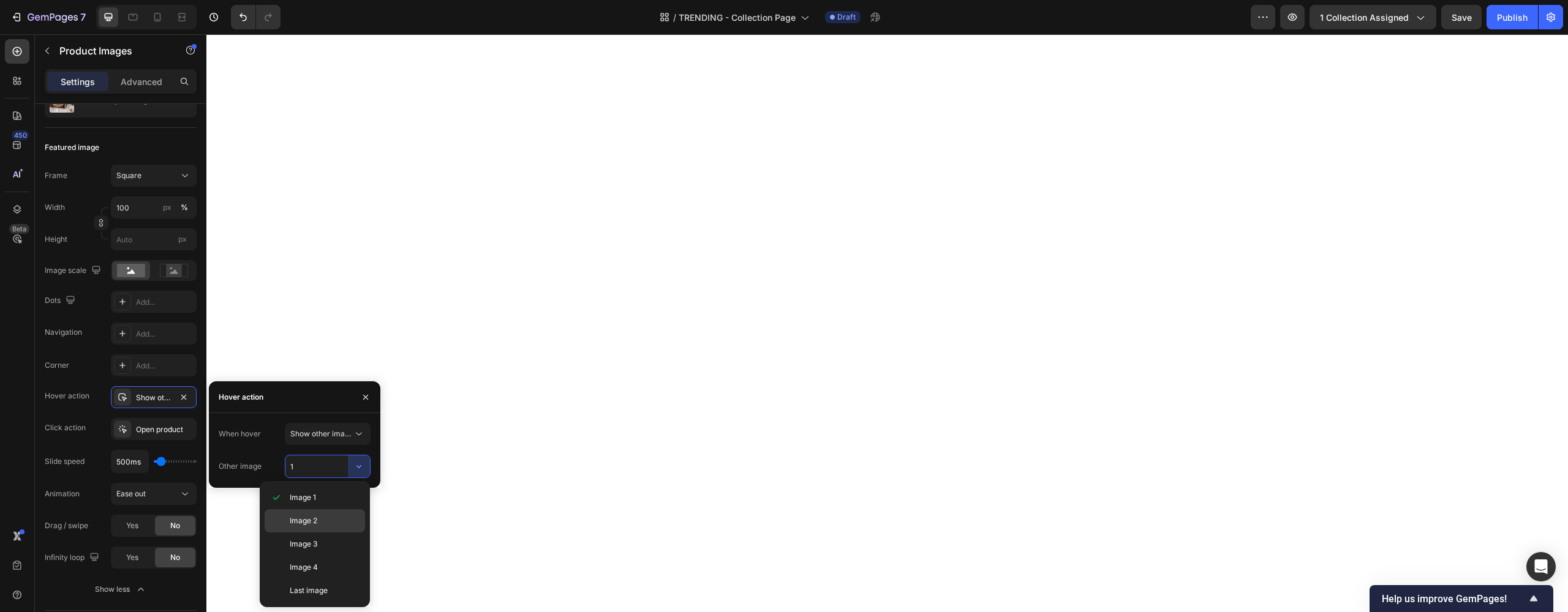
click at [318, 514] on div "Image 2" at bounding box center [315, 521] width 100 height 23
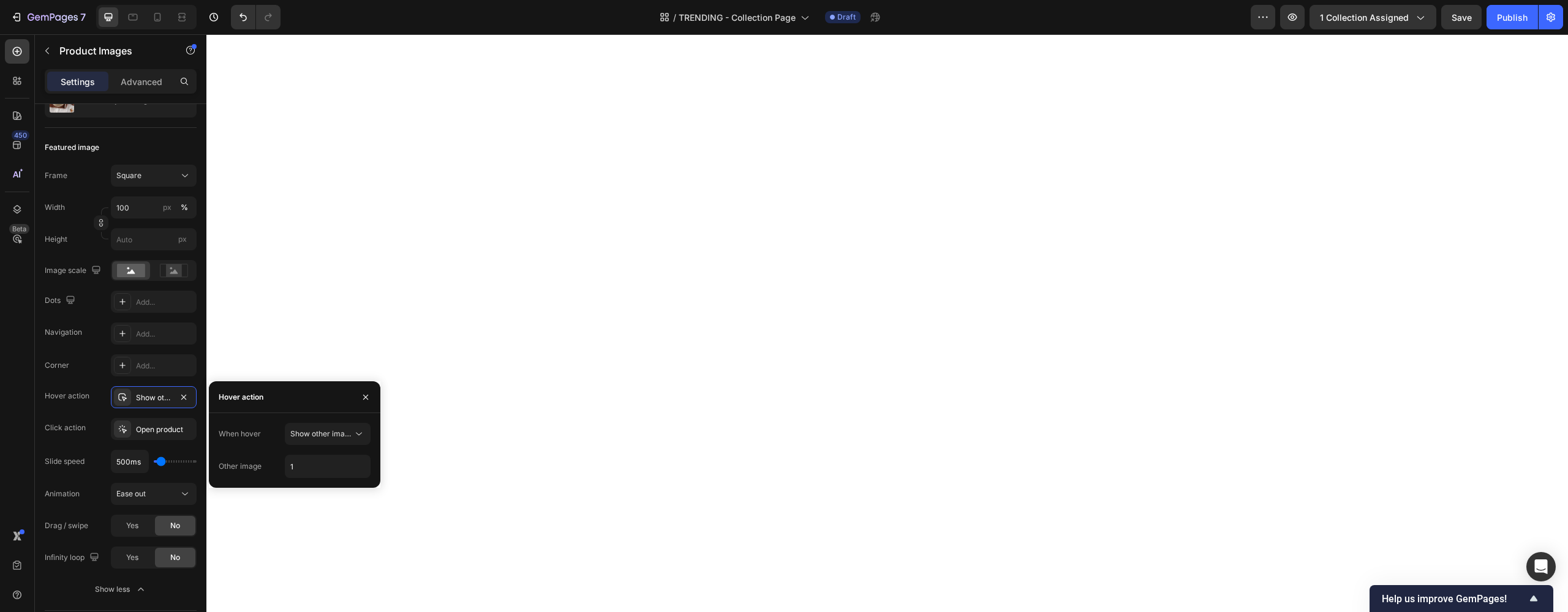
type input "2"
click at [90, 398] on div "Hover action Show other image" at bounding box center [120, 398] width 152 height 22
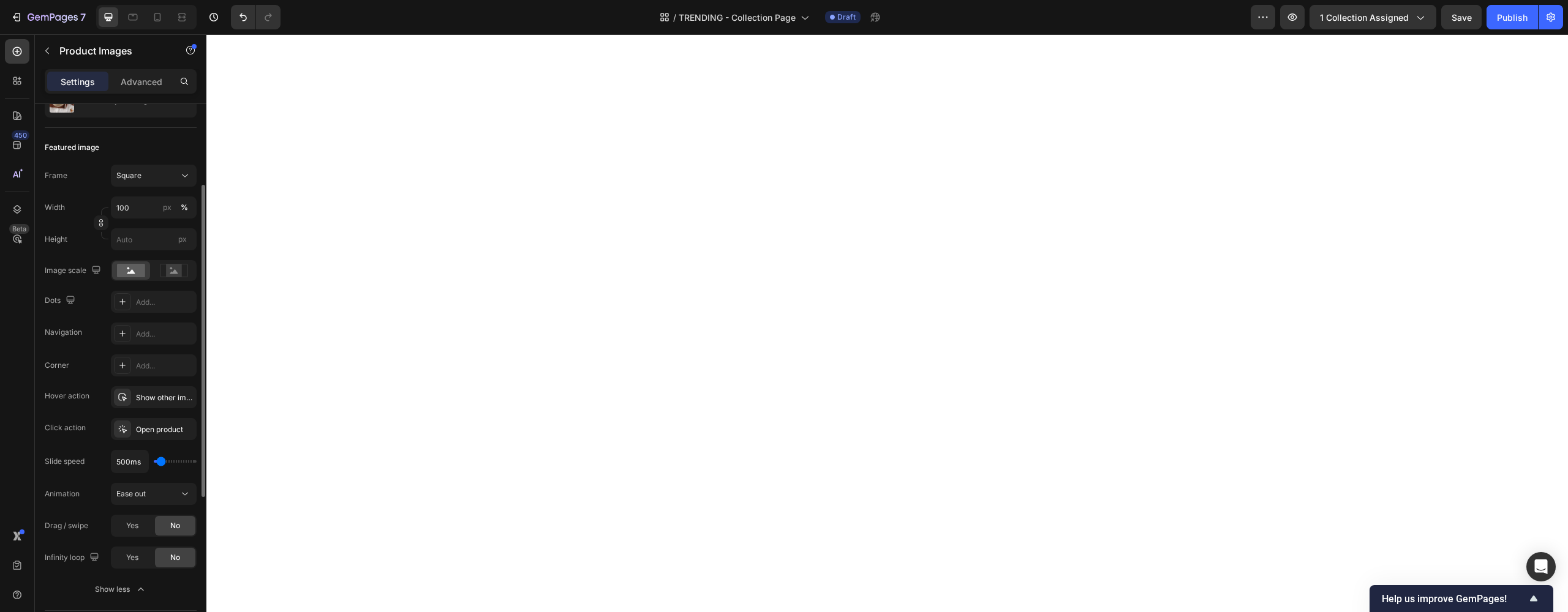
scroll to position [165, 0]
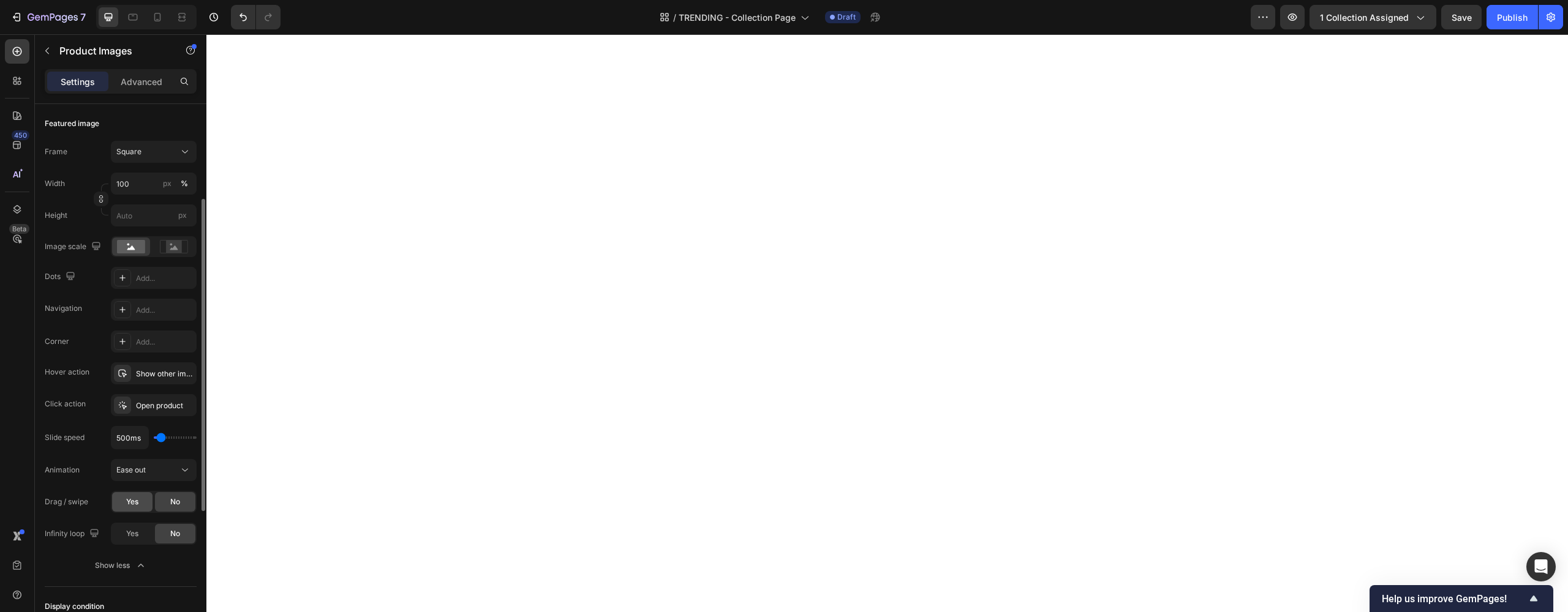
click at [115, 508] on div "Yes" at bounding box center [132, 502] width 40 height 19
click at [119, 509] on div "Yes" at bounding box center [132, 502] width 40 height 19
click at [165, 505] on div "No" at bounding box center [175, 502] width 40 height 19
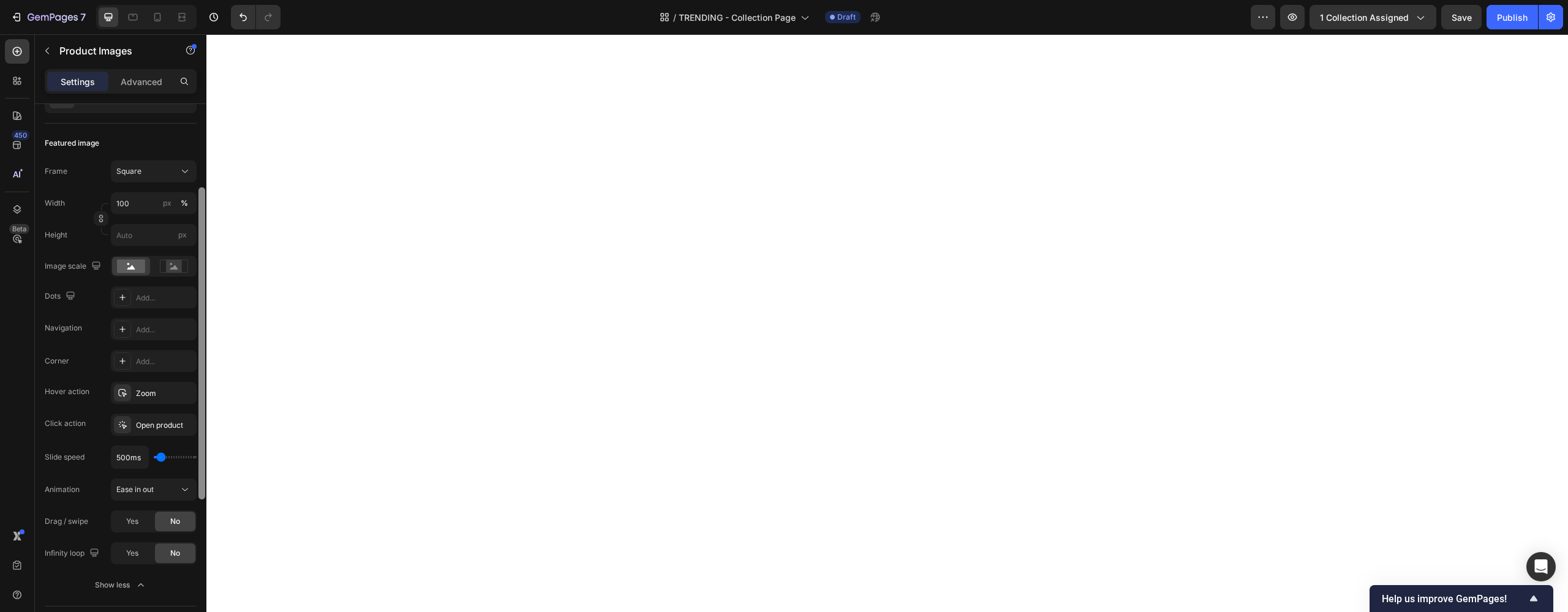
scroll to position [0, 0]
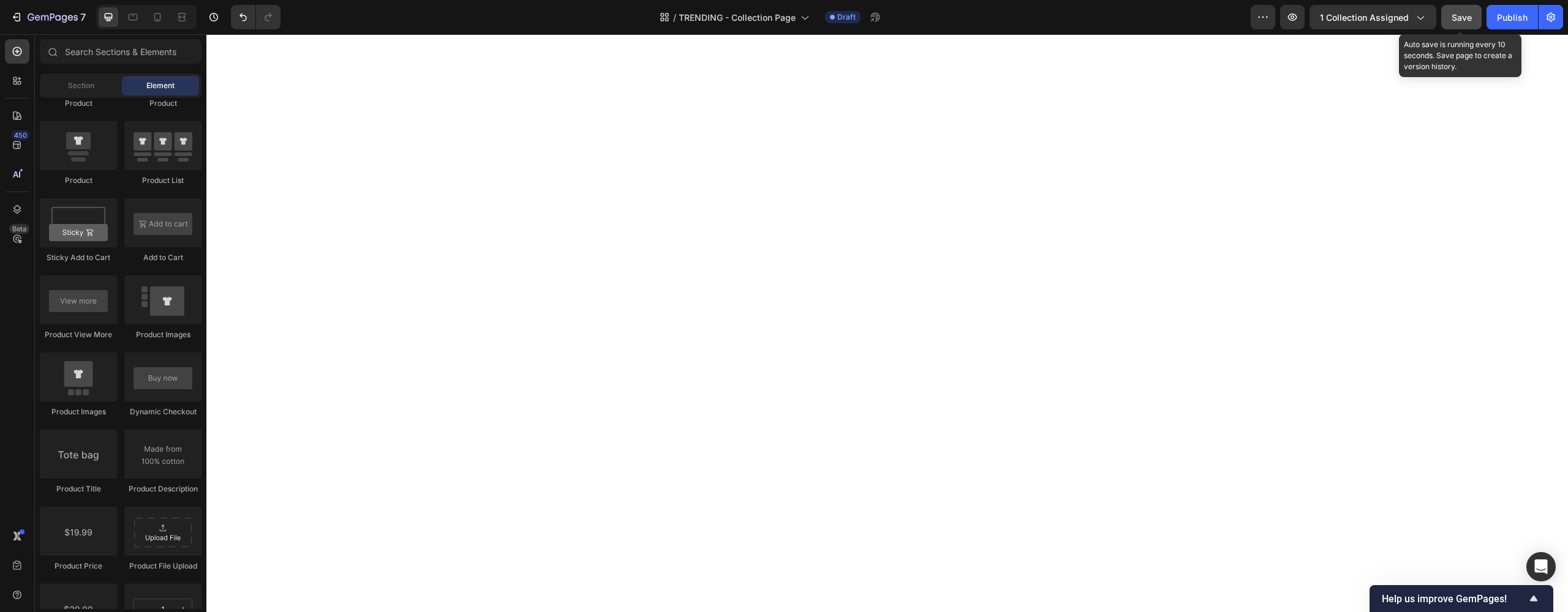
click at [1446, 19] on button "Save" at bounding box center [1461, 17] width 40 height 24
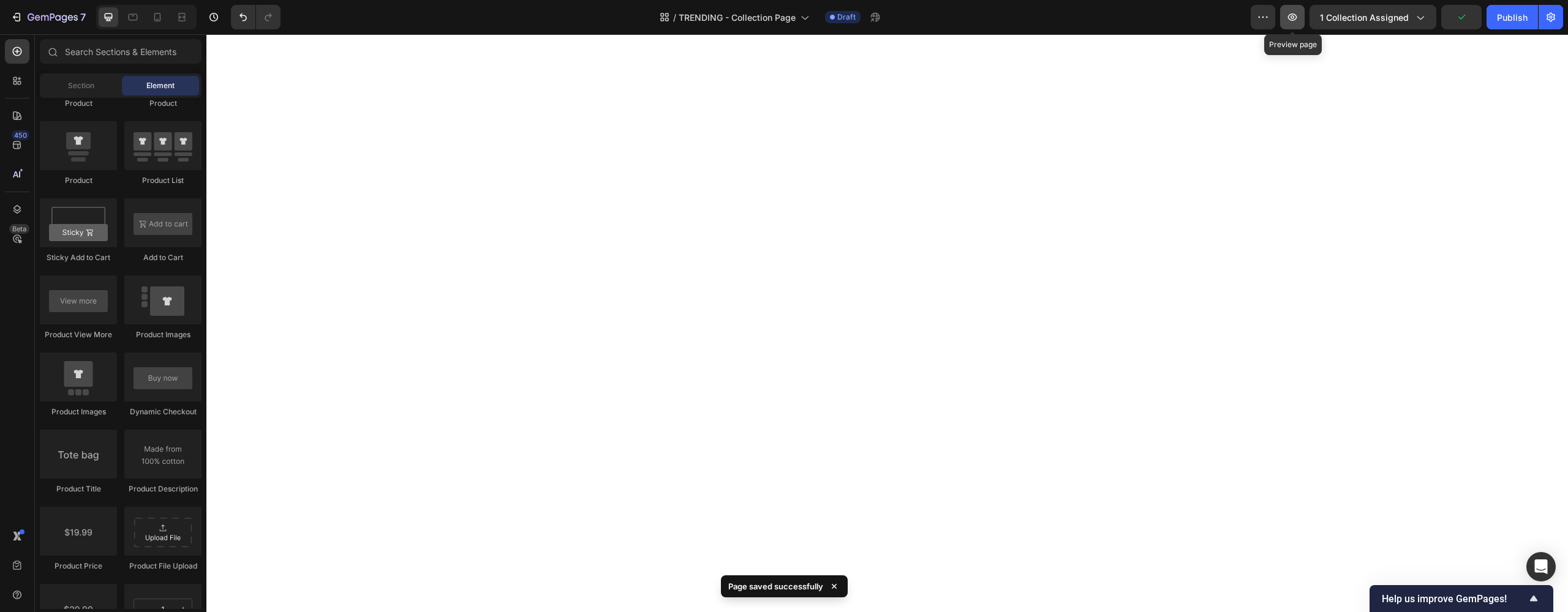
click at [1293, 16] on icon "button" at bounding box center [1292, 17] width 13 height 13
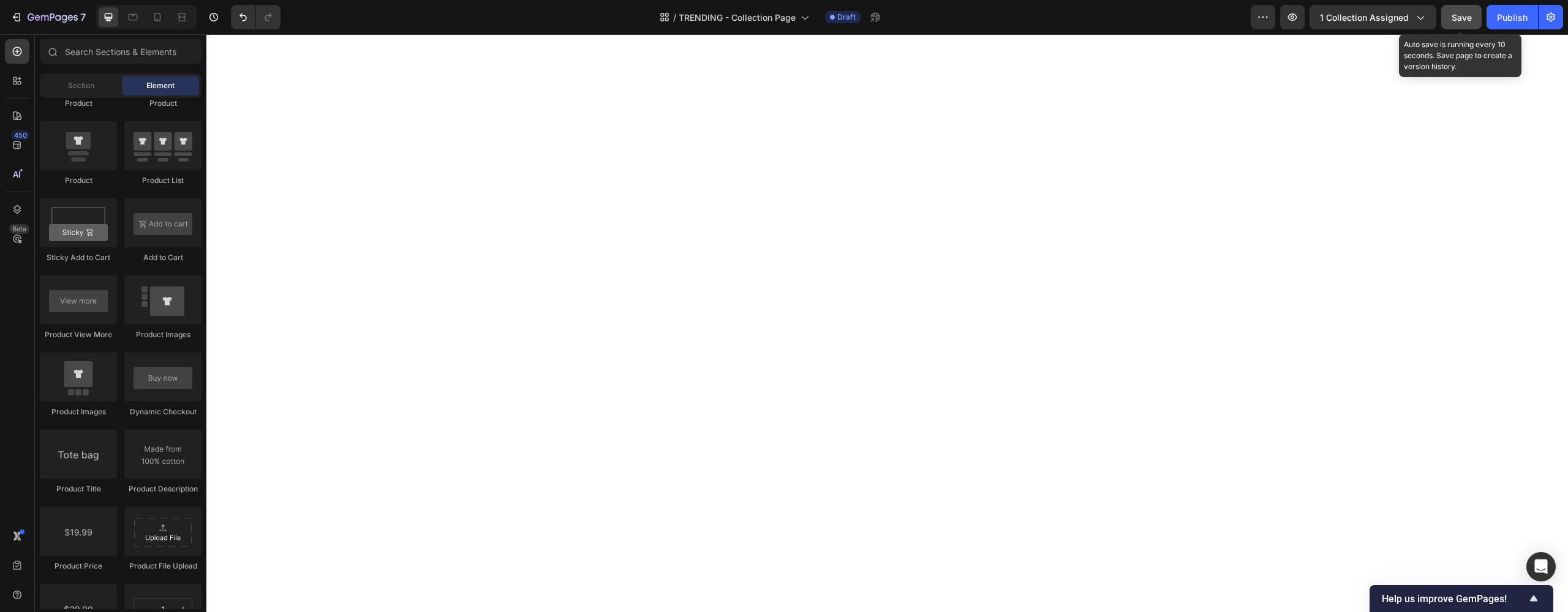
click at [1450, 24] on button "Save" at bounding box center [1461, 17] width 40 height 24
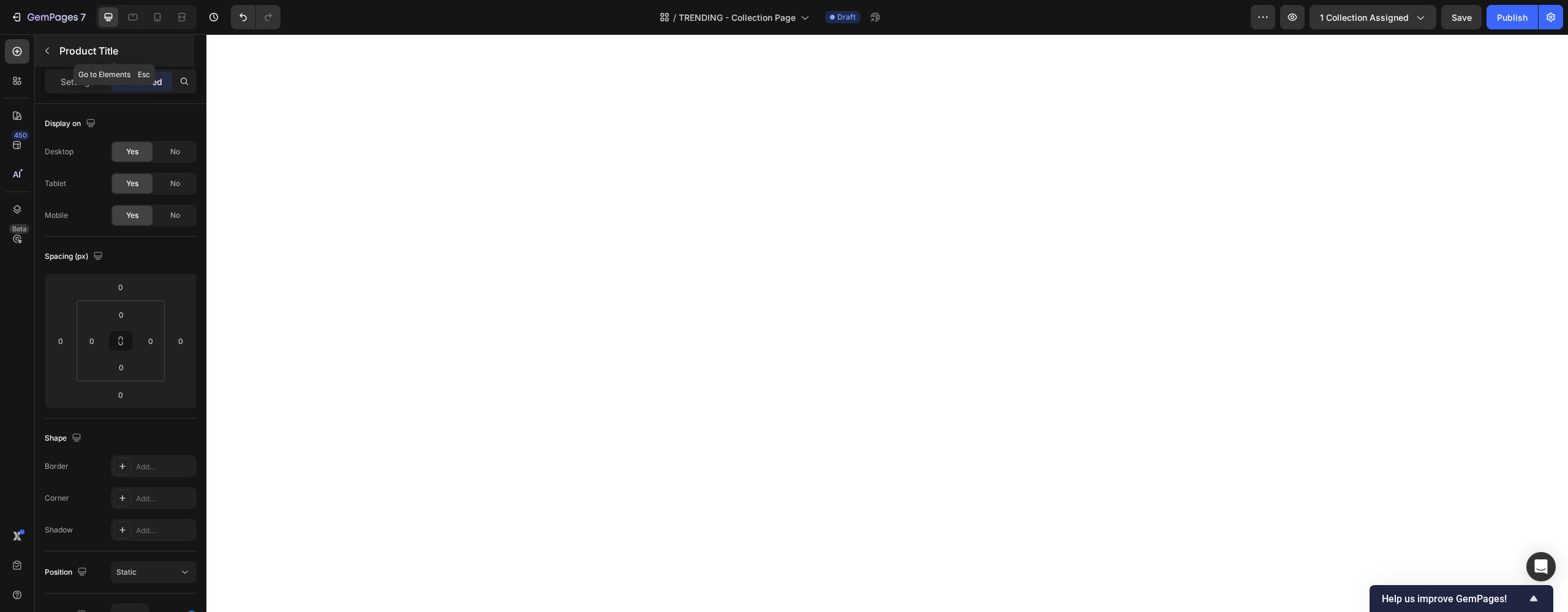
click at [54, 45] on button "button" at bounding box center [47, 50] width 19 height 19
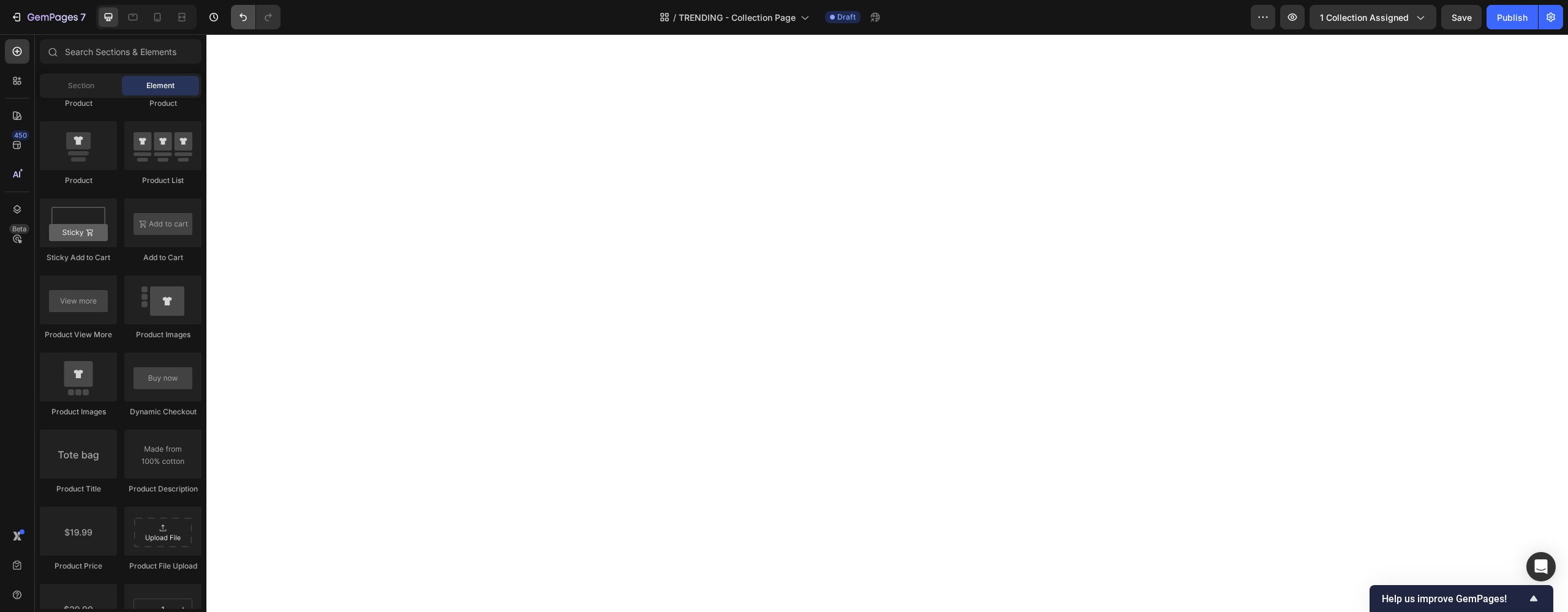
click at [242, 23] on icon "Undo/Redo" at bounding box center [243, 17] width 13 height 13
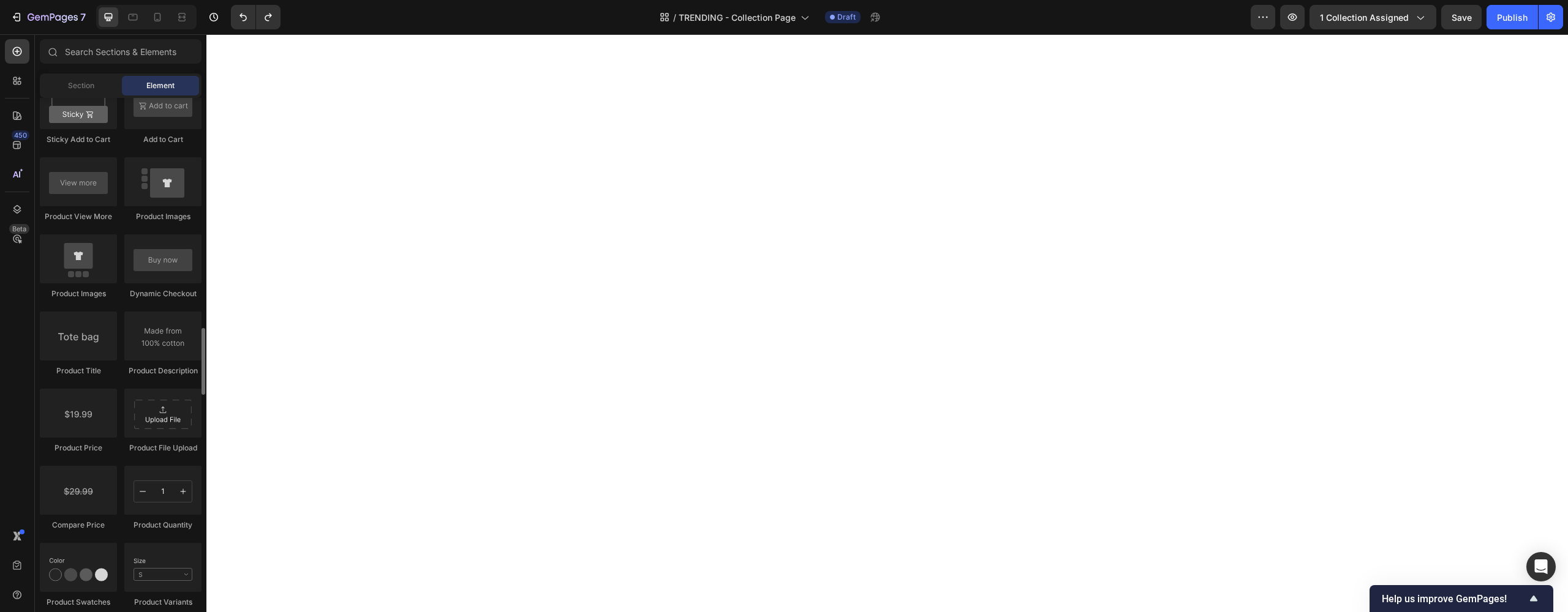
scroll to position [1868, 0]
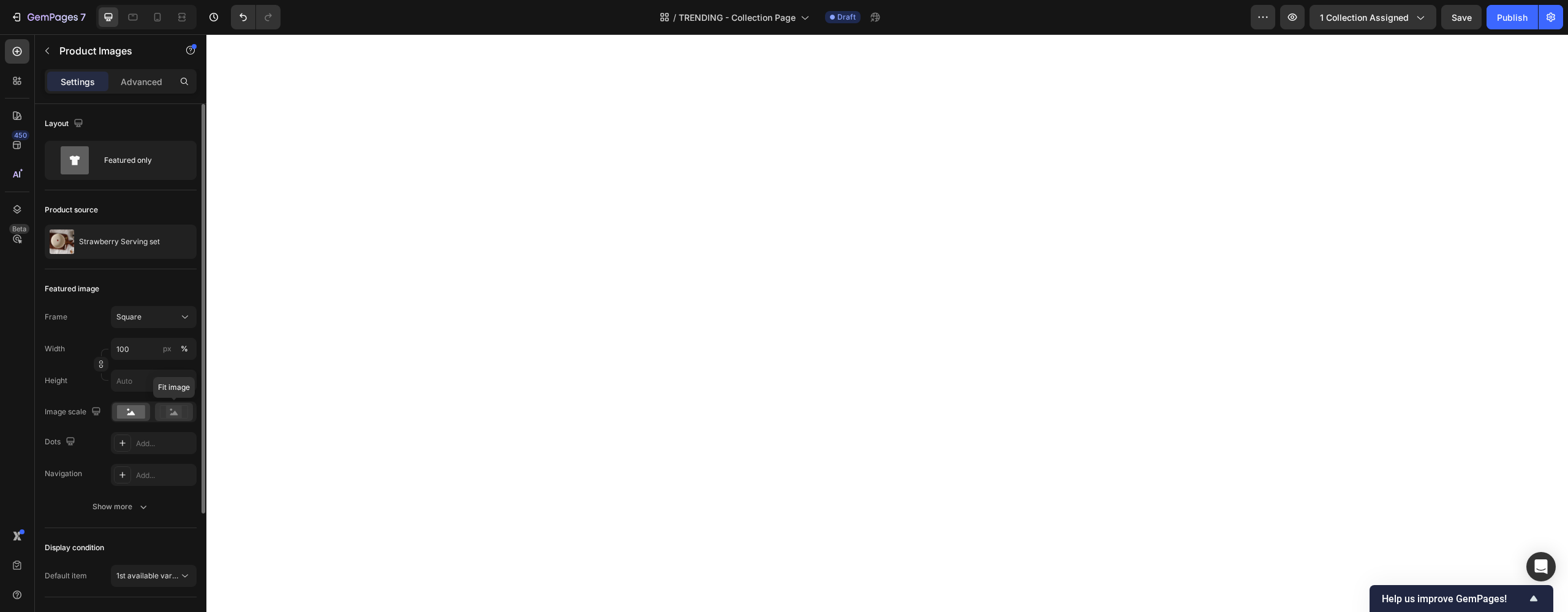
click at [179, 415] on rect at bounding box center [174, 412] width 16 height 13
click at [140, 415] on rect at bounding box center [131, 412] width 28 height 13
click at [165, 381] on input "px" at bounding box center [154, 381] width 86 height 22
click at [191, 381] on div "px" at bounding box center [183, 381] width 19 height 16
click at [191, 381] on input "px" at bounding box center [154, 381] width 86 height 22
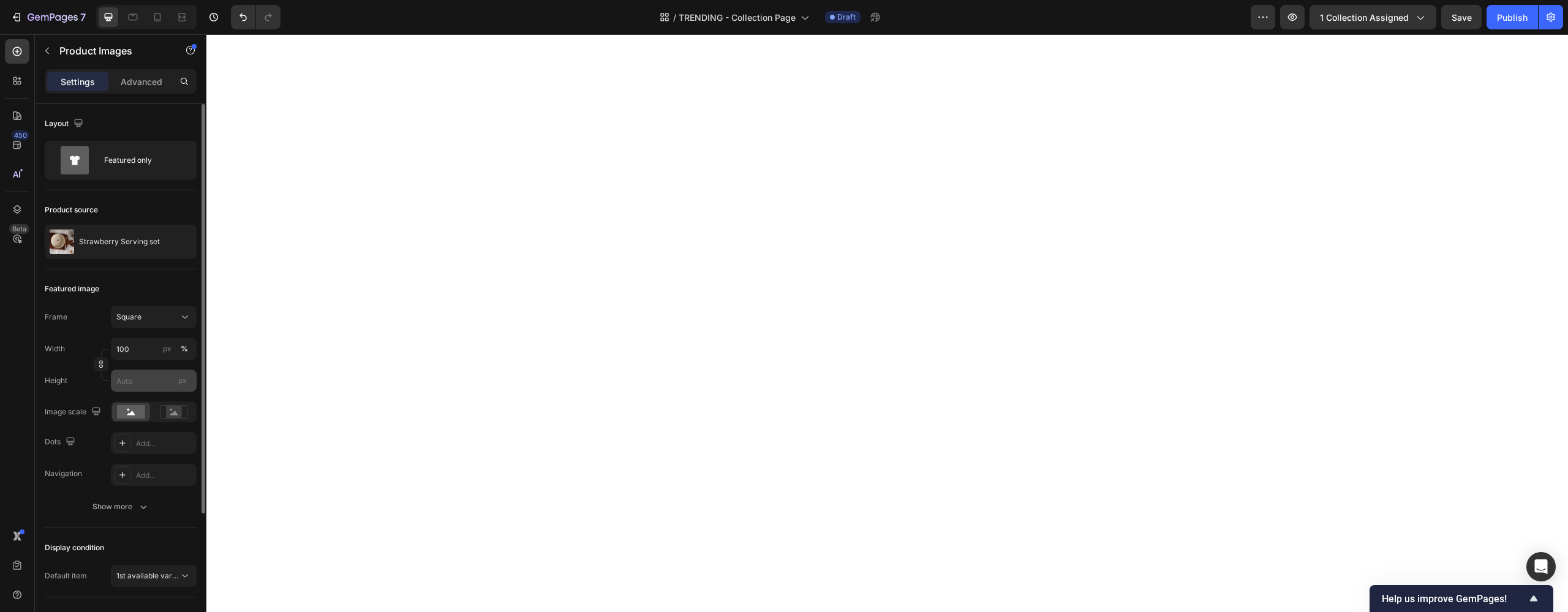
click at [186, 382] on span "px" at bounding box center [183, 381] width 9 height 9
click at [186, 382] on input "px" at bounding box center [154, 381] width 86 height 22
type input "9"
type input "90"
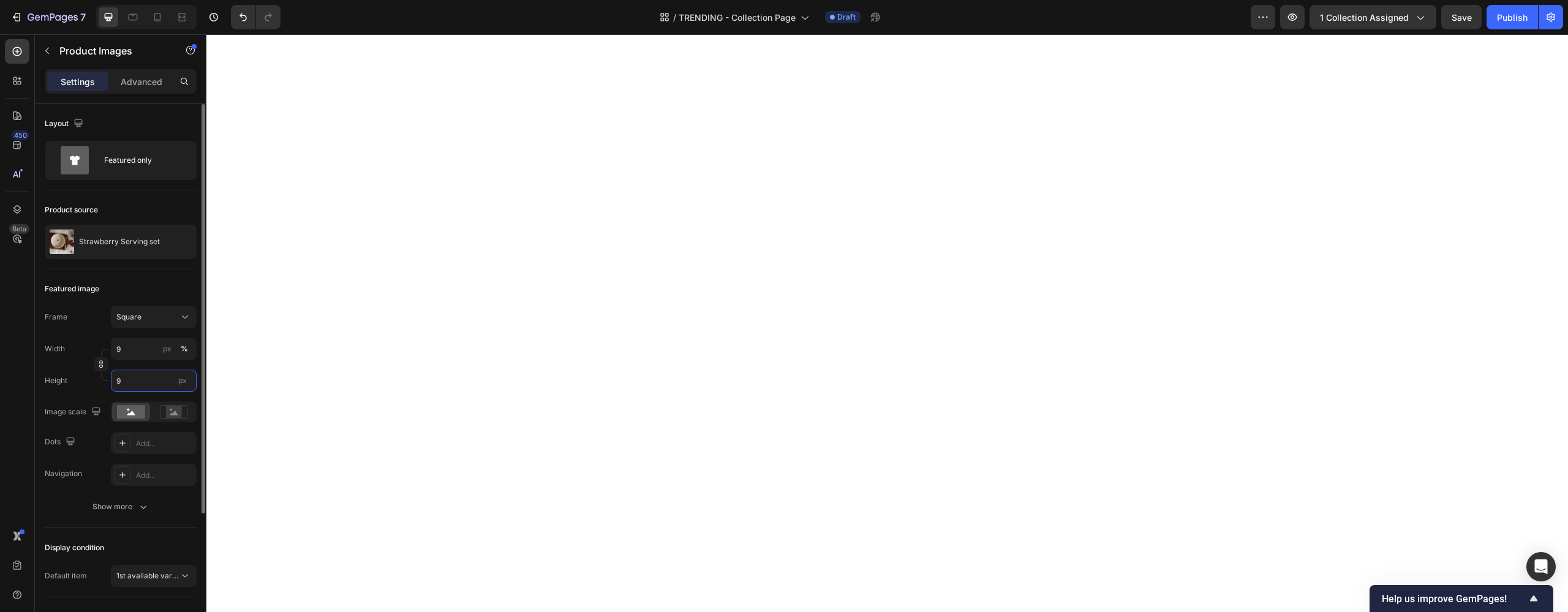
type input "90"
type input "9"
type input "90"
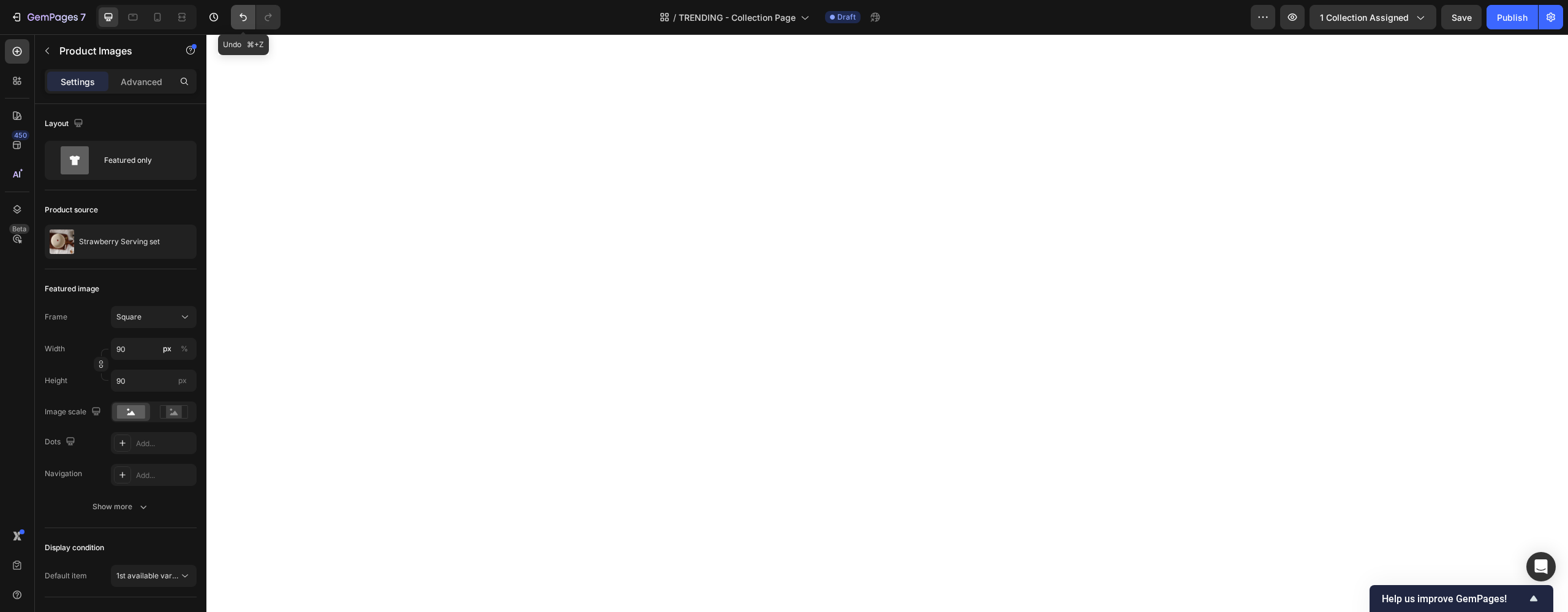
click at [240, 25] on button "Undo/Redo" at bounding box center [243, 17] width 24 height 24
click at [246, 24] on button "Undo/Redo" at bounding box center [243, 17] width 24 height 24
type input "9"
click at [246, 24] on button "Undo/Redo" at bounding box center [243, 17] width 24 height 24
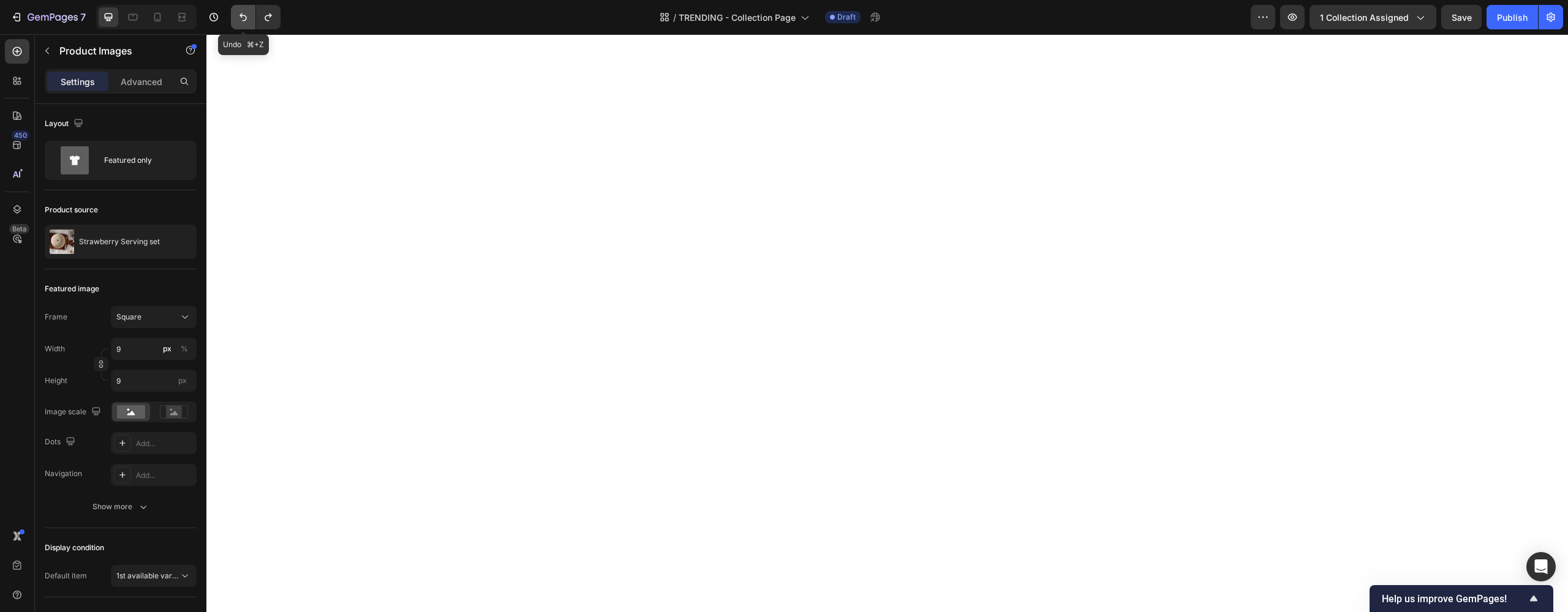
type input "90"
click at [246, 24] on button "Undo/Redo" at bounding box center [243, 17] width 24 height 24
type input "100"
click at [134, 381] on input "px" at bounding box center [154, 381] width 86 height 22
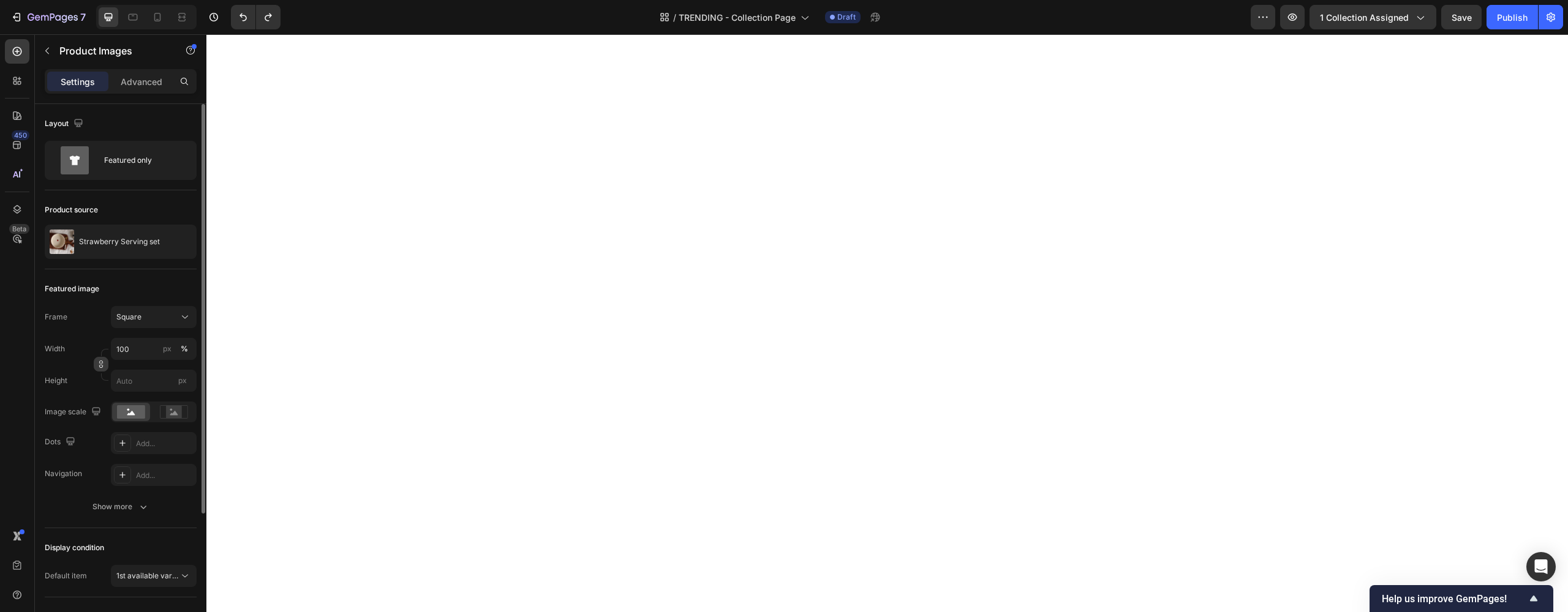
click at [100, 366] on icon "button" at bounding box center [101, 364] width 9 height 9
click at [135, 382] on input "px" at bounding box center [154, 381] width 86 height 22
click at [74, 362] on div "Width px % Height 90 % px" at bounding box center [120, 365] width 152 height 54
click at [234, 15] on button "Undo/Redo" at bounding box center [243, 17] width 24 height 24
click at [240, 23] on button "Undo/Redo" at bounding box center [243, 17] width 24 height 24
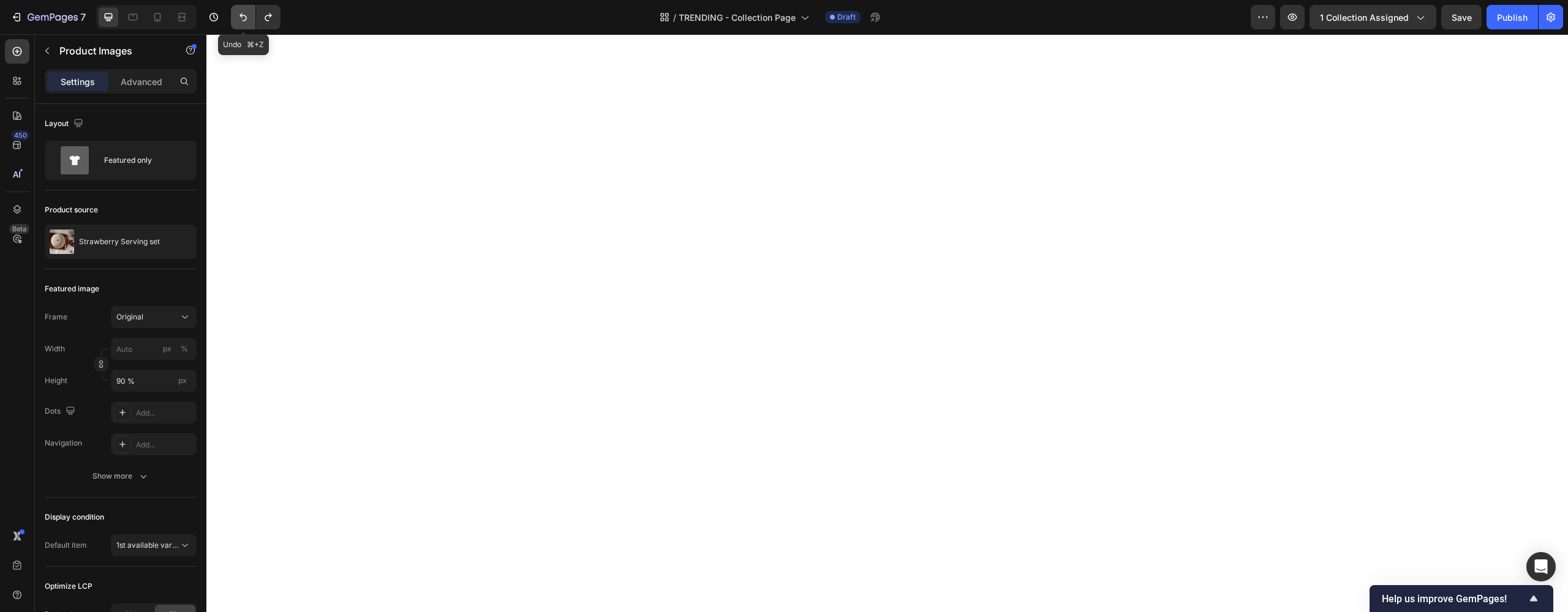
type input "90"
click at [240, 23] on button "Undo/Redo" at bounding box center [243, 17] width 24 height 24
type input "100"
click at [240, 23] on button "Undo/Redo" at bounding box center [243, 17] width 24 height 24
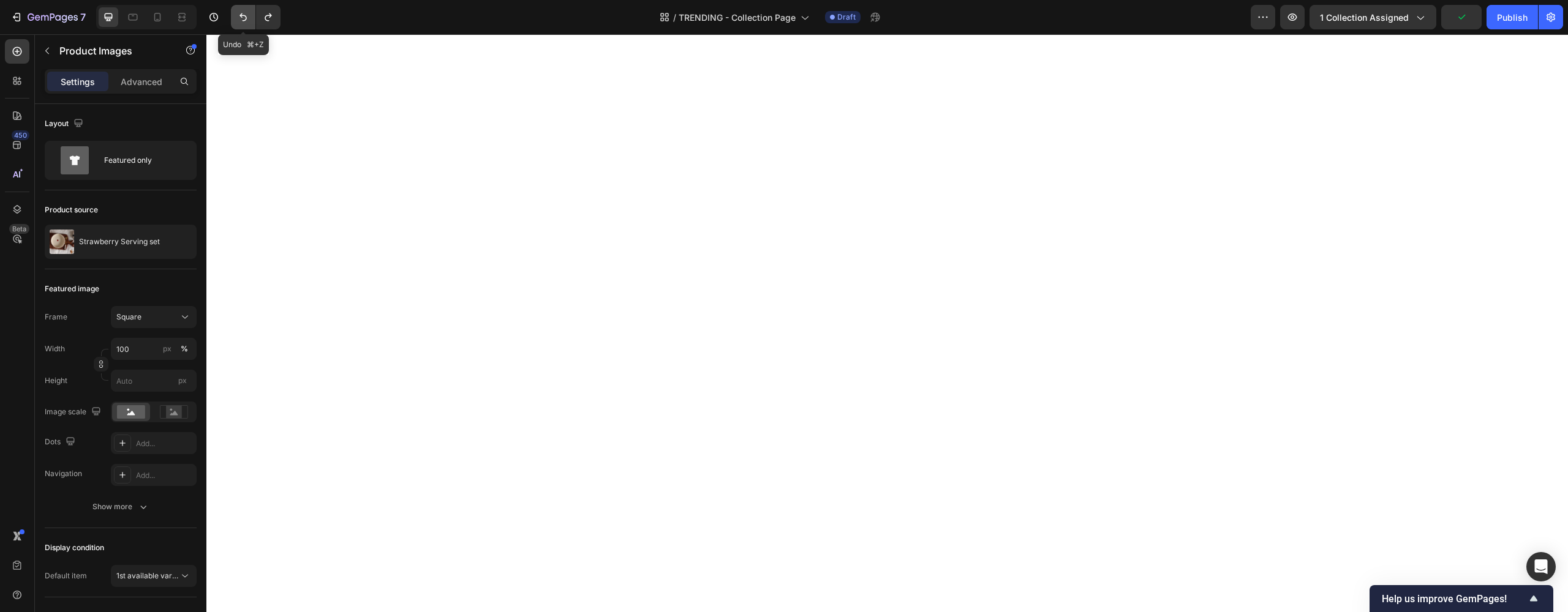
click at [240, 23] on button "Undo/Redo" at bounding box center [243, 17] width 24 height 24
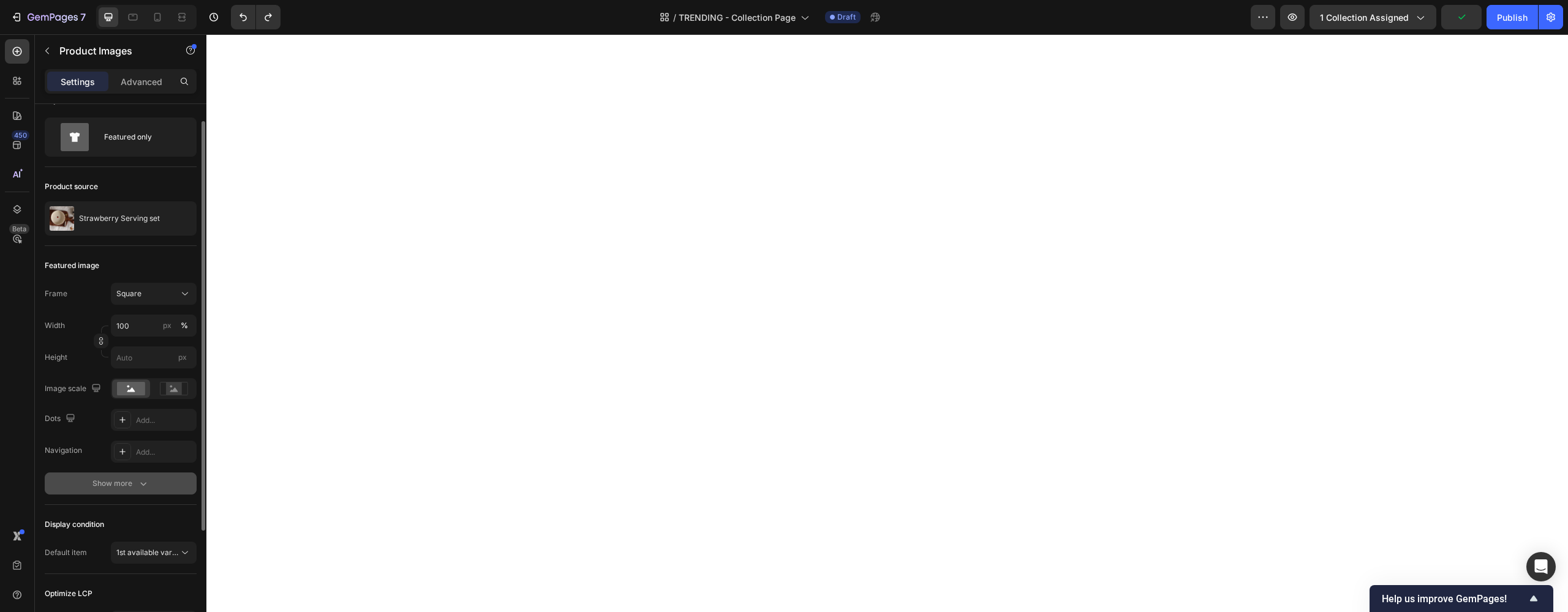
click at [112, 477] on button "Show more" at bounding box center [120, 484] width 152 height 22
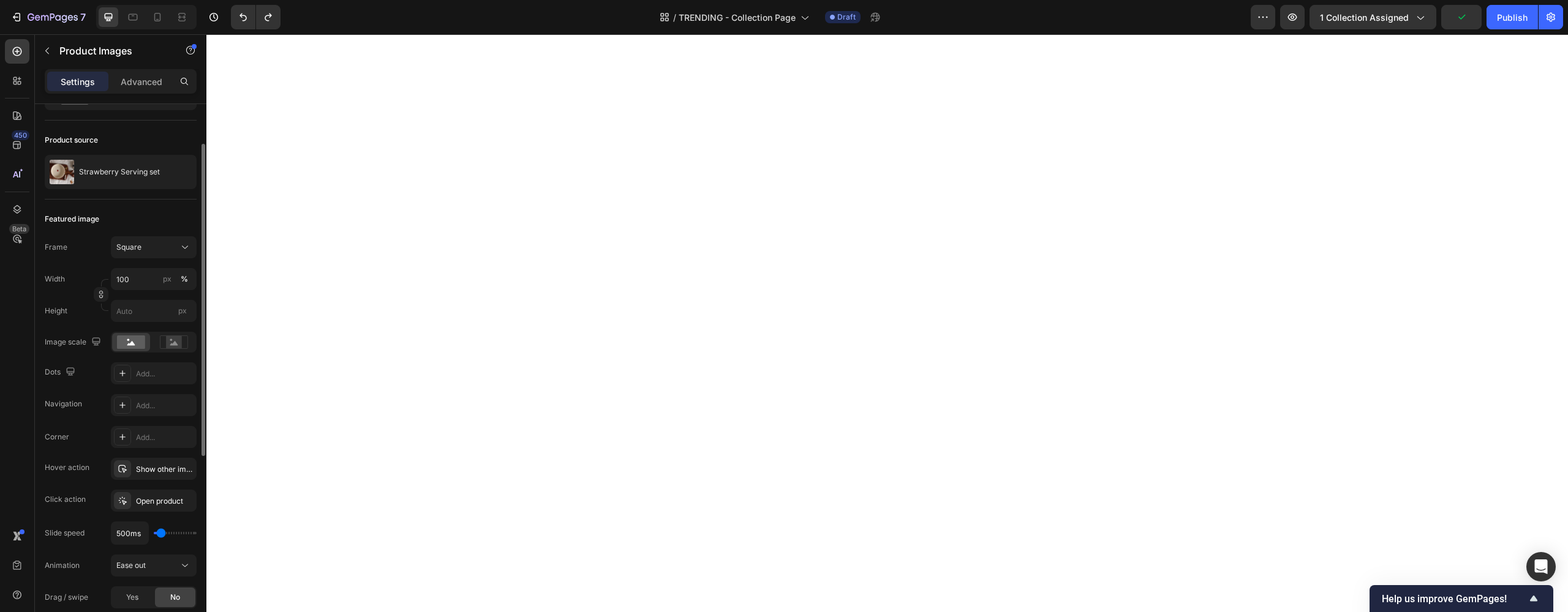
scroll to position [0, 0]
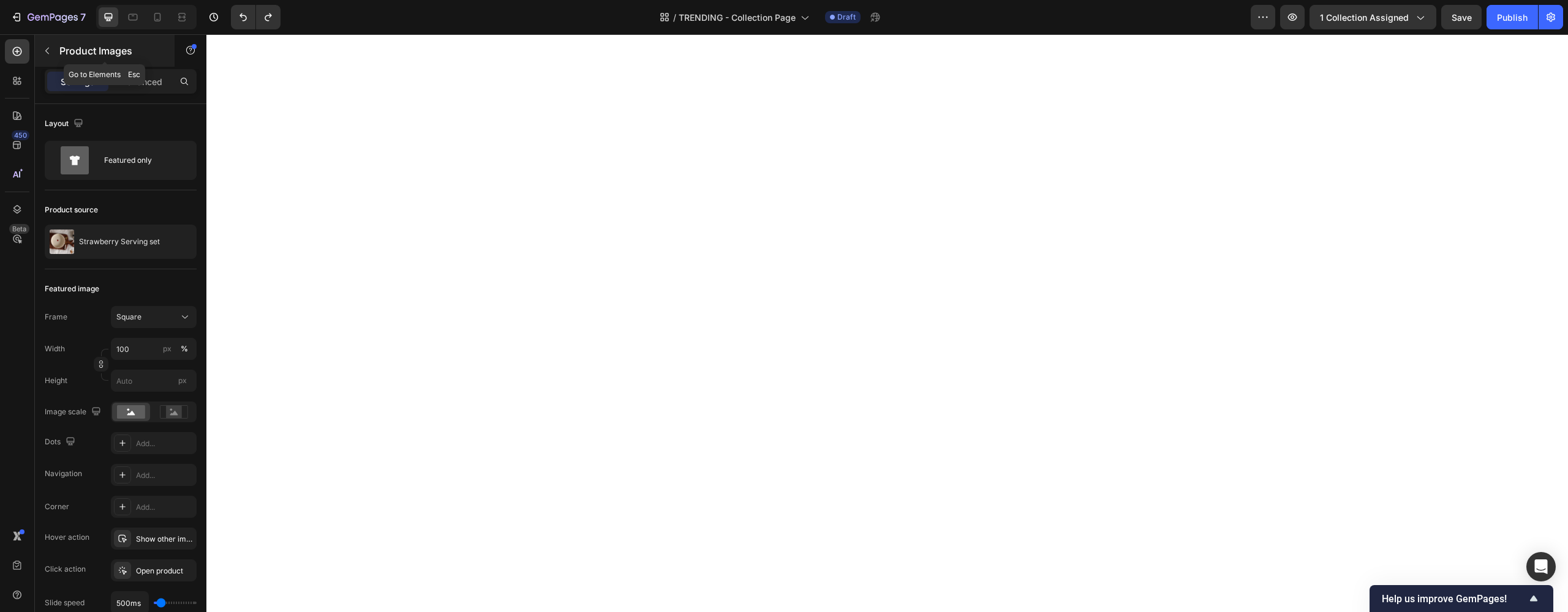
click at [47, 51] on icon "button" at bounding box center [47, 50] width 10 height 10
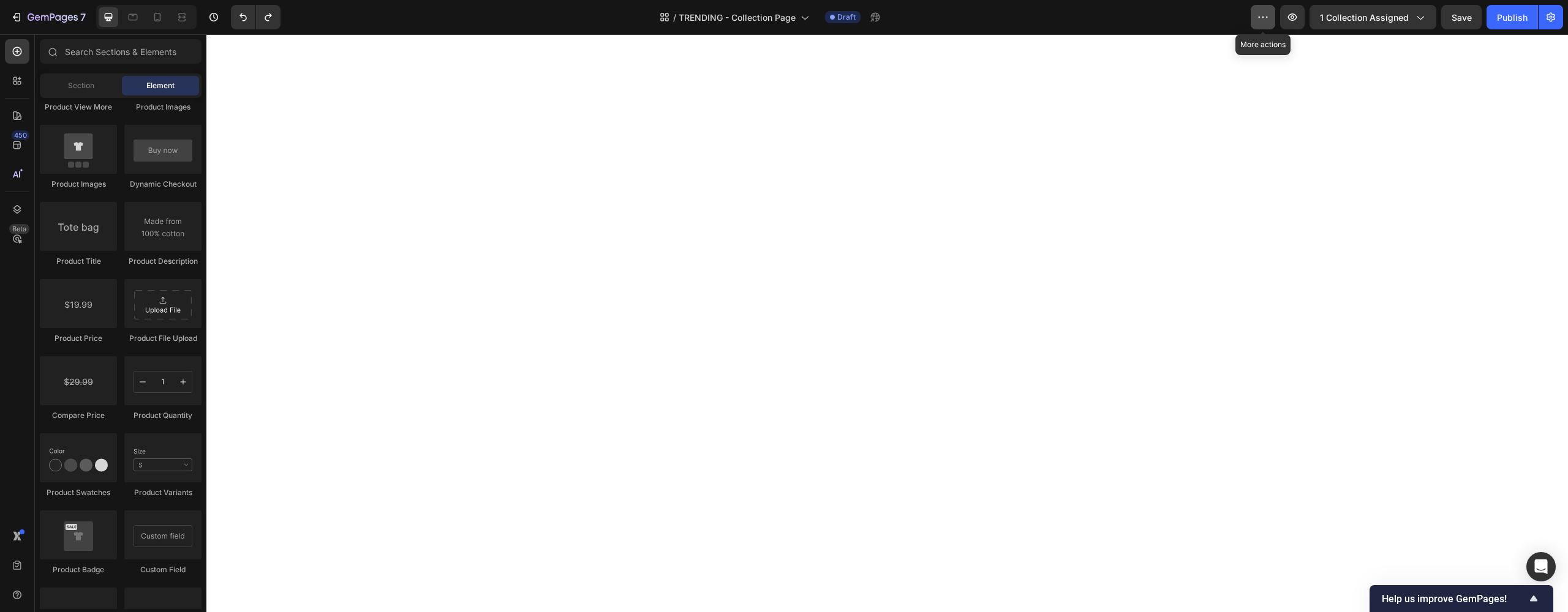
click at [1263, 12] on icon "button" at bounding box center [1263, 17] width 13 height 13
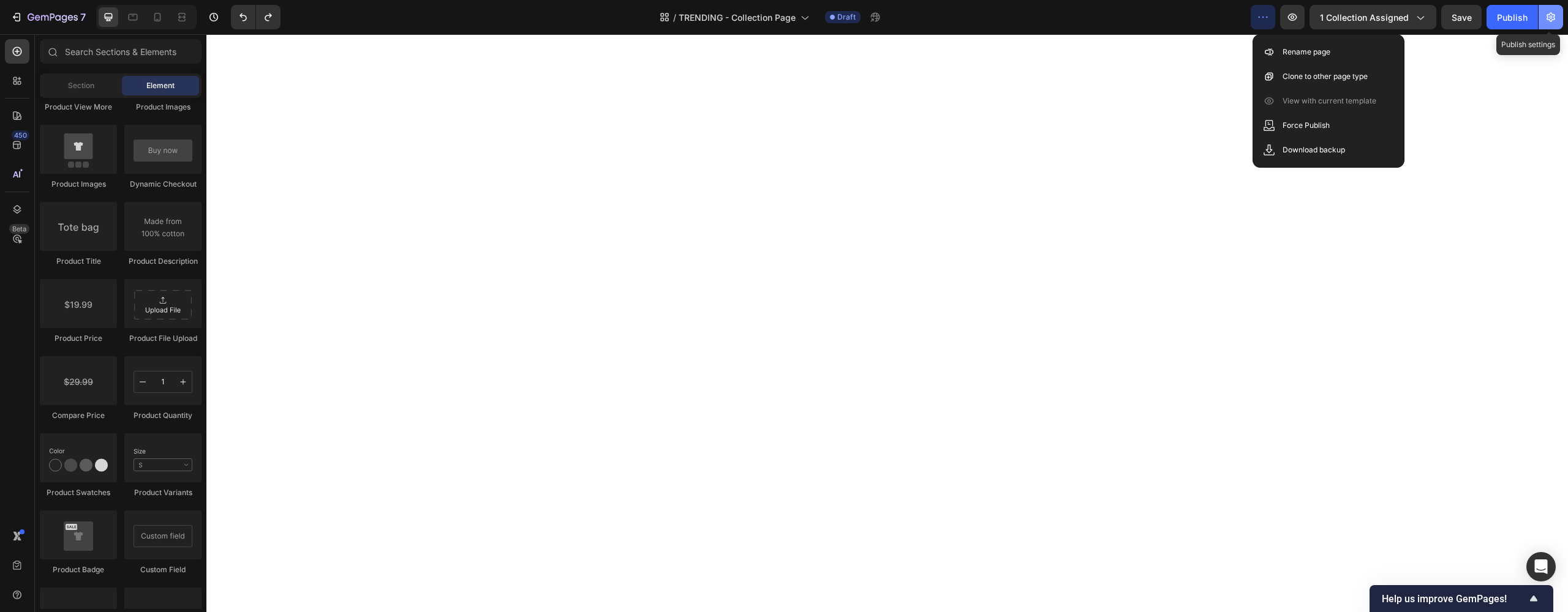
click at [1556, 27] on button "button" at bounding box center [1550, 17] width 24 height 24
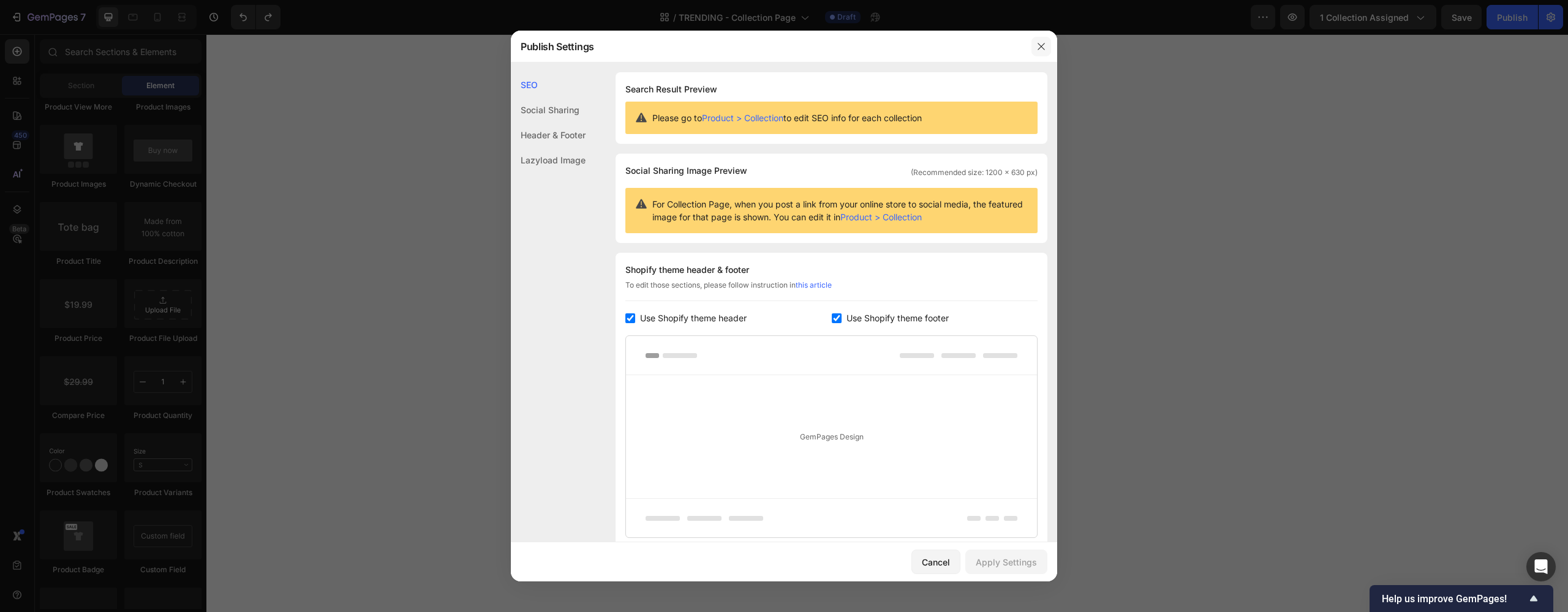
click at [1046, 45] on icon "button" at bounding box center [1041, 46] width 10 height 10
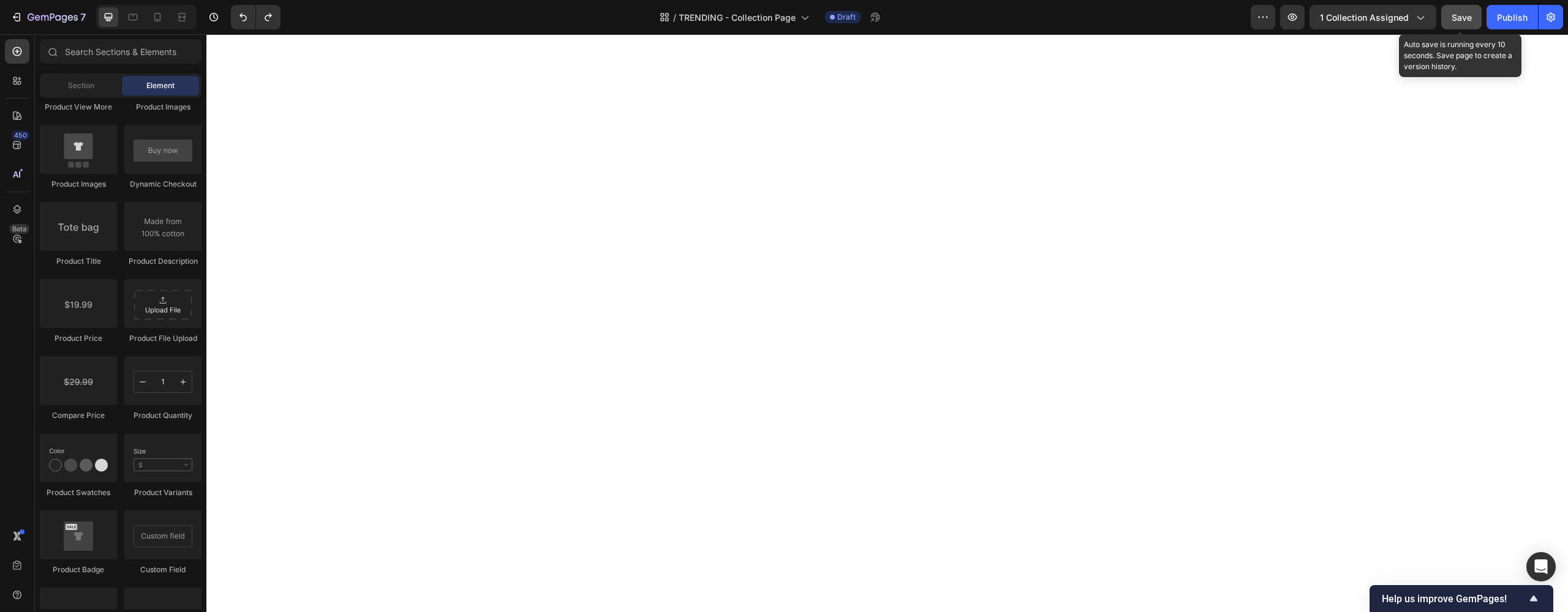
click at [1459, 19] on span "Save" at bounding box center [1461, 18] width 20 height 10
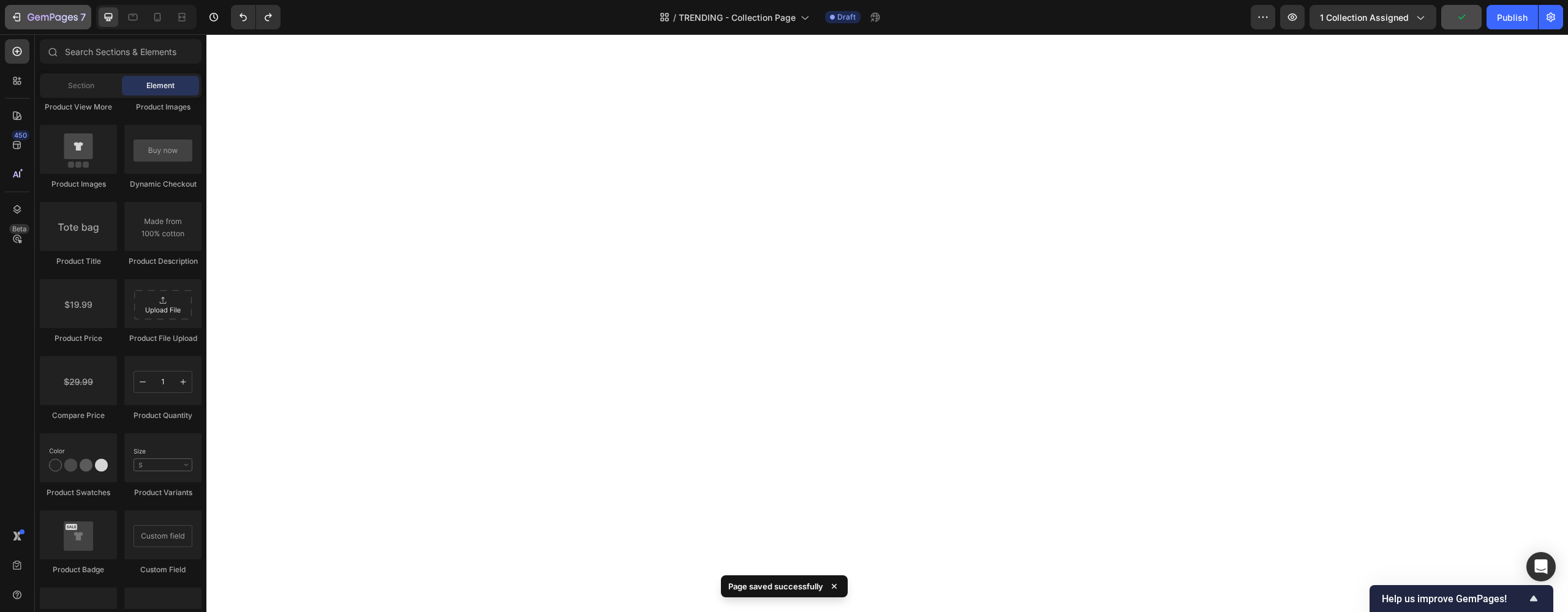
click at [24, 22] on div "7" at bounding box center [48, 17] width 76 height 15
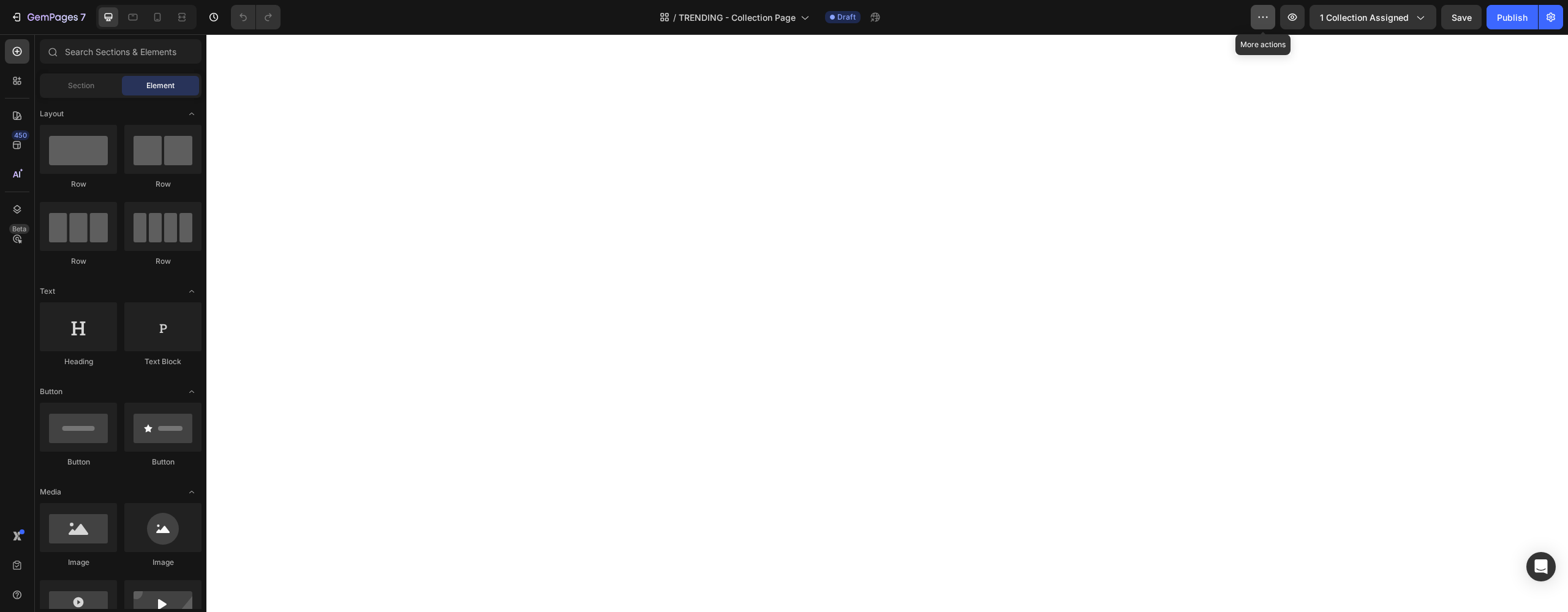
click at [1256, 17] on button "button" at bounding box center [1263, 17] width 24 height 24
click at [35, 24] on button "7" at bounding box center [48, 17] width 86 height 24
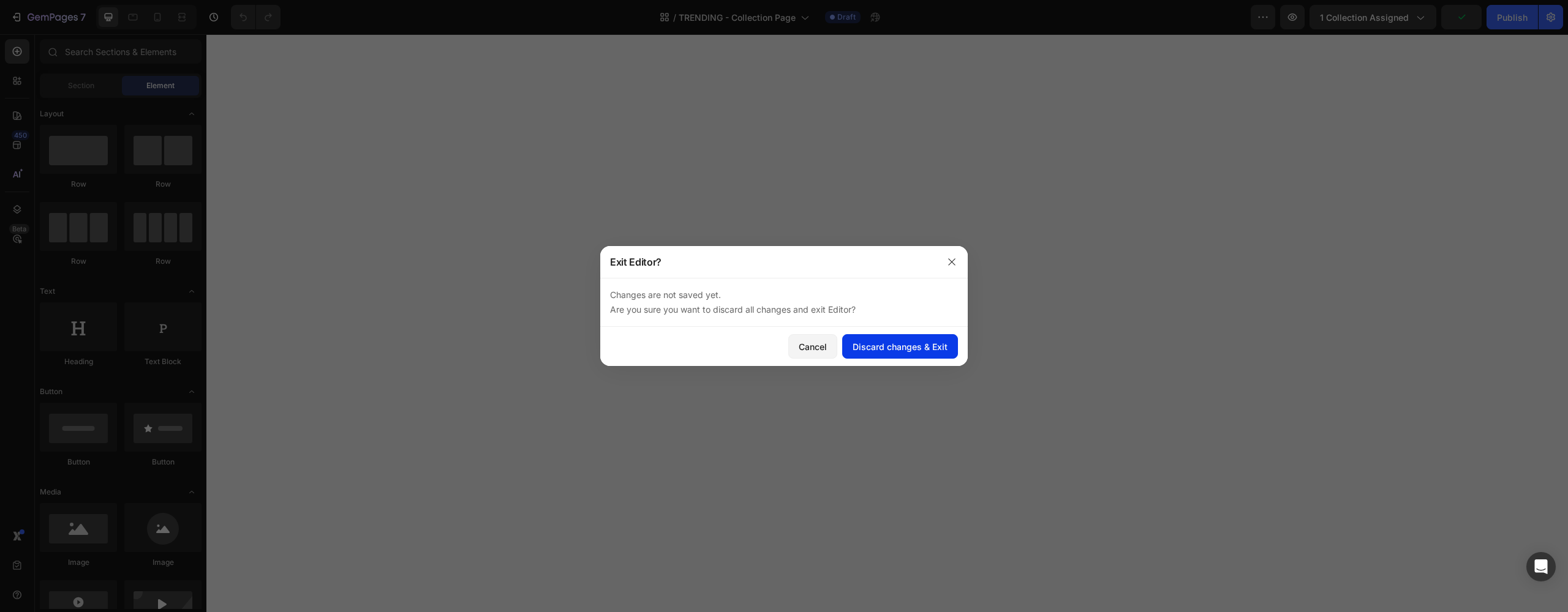
click at [905, 342] on div "Discard changes & Exit" at bounding box center [900, 346] width 95 height 13
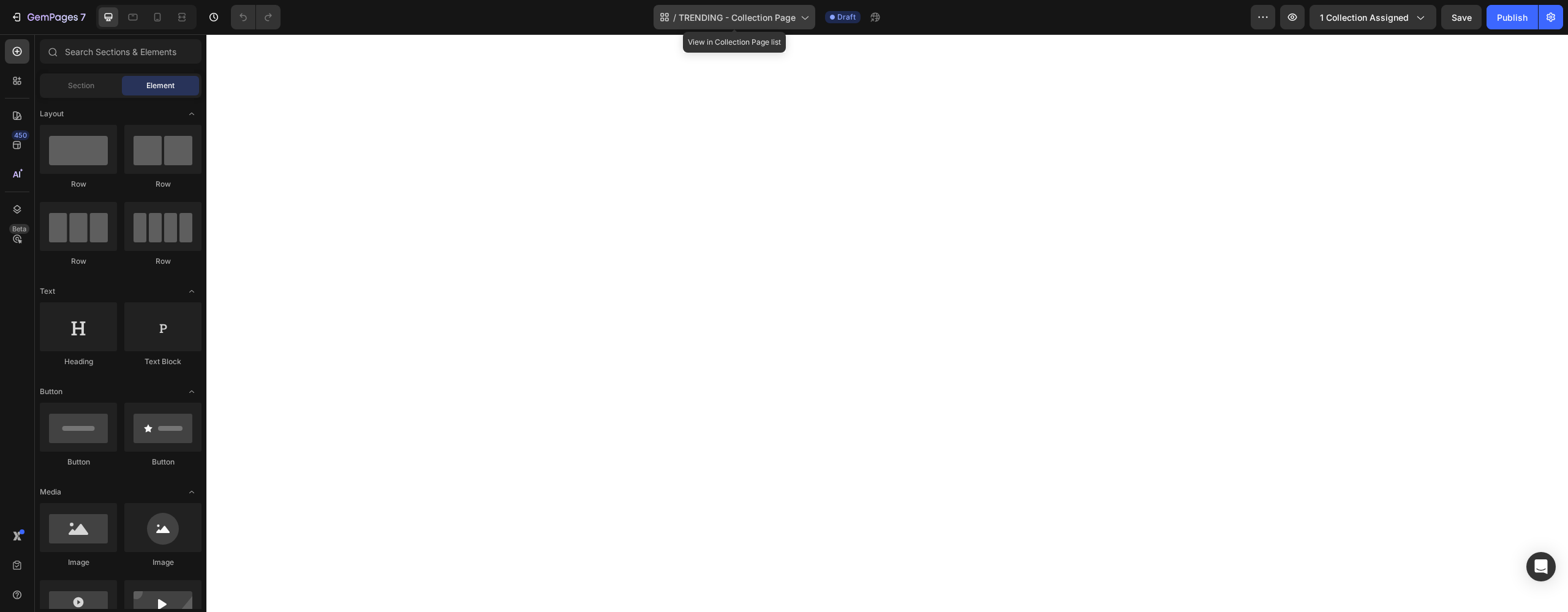
click at [787, 16] on span "TRENDING - Collection Page" at bounding box center [738, 17] width 117 height 13
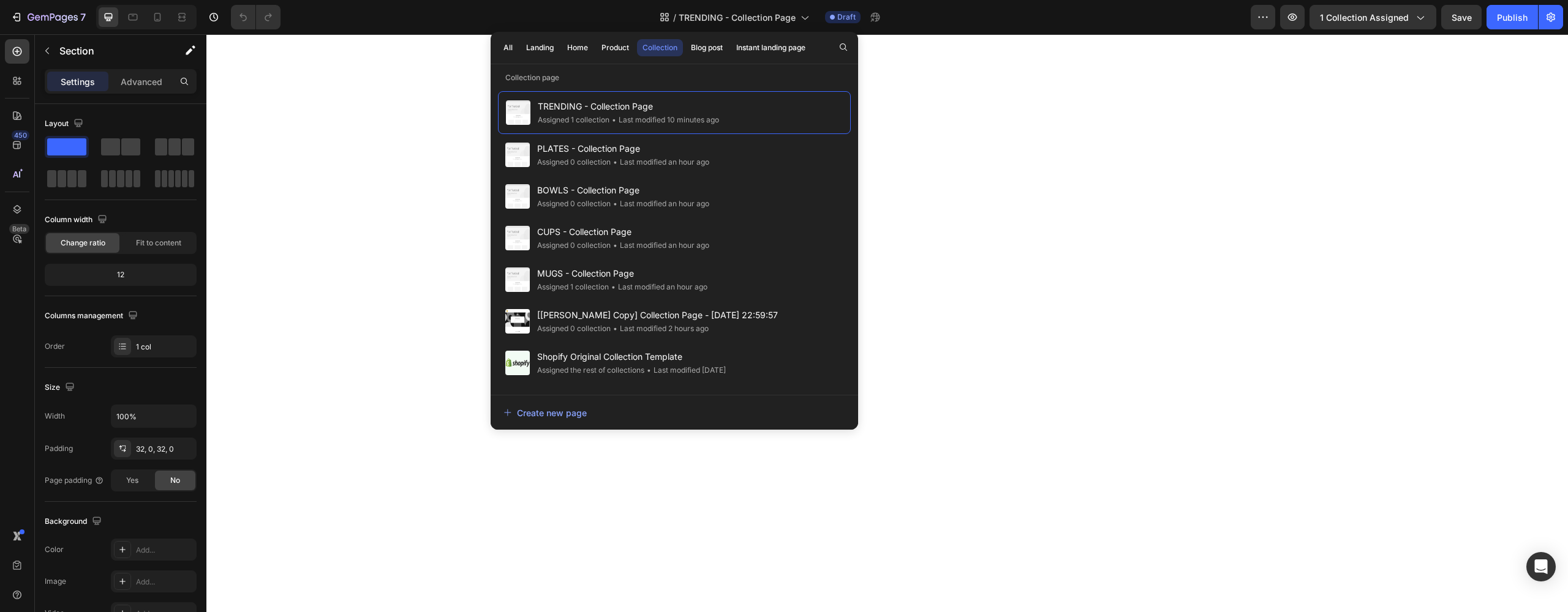
click at [1054, 24] on div "/ TRENDING - Collection Page Draft" at bounding box center [770, 17] width 960 height 24
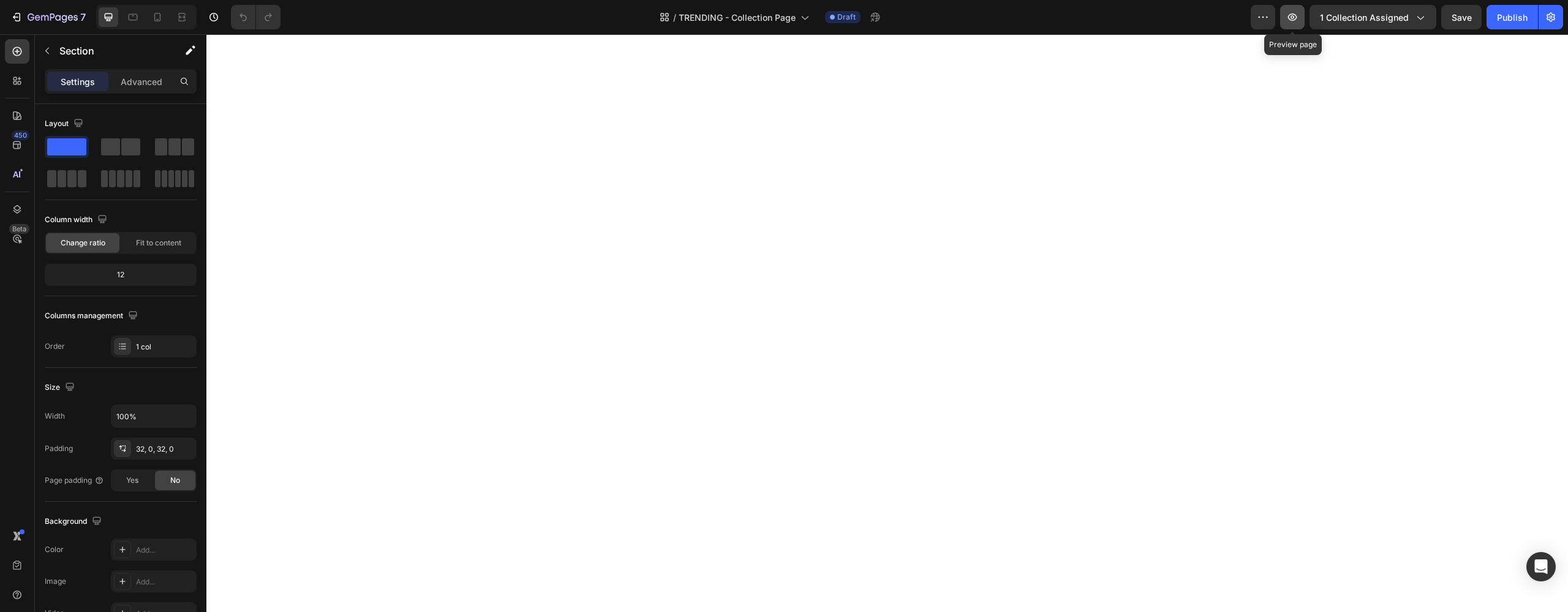
click at [1304, 19] on button "button" at bounding box center [1292, 17] width 24 height 24
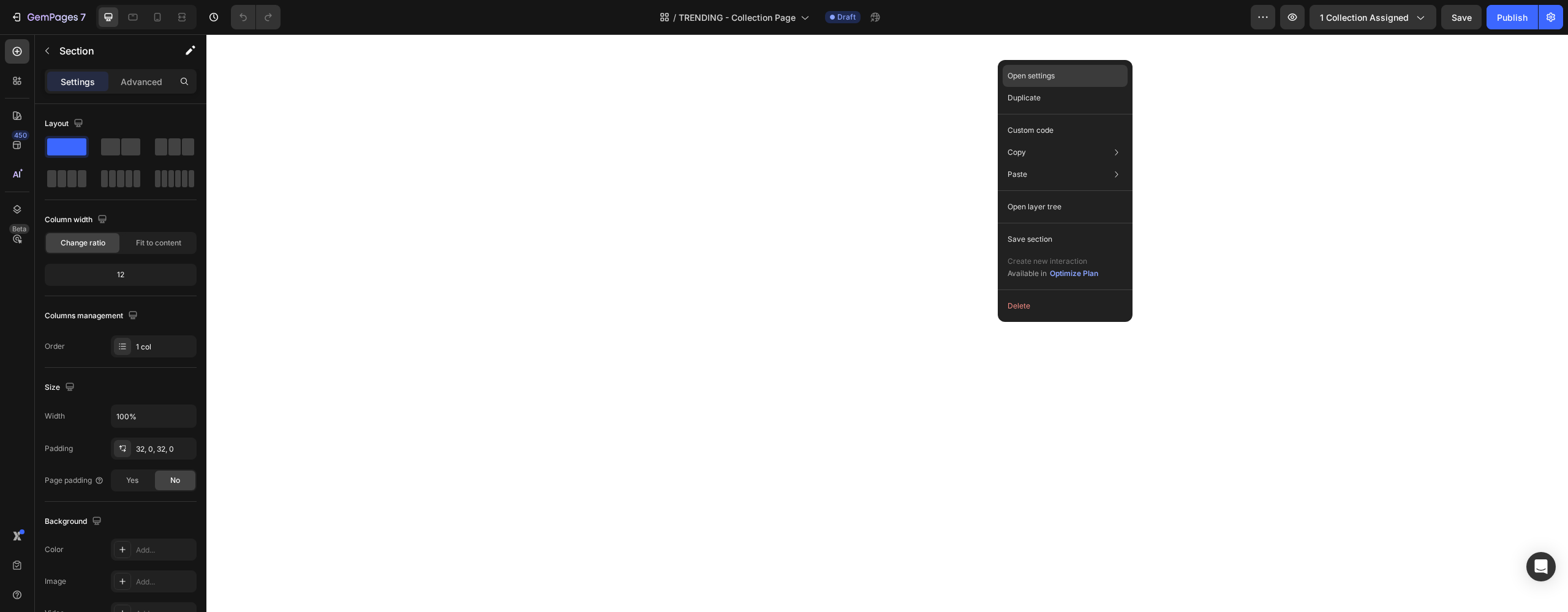
click at [1057, 79] on div "Open settings" at bounding box center [1065, 76] width 125 height 22
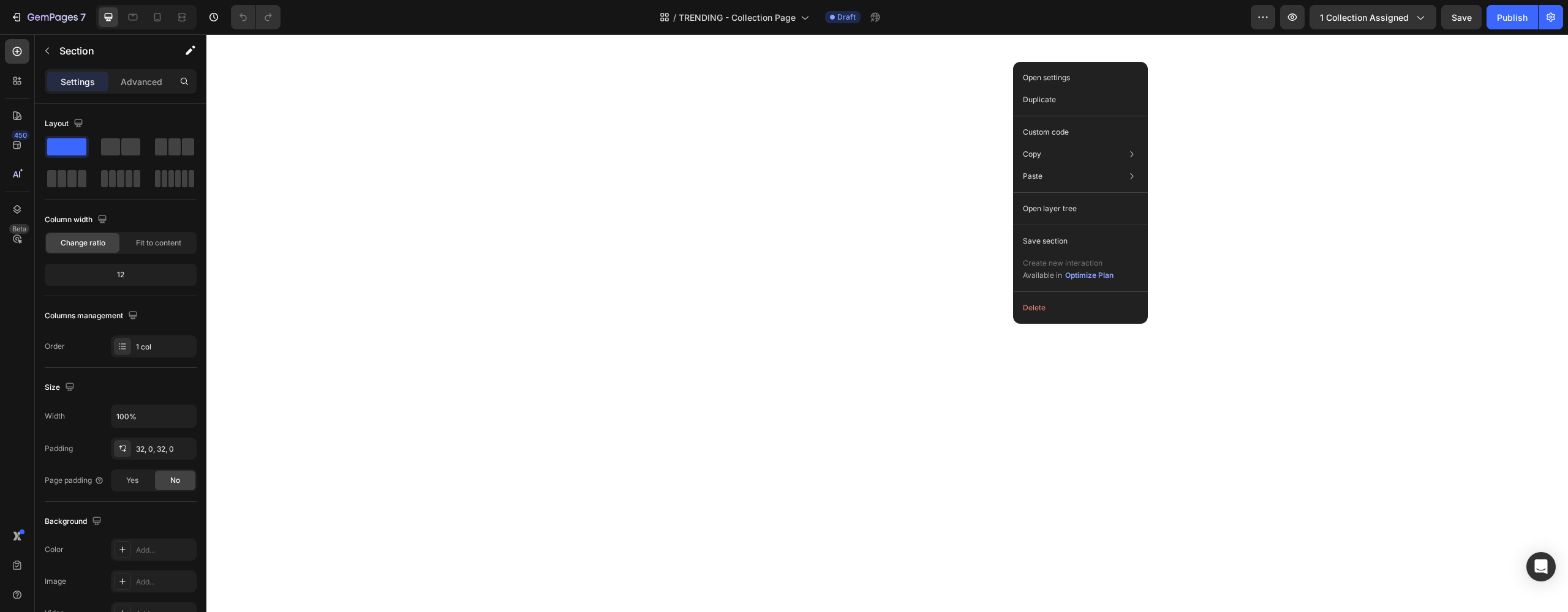
click at [1058, 82] on p "Open settings" at bounding box center [1046, 77] width 47 height 11
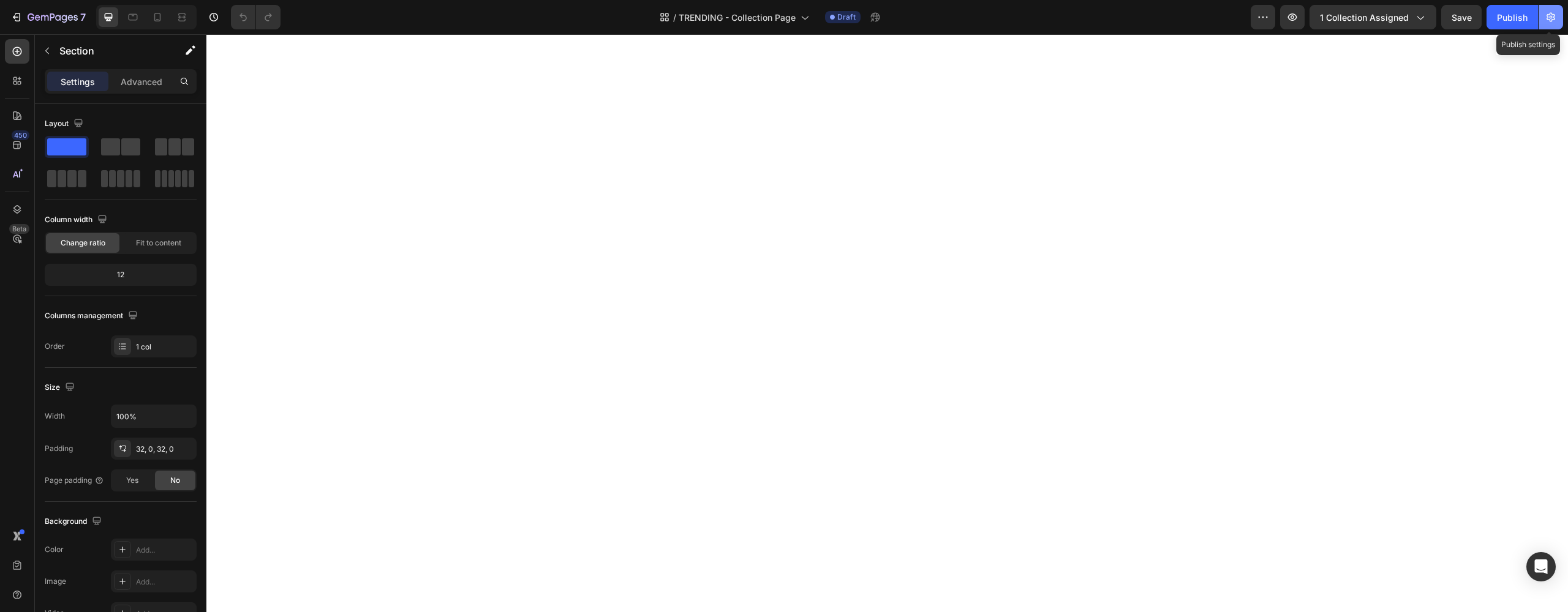
click at [1552, 24] on button "button" at bounding box center [1550, 17] width 24 height 24
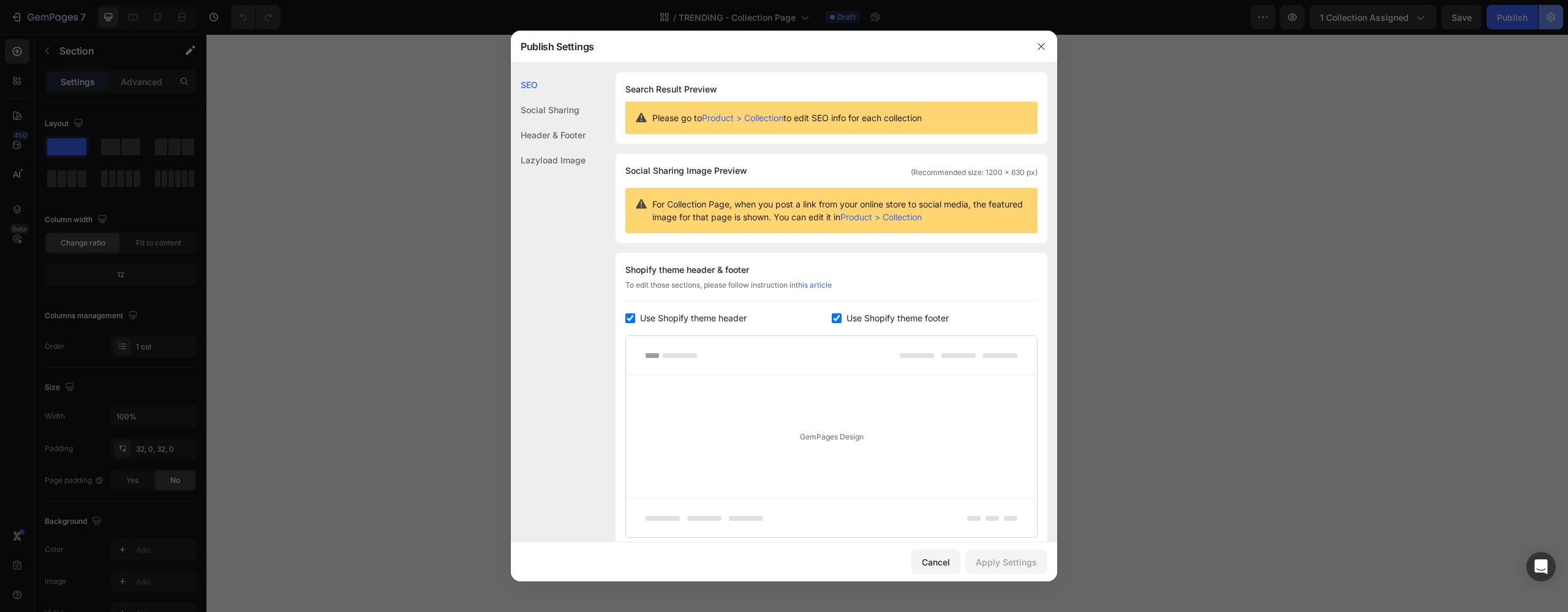
click at [1552, 24] on div at bounding box center [784, 306] width 1568 height 612
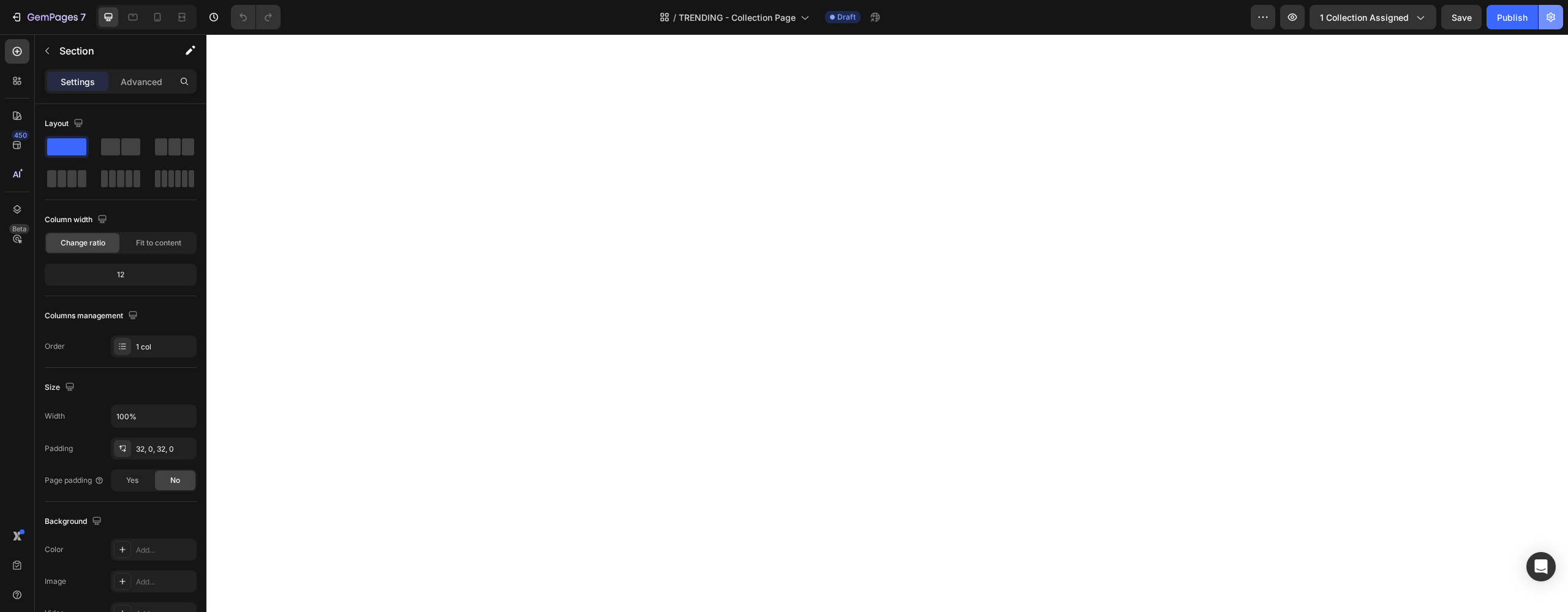
click at [1552, 24] on button "button" at bounding box center [1550, 17] width 24 height 24
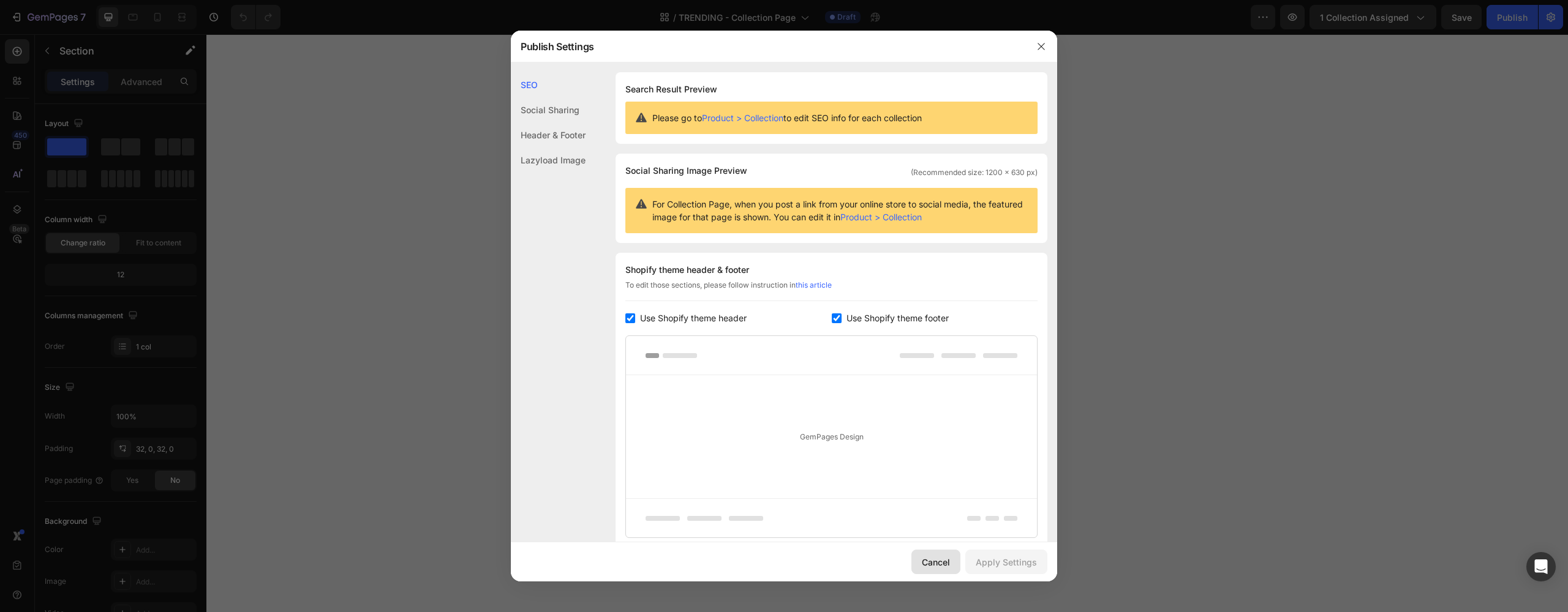
click at [933, 556] on div "Cancel" at bounding box center [936, 562] width 28 height 13
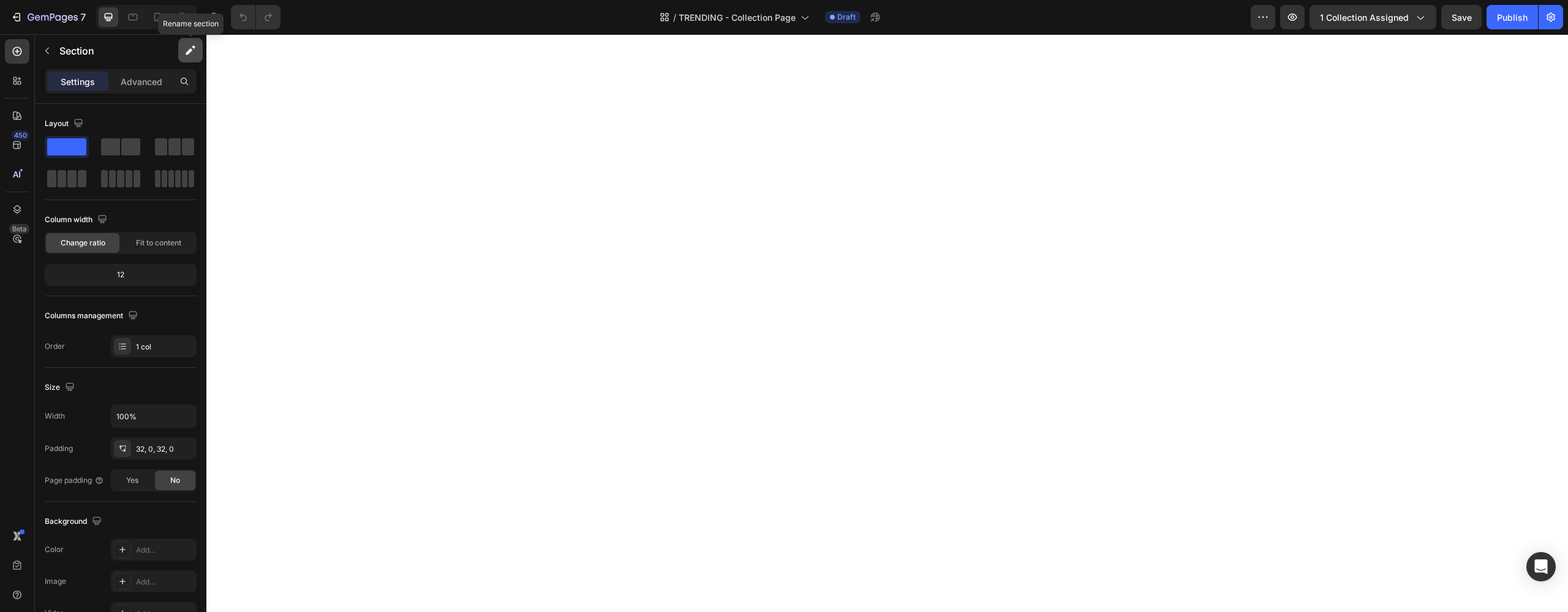
click at [194, 56] on icon "button" at bounding box center [190, 50] width 13 height 13
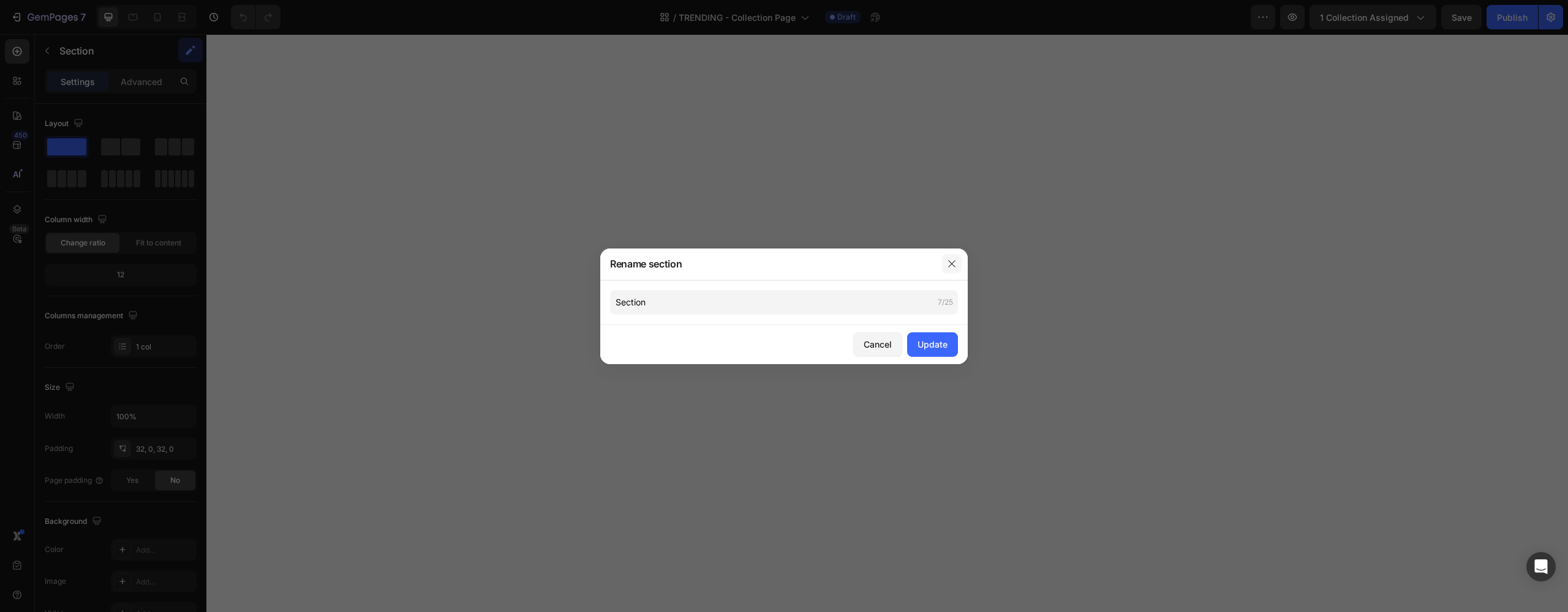
click at [960, 269] on button "button" at bounding box center [951, 264] width 19 height 19
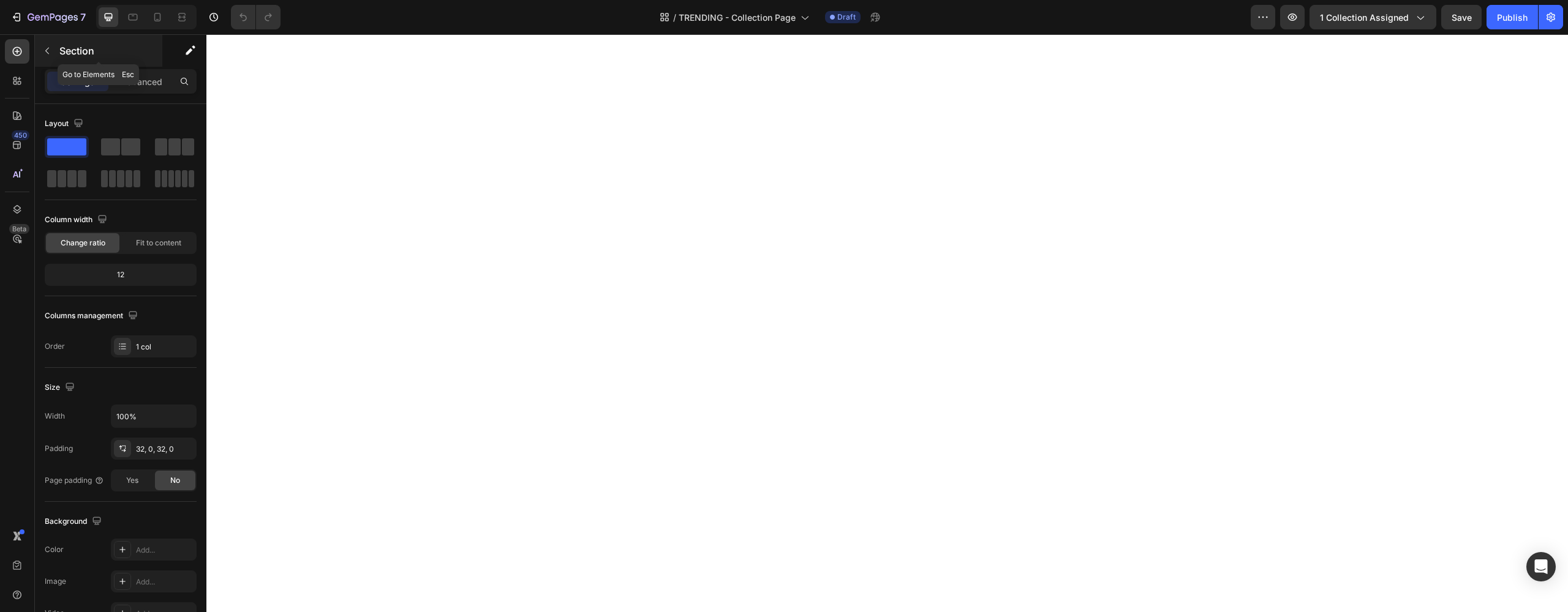
click at [54, 53] on button "button" at bounding box center [47, 50] width 19 height 19
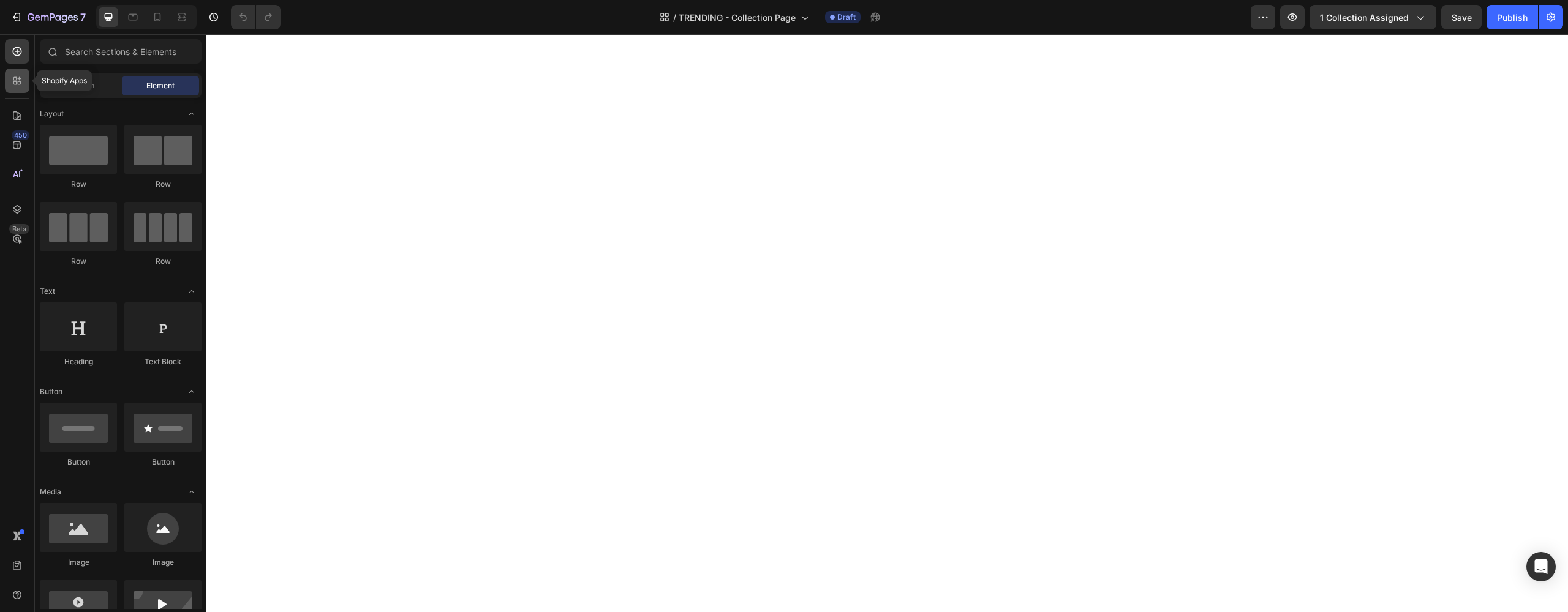
click at [26, 80] on div at bounding box center [17, 80] width 24 height 24
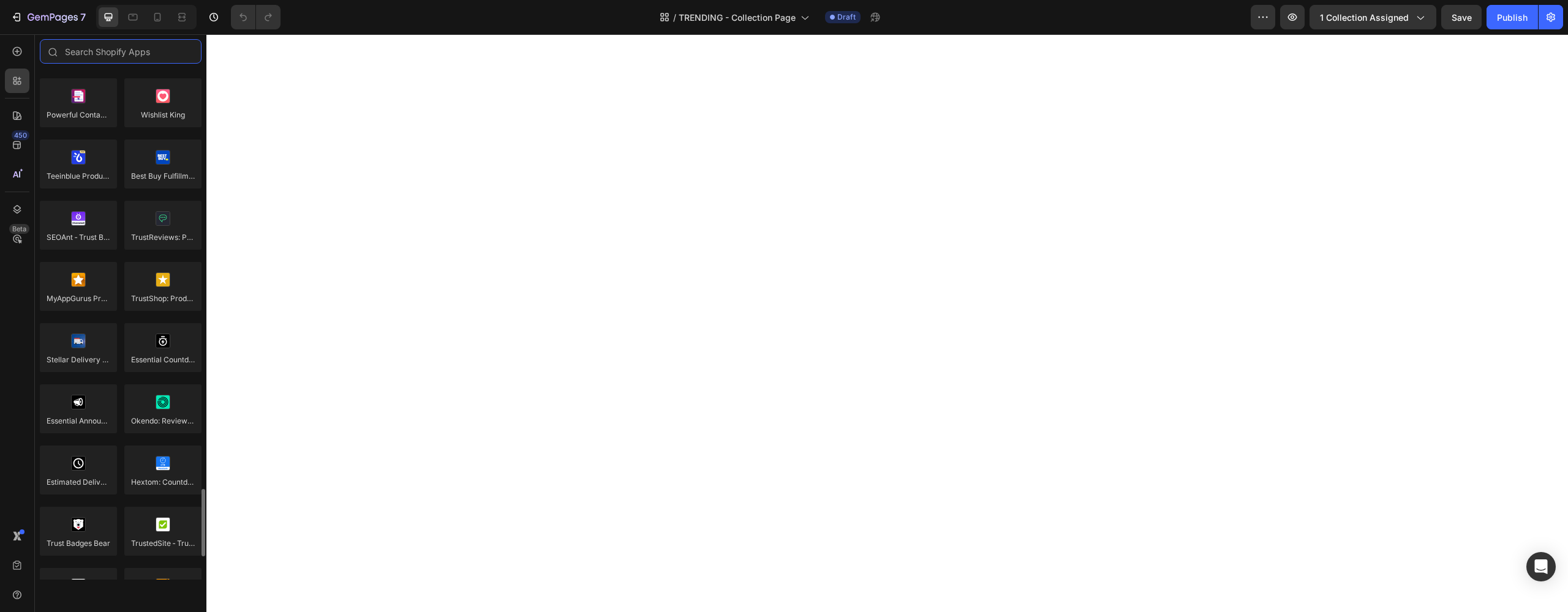
scroll to position [3360, 0]
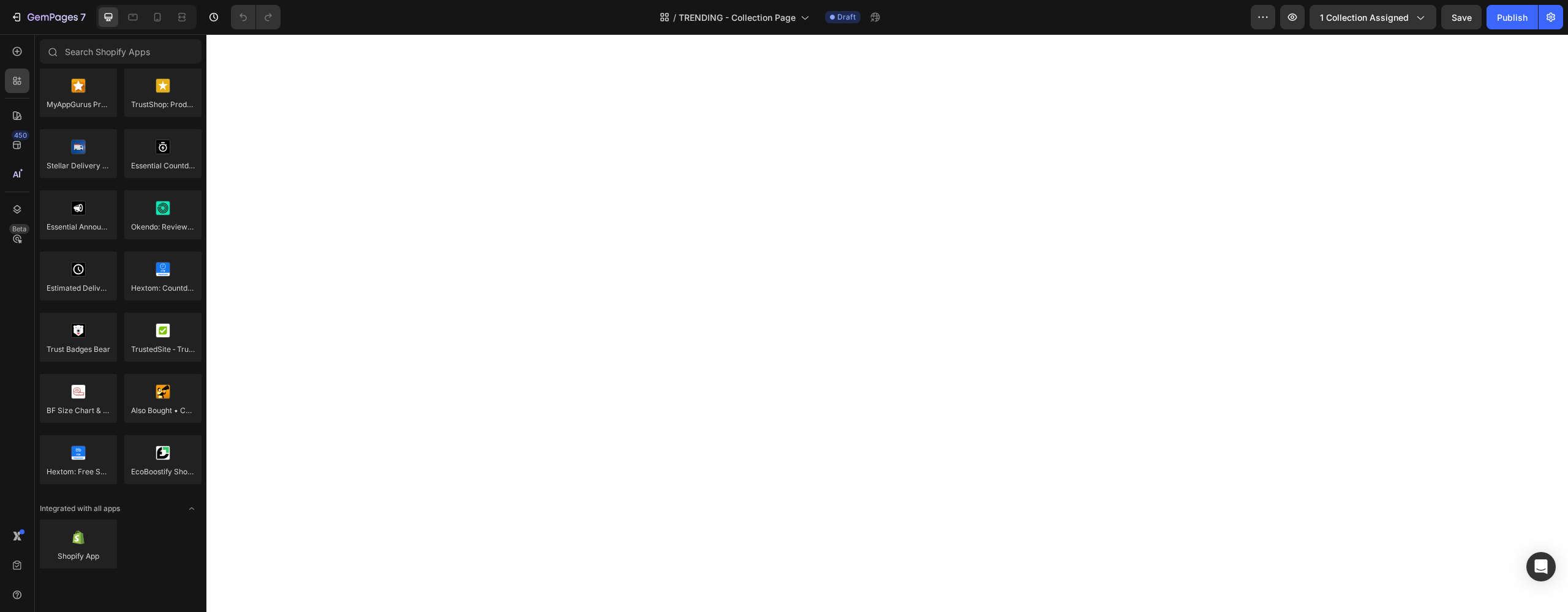
click at [12, 384] on div "450 Beta" at bounding box center [17, 282] width 24 height 485
click at [16, 217] on div at bounding box center [17, 209] width 24 height 24
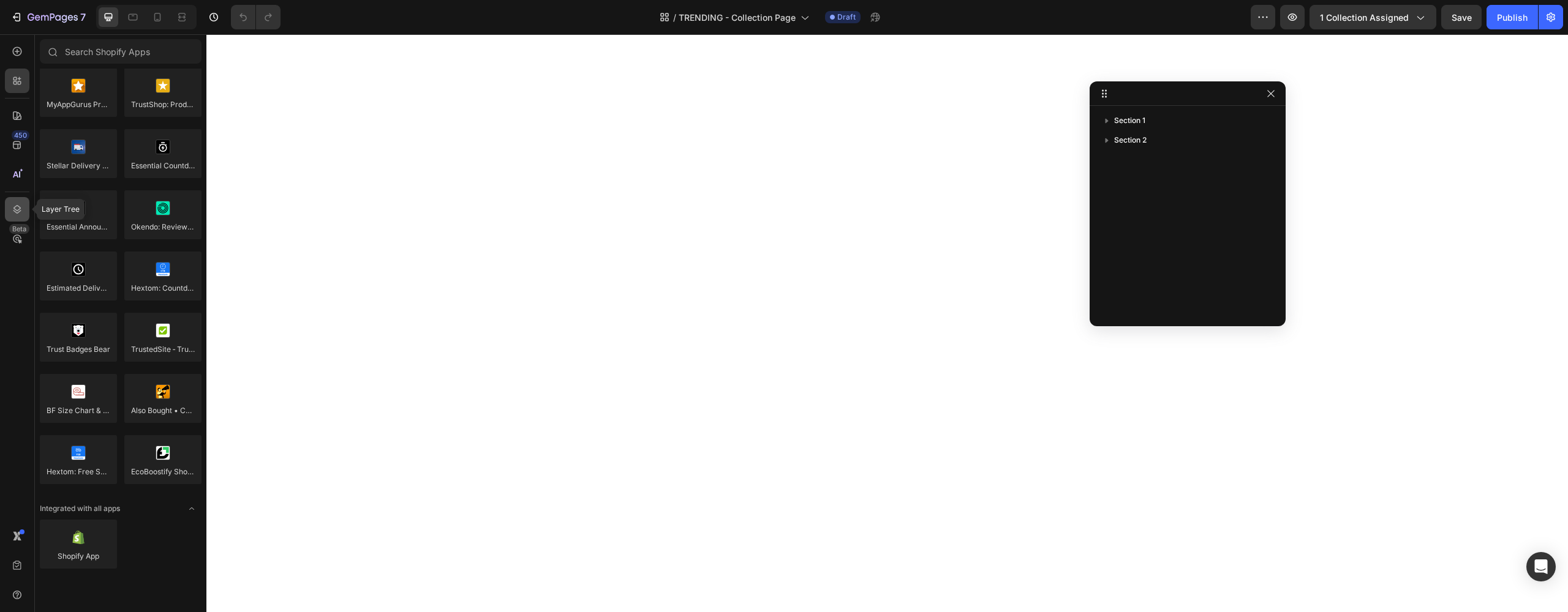
click at [16, 217] on div at bounding box center [17, 209] width 24 height 24
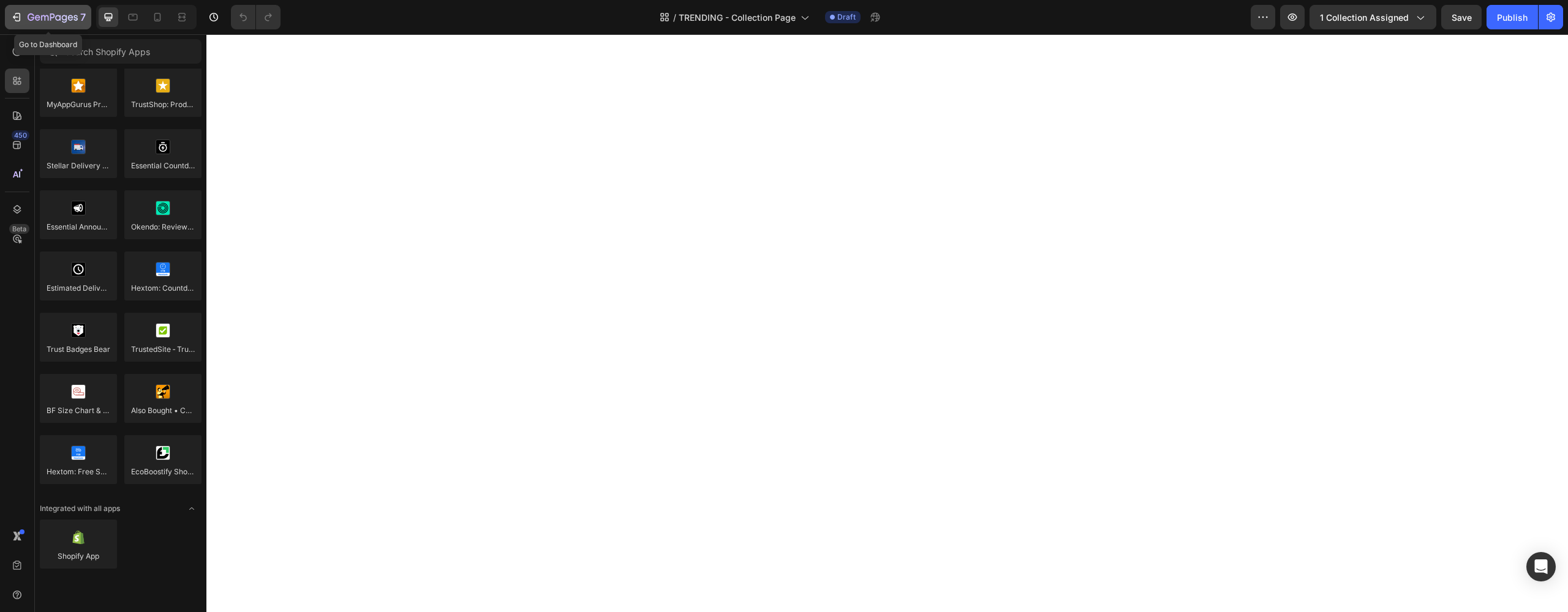
click at [30, 28] on button "7" at bounding box center [48, 17] width 86 height 24
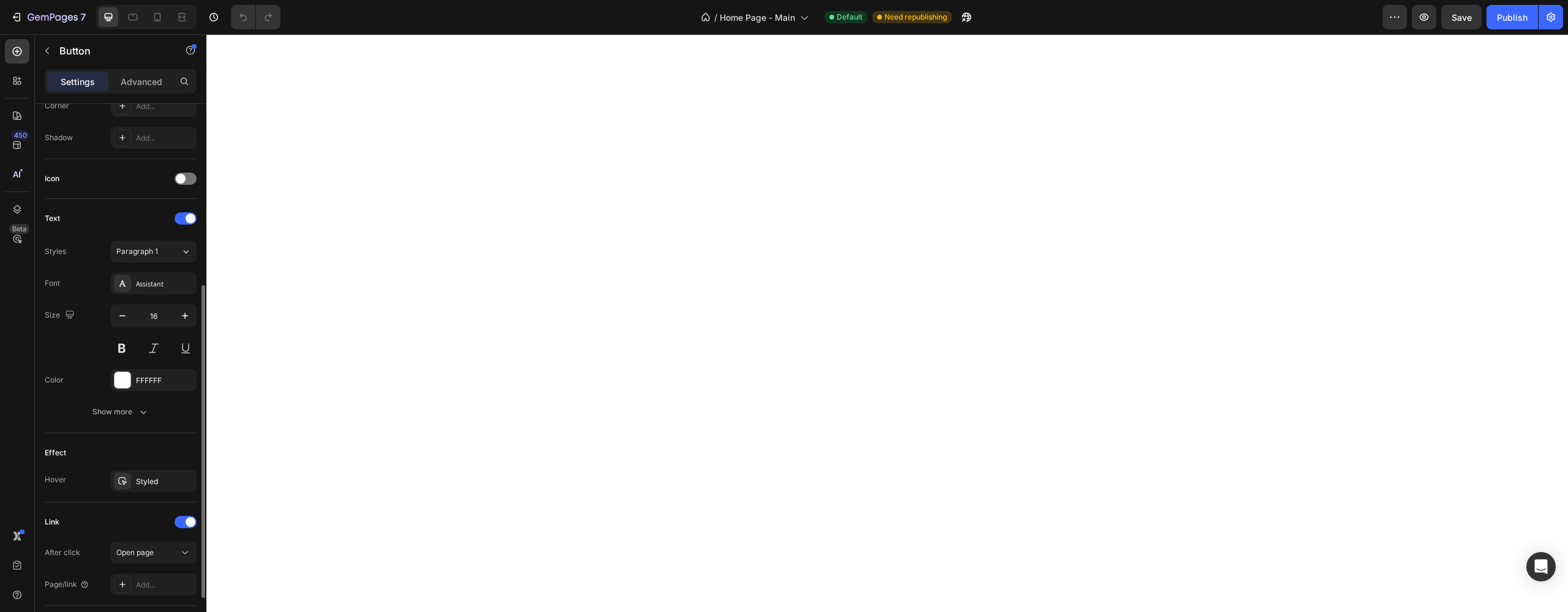
scroll to position [398, 0]
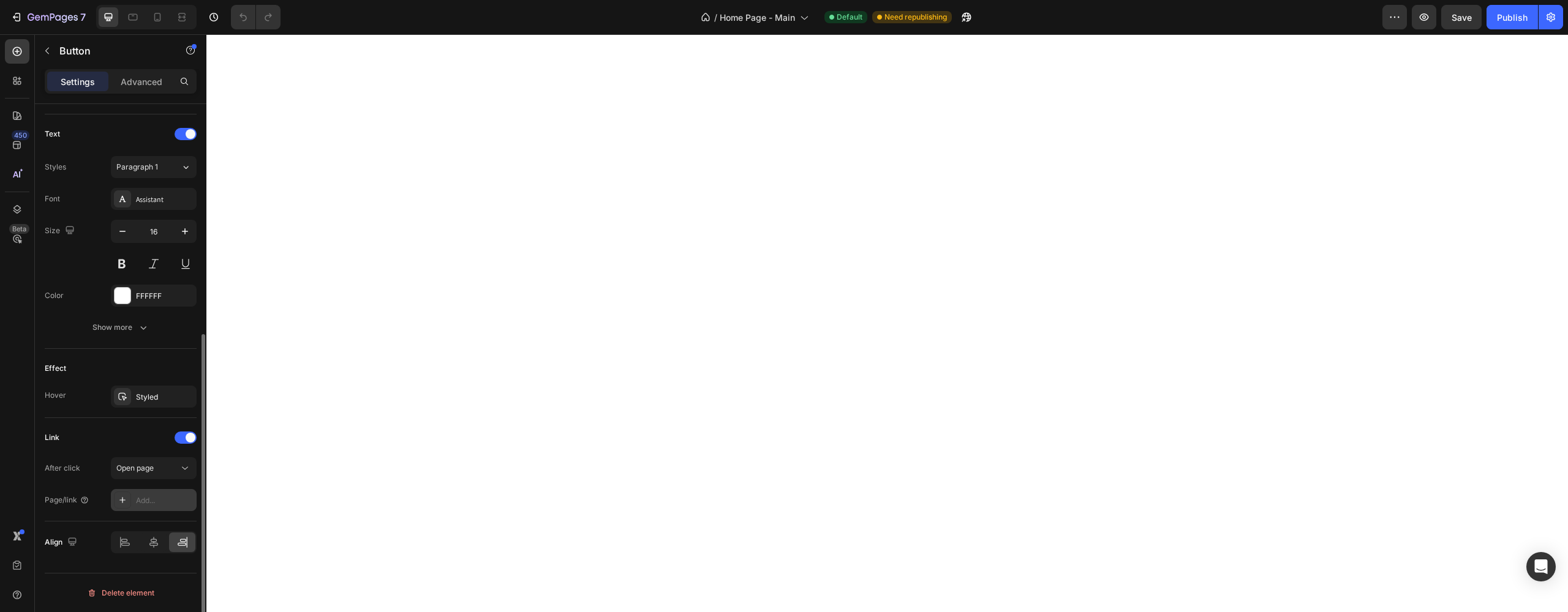
click at [123, 496] on icon at bounding box center [122, 500] width 10 height 10
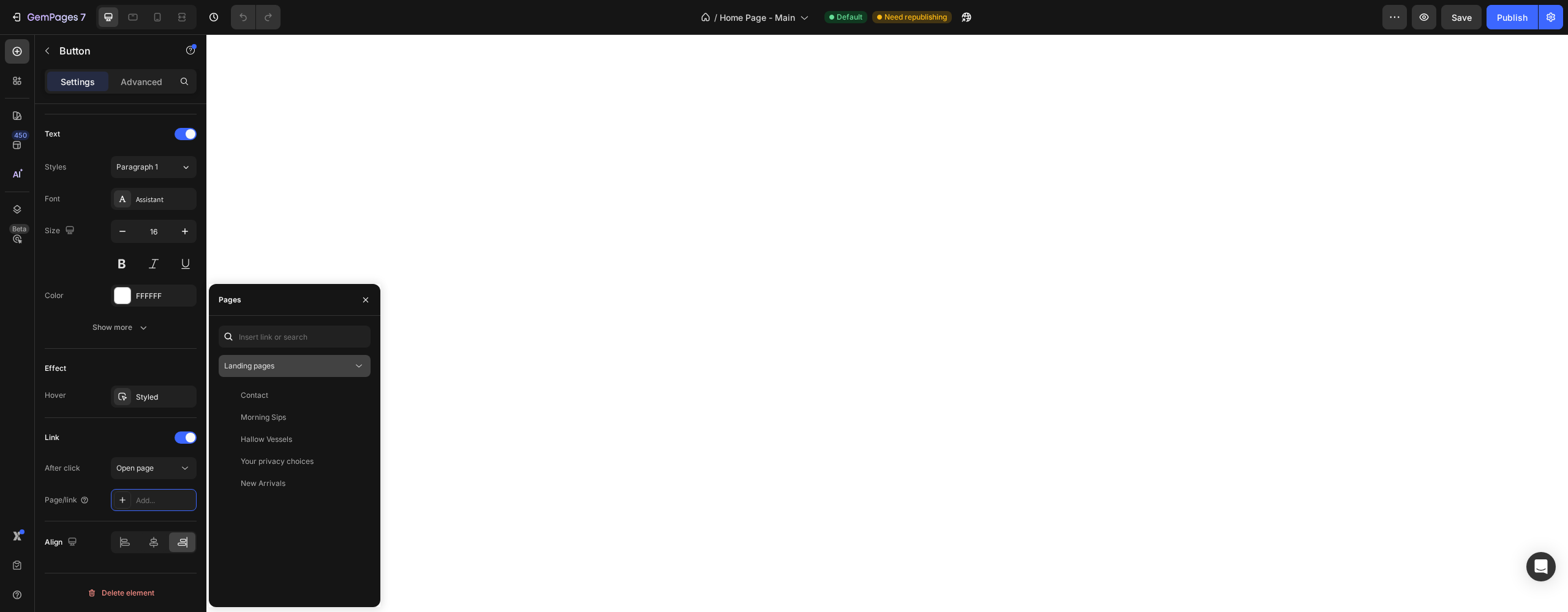
click at [283, 367] on div "Landing pages" at bounding box center [288, 366] width 128 height 11
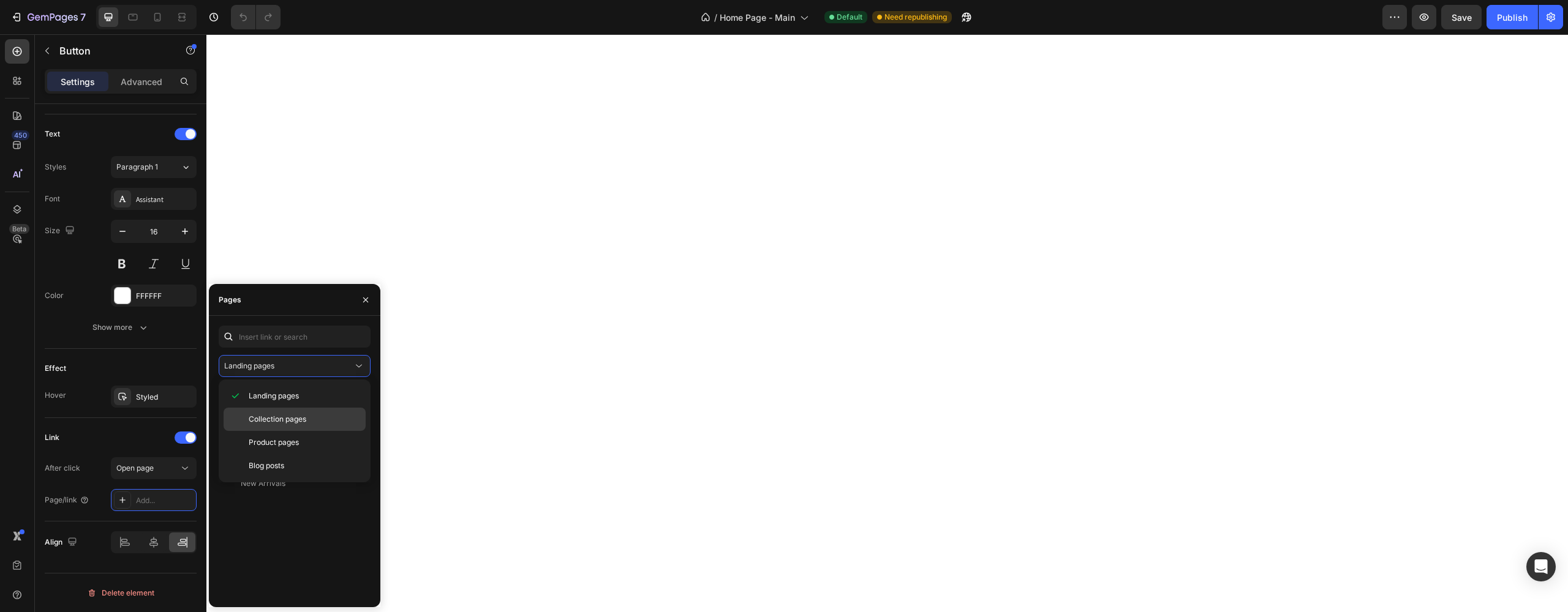
click at [268, 416] on span "Collection pages" at bounding box center [278, 419] width 58 height 11
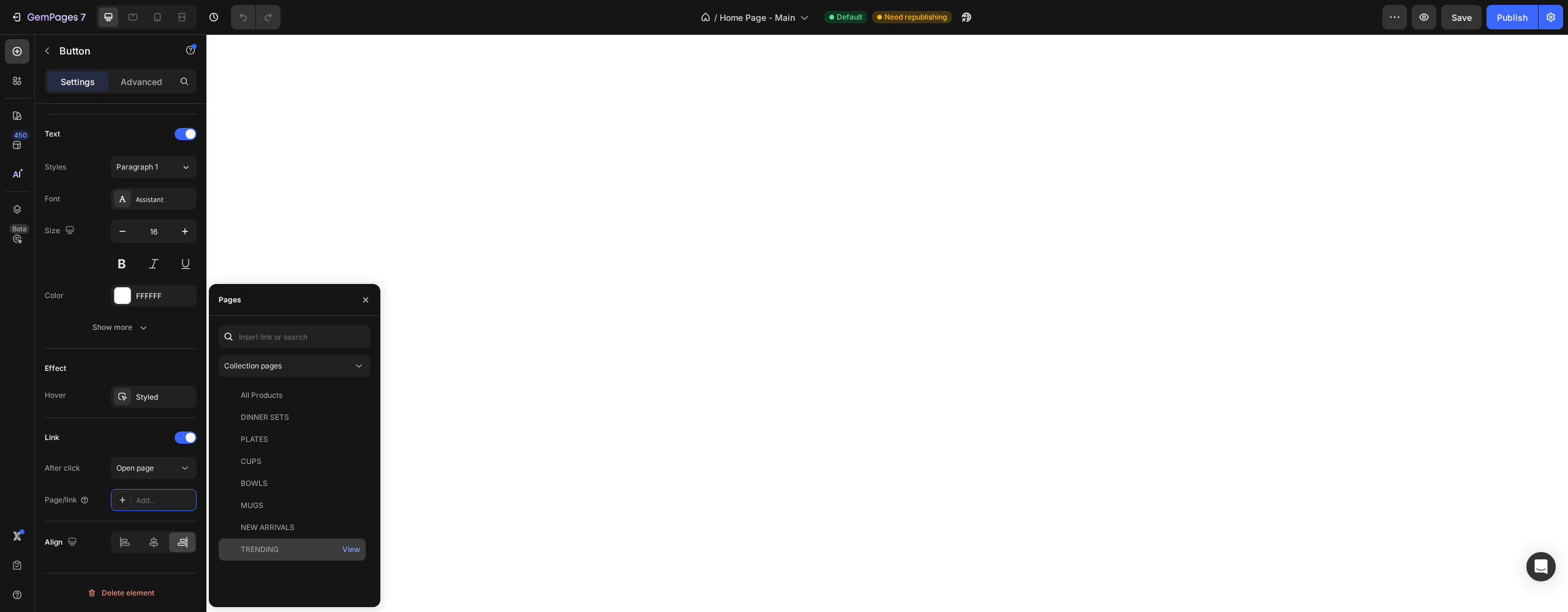
click at [251, 550] on div "TRENDING" at bounding box center [259, 550] width 38 height 11
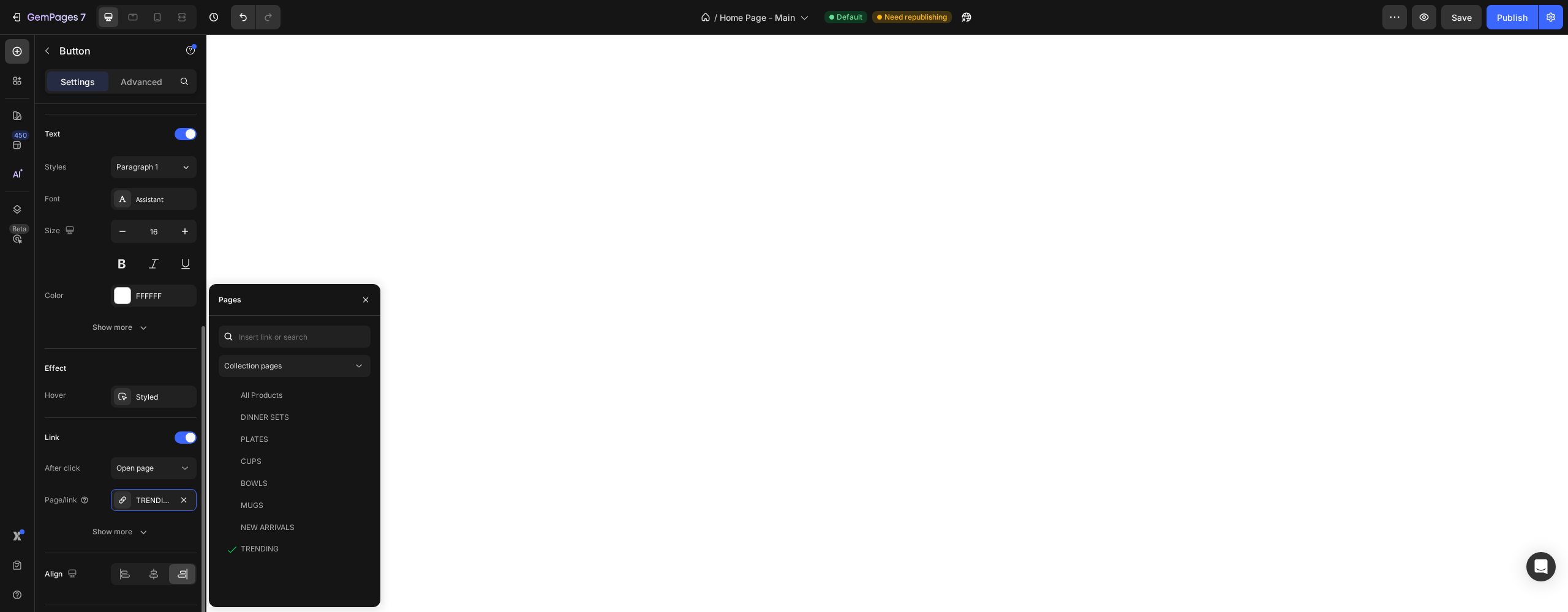
click at [73, 473] on div "After click" at bounding box center [62, 468] width 36 height 11
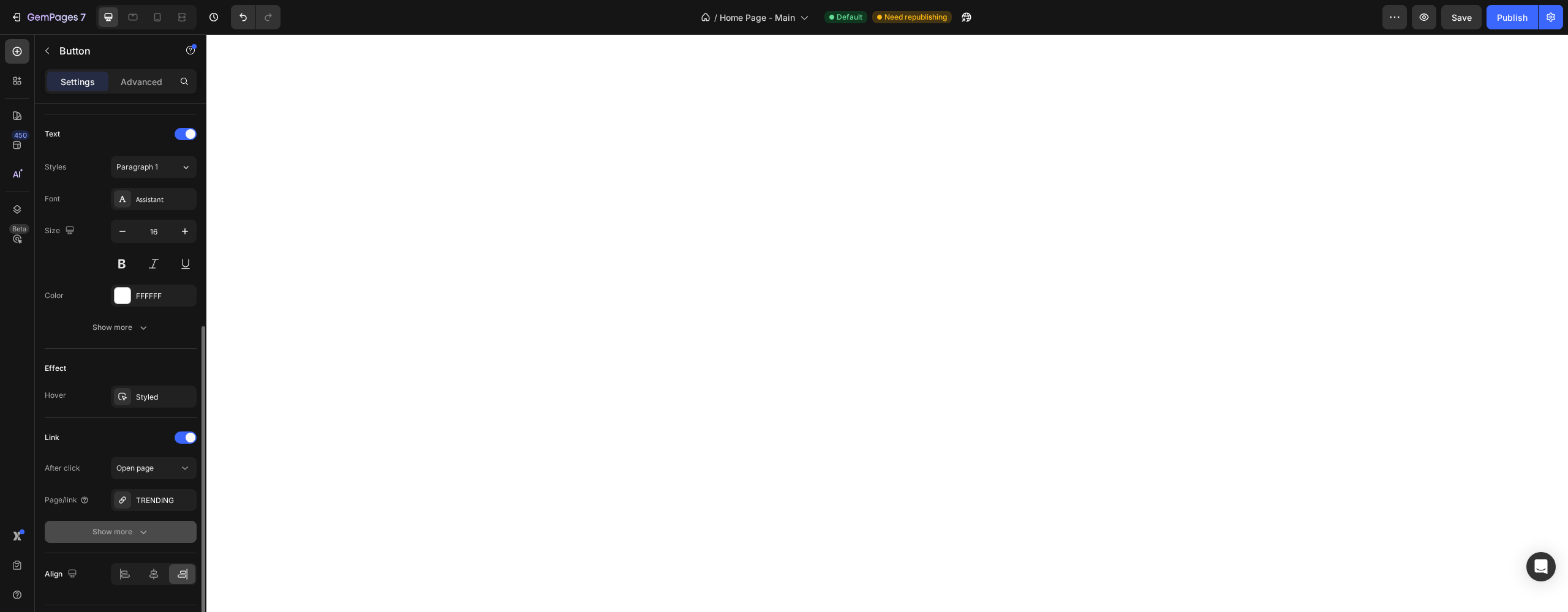
click at [99, 528] on div "Show more" at bounding box center [121, 532] width 57 height 13
click at [45, 520] on div "After click Open page Page/link TRENDING Open new tab Yes No Following link Yes…" at bounding box center [120, 532] width 152 height 149
click at [117, 600] on div "Show less" at bounding box center [121, 596] width 52 height 13
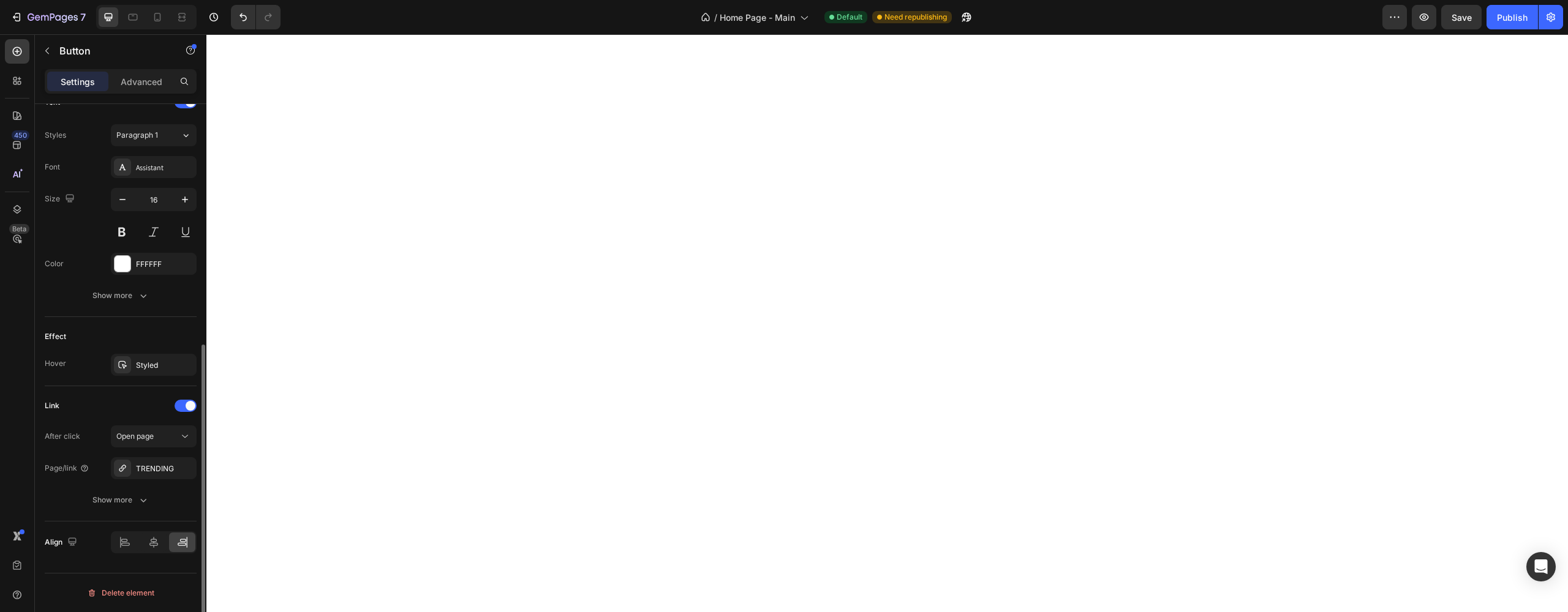
scroll to position [0, 0]
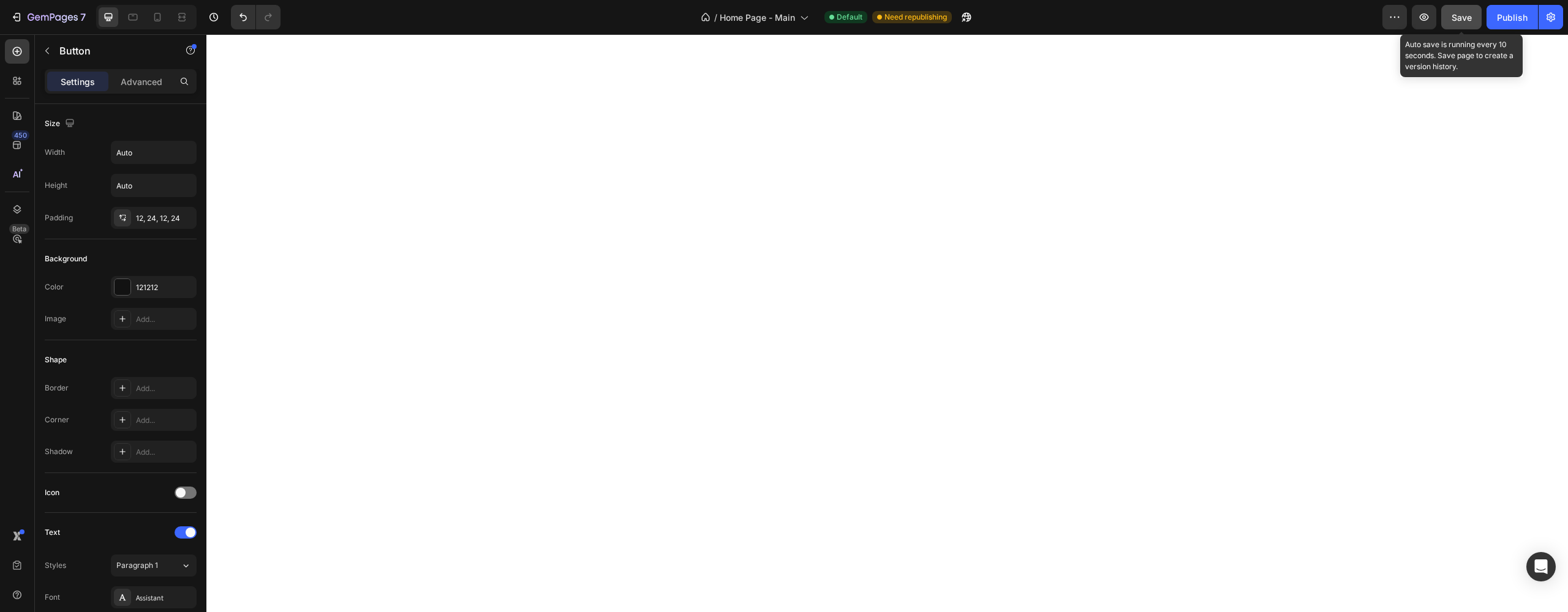
click at [1464, 13] on span "Save" at bounding box center [1461, 18] width 20 height 10
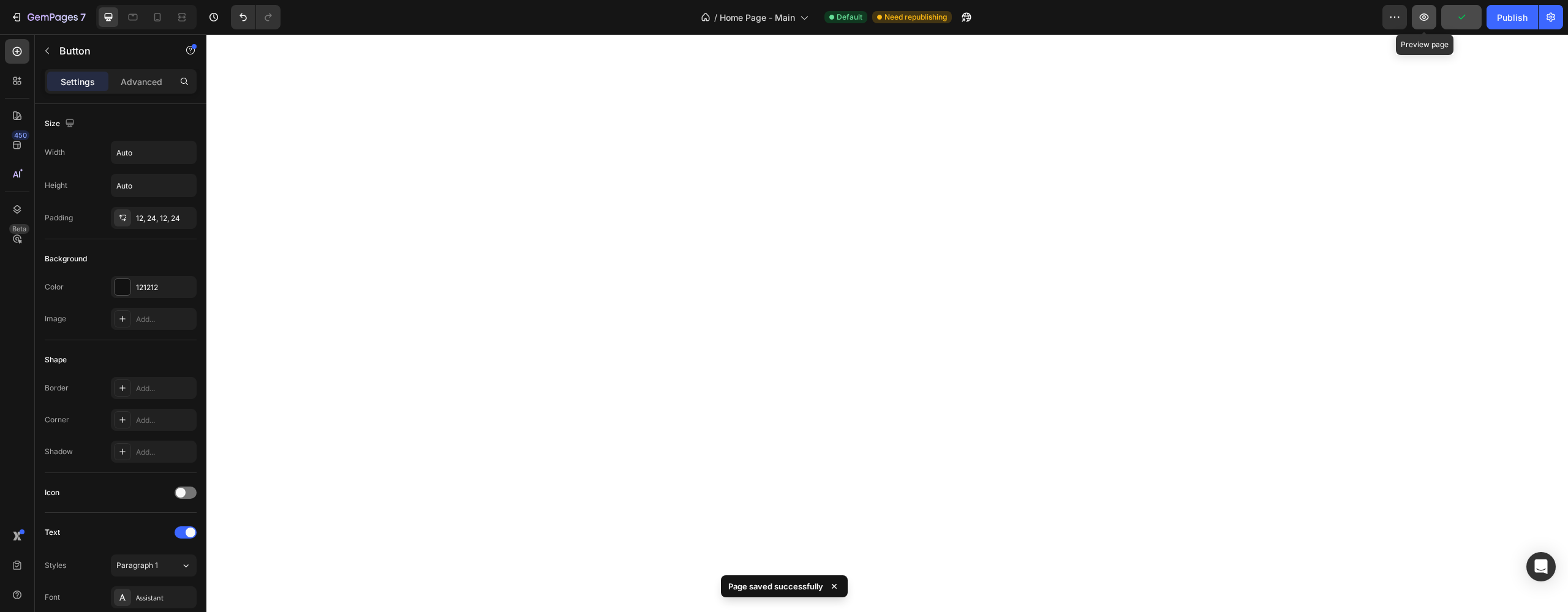
click at [1427, 18] on icon "button" at bounding box center [1424, 17] width 13 height 13
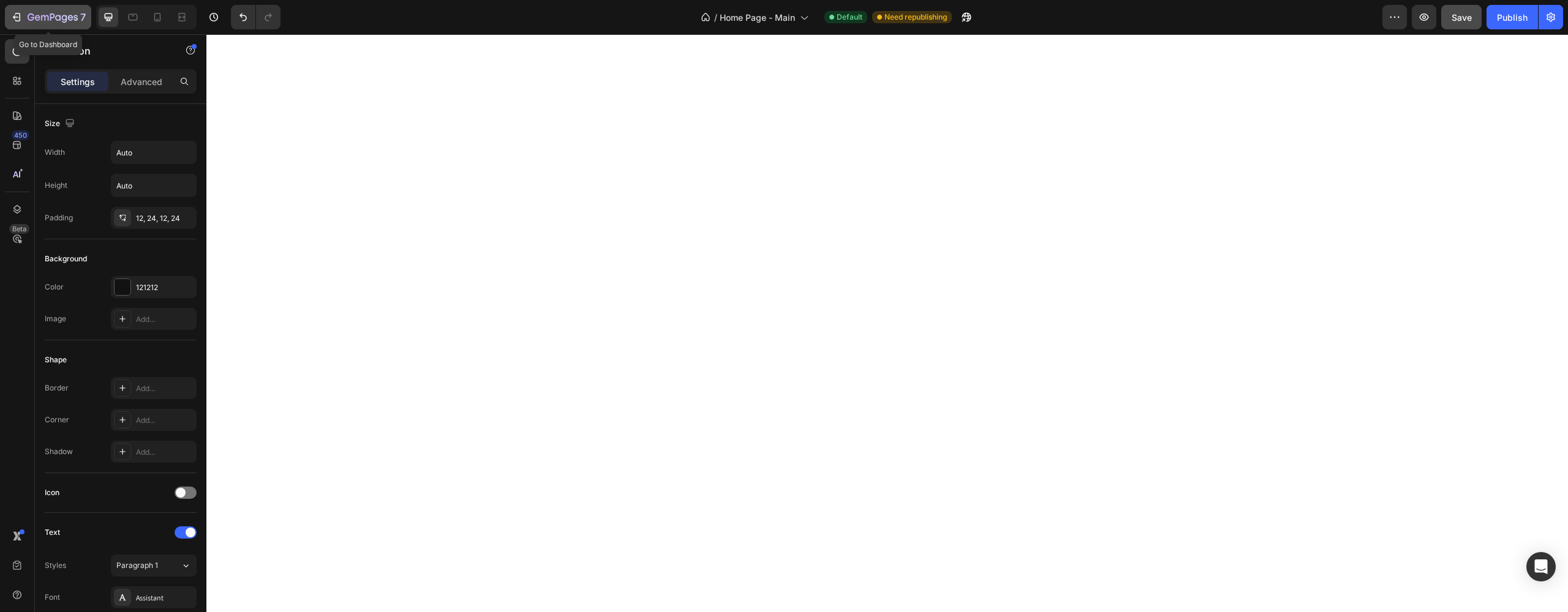
click at [35, 12] on div "7" at bounding box center [56, 17] width 58 height 15
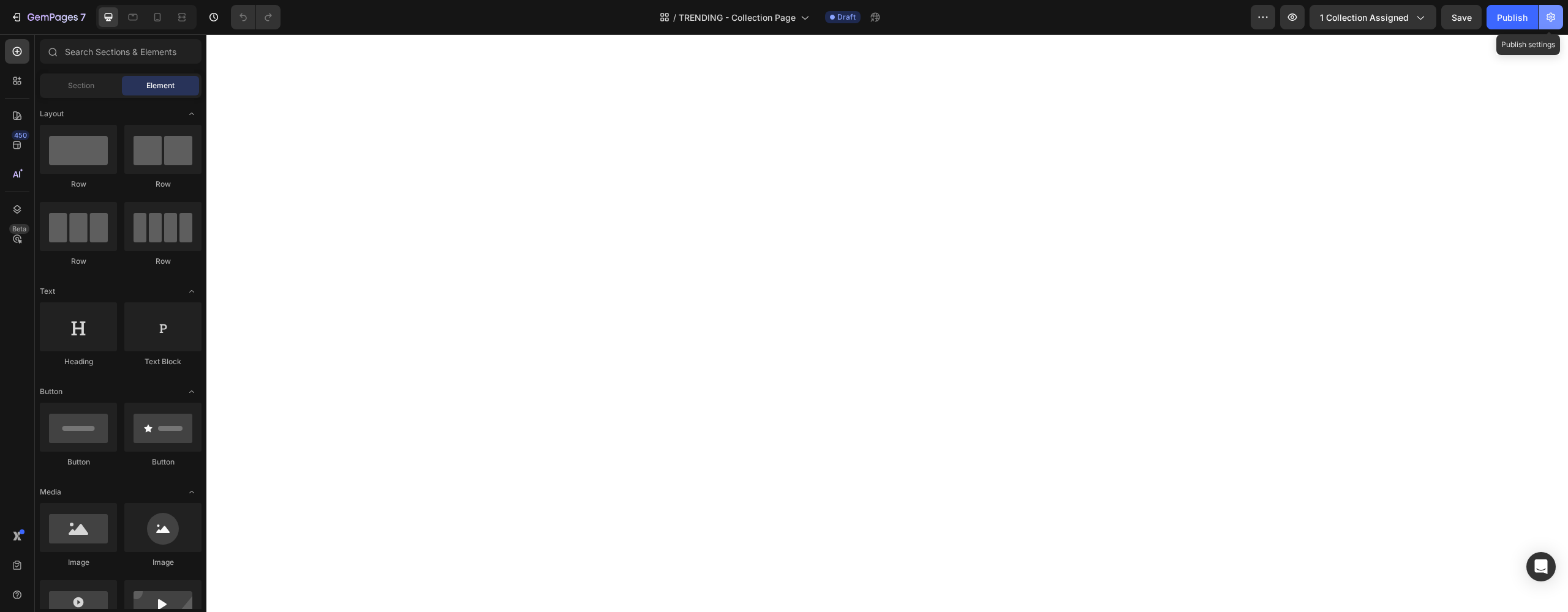
click at [1556, 12] on icon "button" at bounding box center [1551, 17] width 13 height 13
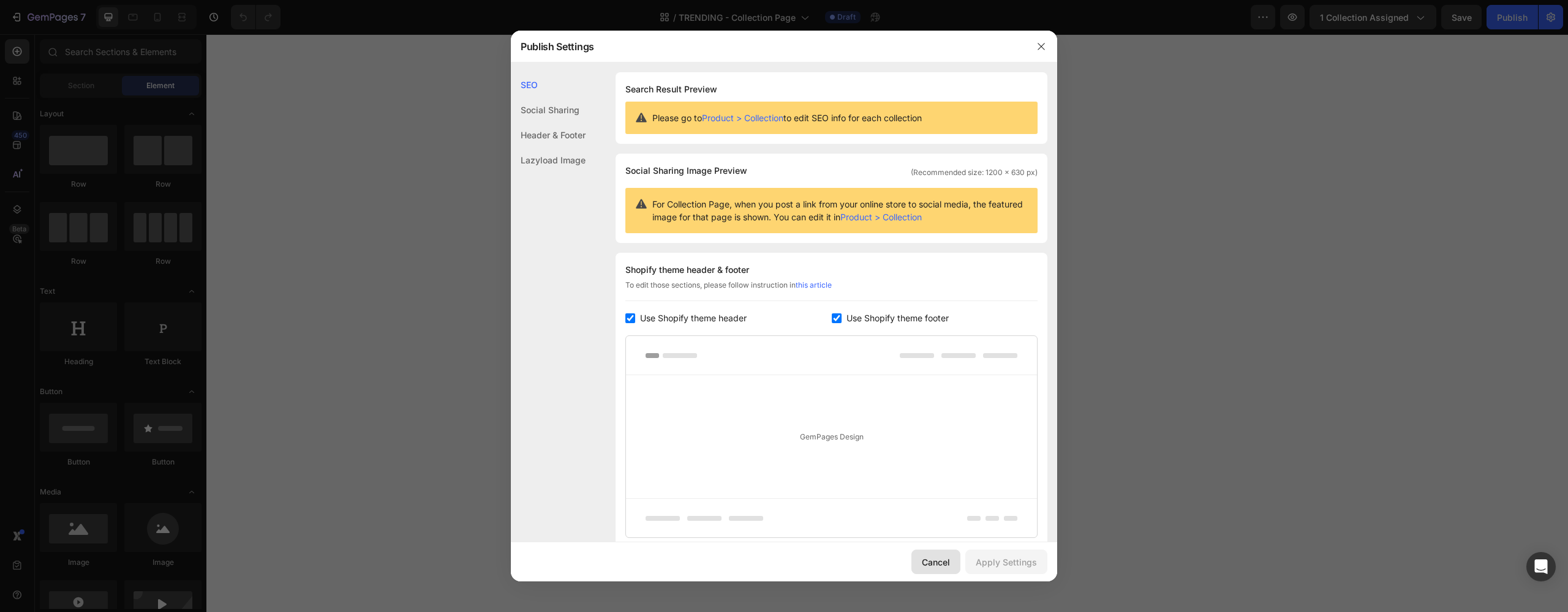
click at [928, 559] on div "Cancel" at bounding box center [936, 562] width 28 height 13
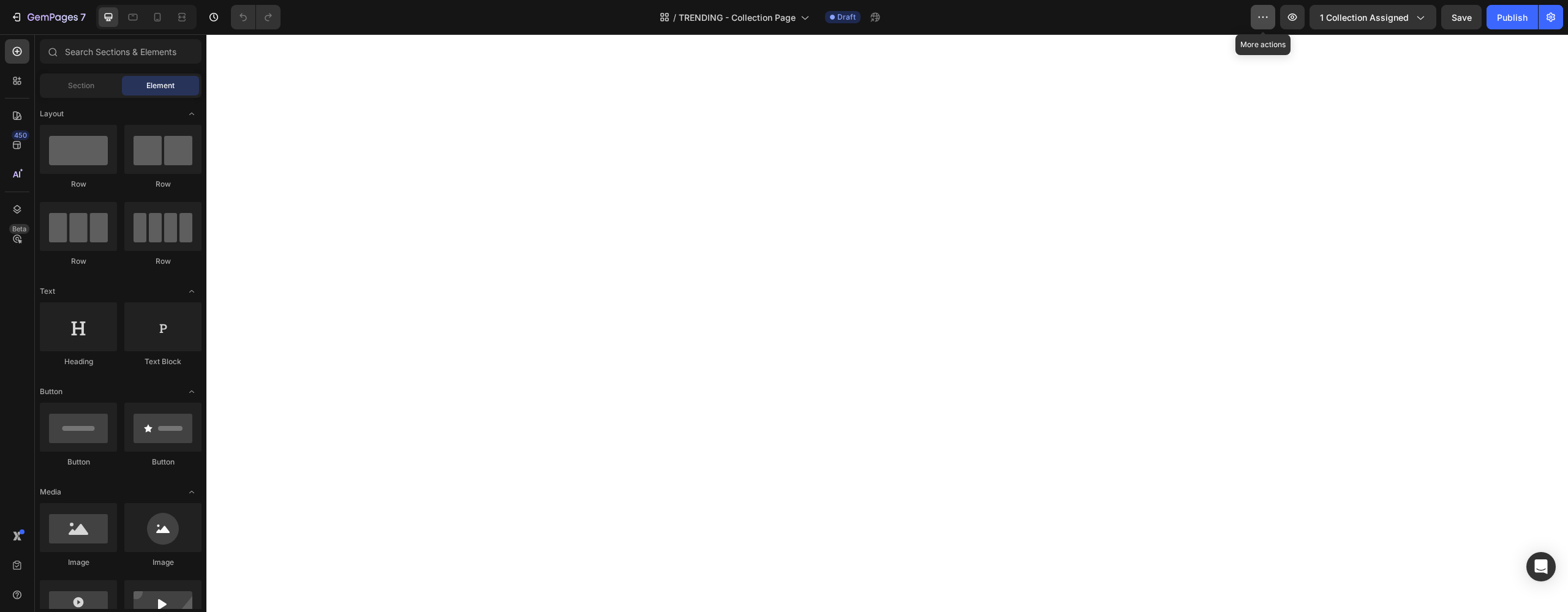
click at [1262, 22] on icon "button" at bounding box center [1263, 17] width 13 height 13
click at [1139, 25] on div "/ TRENDING - Collection Page Draft" at bounding box center [770, 17] width 960 height 24
